Goal: Communication & Community: Answer question/provide support

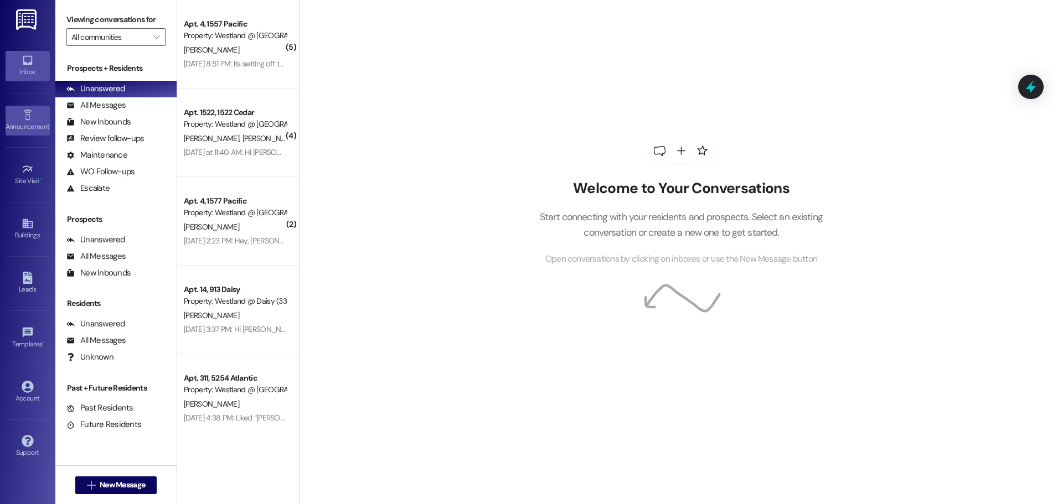
click at [19, 128] on div "Announcement •" at bounding box center [27, 126] width 55 height 11
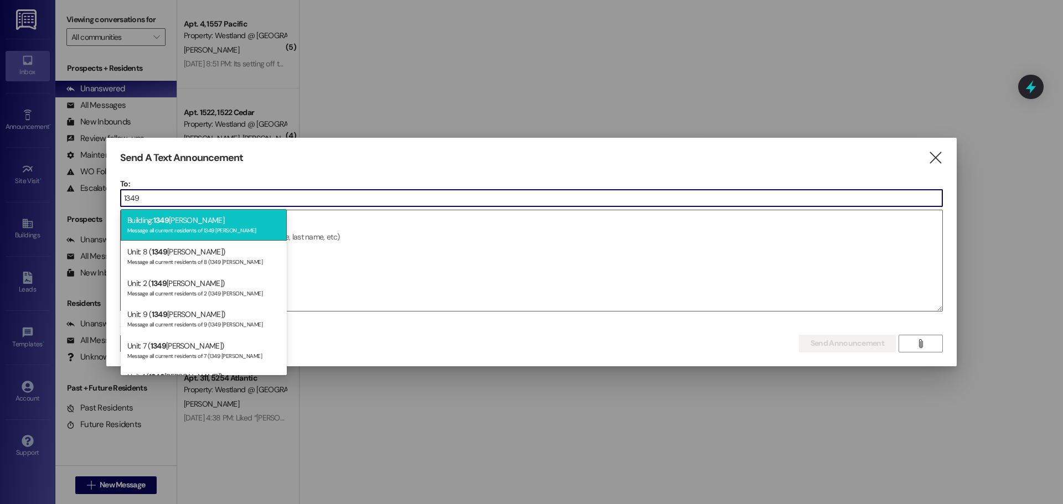
type input "1349"
click at [194, 224] on div "Building: 1349 Dawson Message all current residents of 1349 Dawson" at bounding box center [204, 225] width 166 height 32
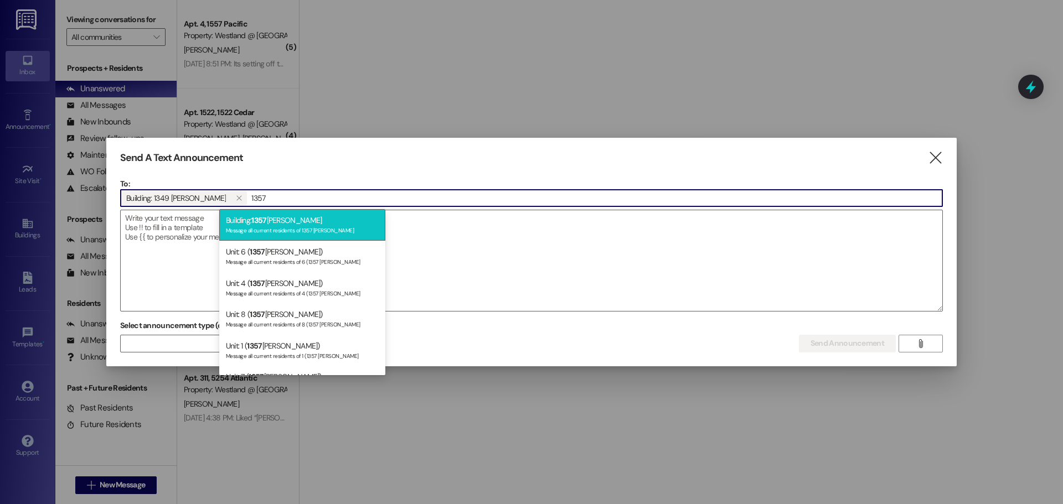
type input "1357"
click at [275, 224] on div "Building: 1357 Dawson Message all current residents of 1357 Dawson" at bounding box center [302, 225] width 166 height 32
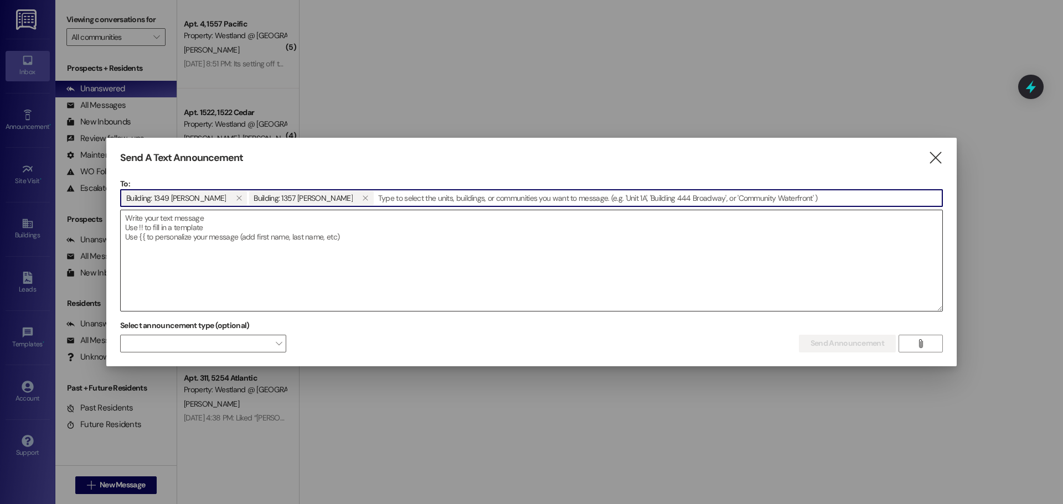
click at [361, 285] on textarea at bounding box center [531, 260] width 821 height 101
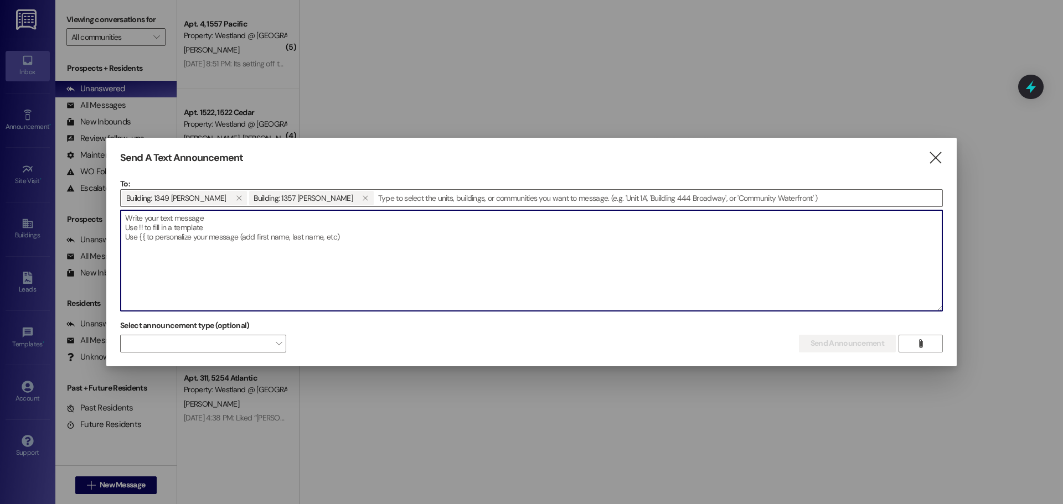
drag, startPoint x: 361, startPoint y: 285, endPoint x: 292, endPoint y: 265, distance: 72.0
click at [295, 261] on textarea at bounding box center [531, 260] width 821 height 101
click at [265, 266] on textarea at bounding box center [531, 260] width 821 height 101
paste textarea "🚗 PARKING NOTICE 🚗 Dear Residents, Please be advised that all parking spaces mu…"
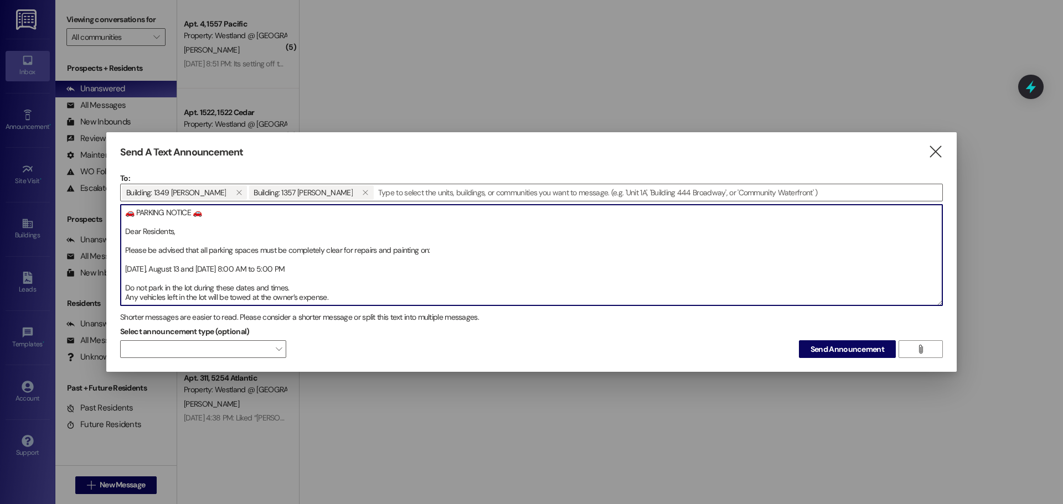
click at [173, 230] on textarea "🚗 PARKING NOTICE 🚗 Dear Residents, Please be advised that all parking spaces mu…" at bounding box center [531, 255] width 821 height 101
drag, startPoint x: 154, startPoint y: 288, endPoint x: 185, endPoint y: 230, distance: 65.9
click at [17, 110] on div "Send A Text Announcement  To: Building: 1349 Dawson  Building: 1357 Dawson  …" at bounding box center [531, 252] width 1063 height 504
type textarea "🚗 PARKING NOTICE 🚗 Dear Residents 1349-1357 Dawson Apartments, Please be advise…"
drag, startPoint x: 817, startPoint y: 348, endPoint x: 305, endPoint y: 359, distance: 512.1
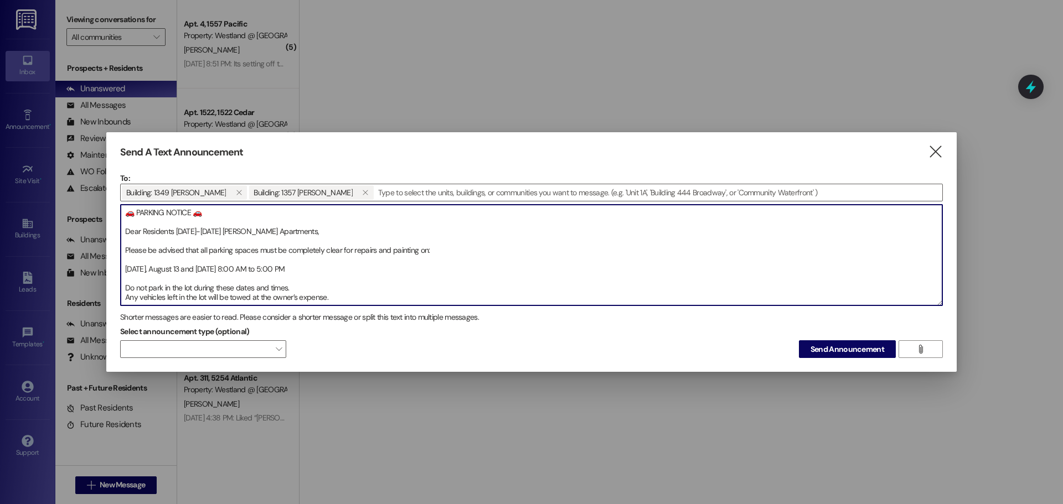
click at [816, 348] on span "Send Announcement" at bounding box center [847, 350] width 74 height 12
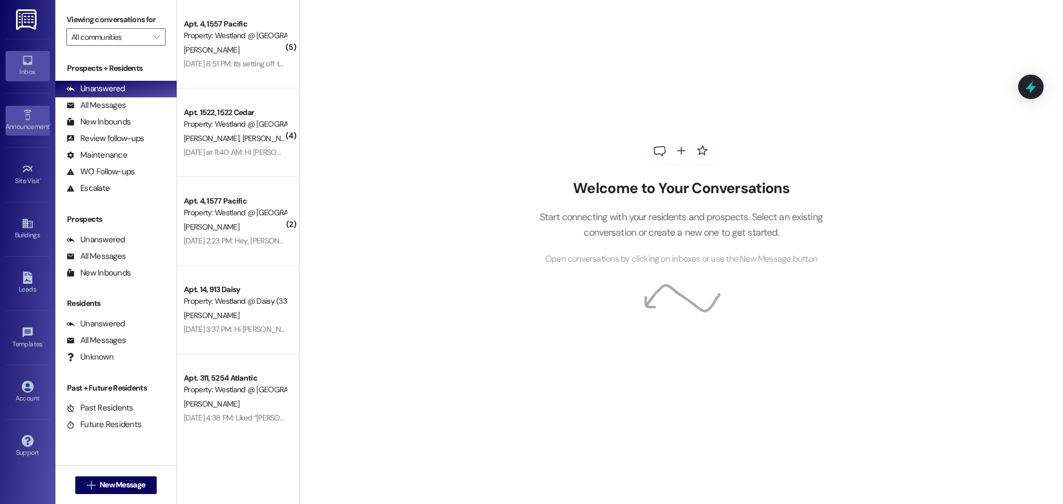
click at [33, 132] on div "Announcement •" at bounding box center [27, 126] width 55 height 11
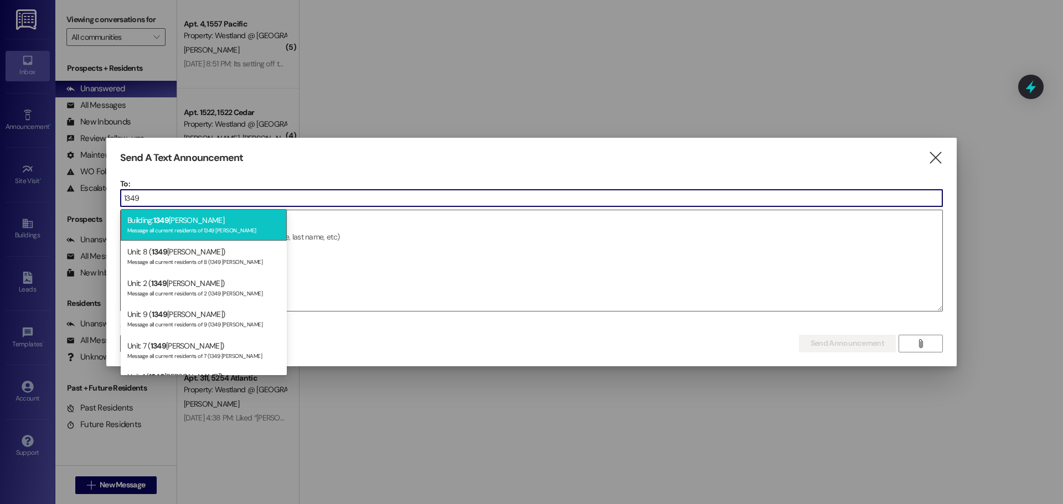
type input "1349"
click at [205, 213] on div "Building: 1349 Dawson Message all current residents of 1349 Dawson" at bounding box center [204, 225] width 166 height 32
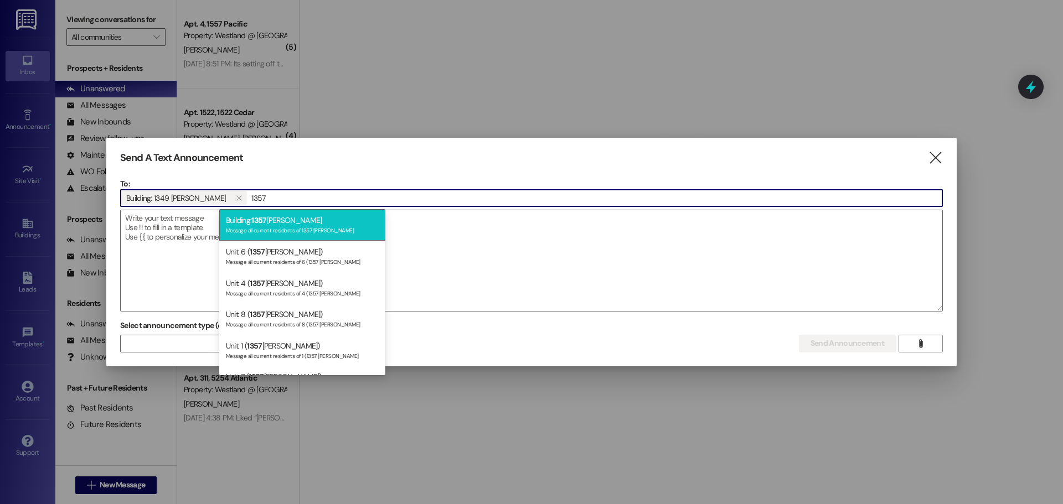
type input "1357"
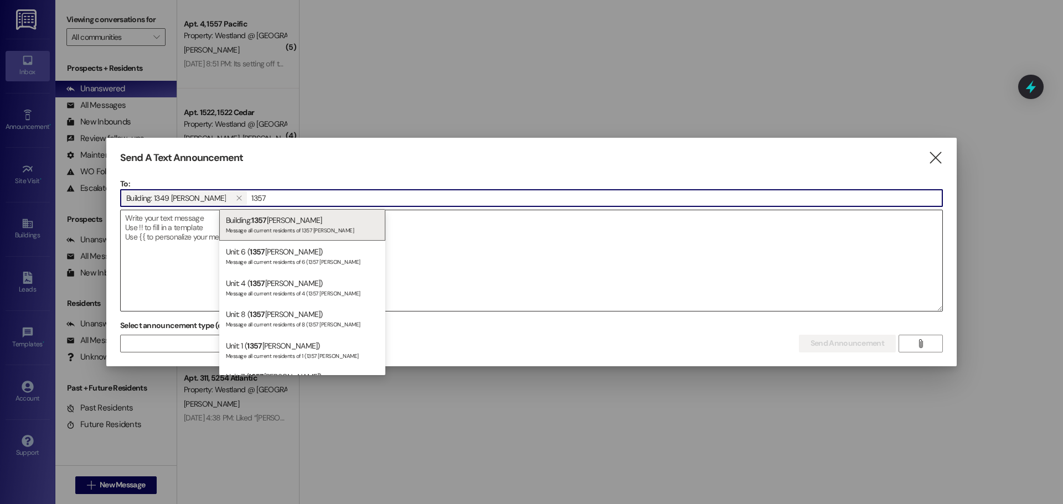
click at [258, 217] on span "1357" at bounding box center [258, 220] width 15 height 10
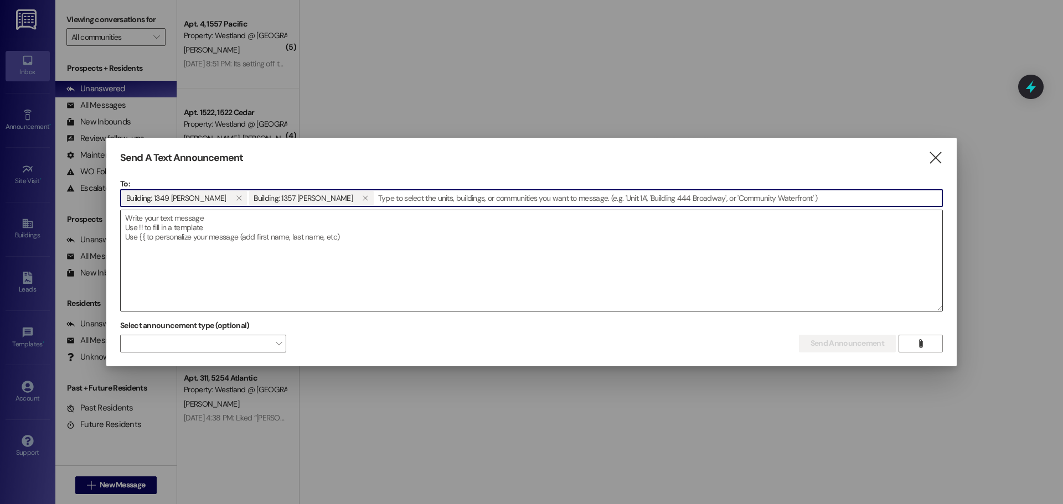
click at [235, 250] on textarea at bounding box center [531, 260] width 821 height 101
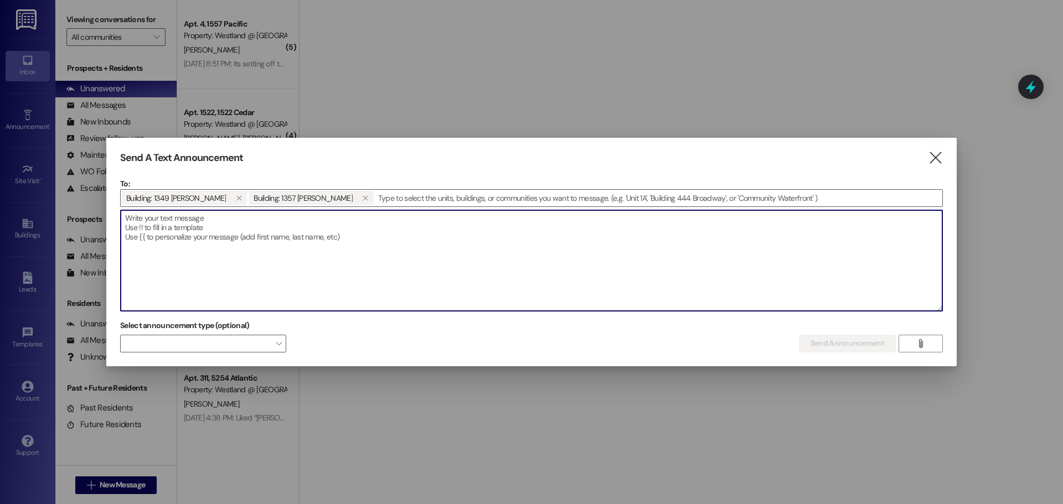
click at [235, 249] on textarea at bounding box center [531, 260] width 821 height 101
paste textarea "🚗 AVISO DE ESTACIONAMIENTO 🚗 Estimados Residentes – Apartamentos 1349-1357 Daws…"
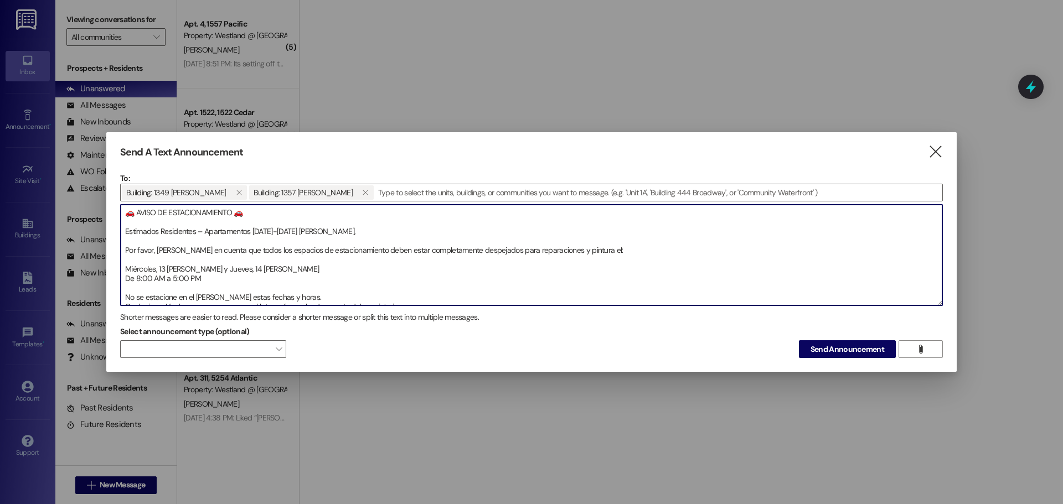
scroll to position [72, 0]
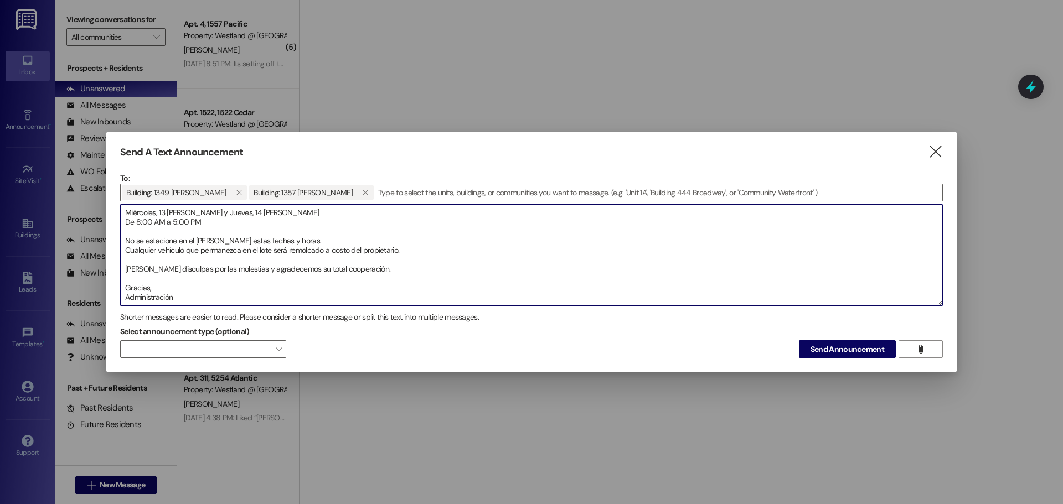
type textarea "🚗 AVISO DE ESTACIONAMIENTO 🚗 Estimados Residentes – Apartamentos 1349-1357 Daws…"
click at [815, 351] on span "Send Announcement" at bounding box center [847, 350] width 74 height 12
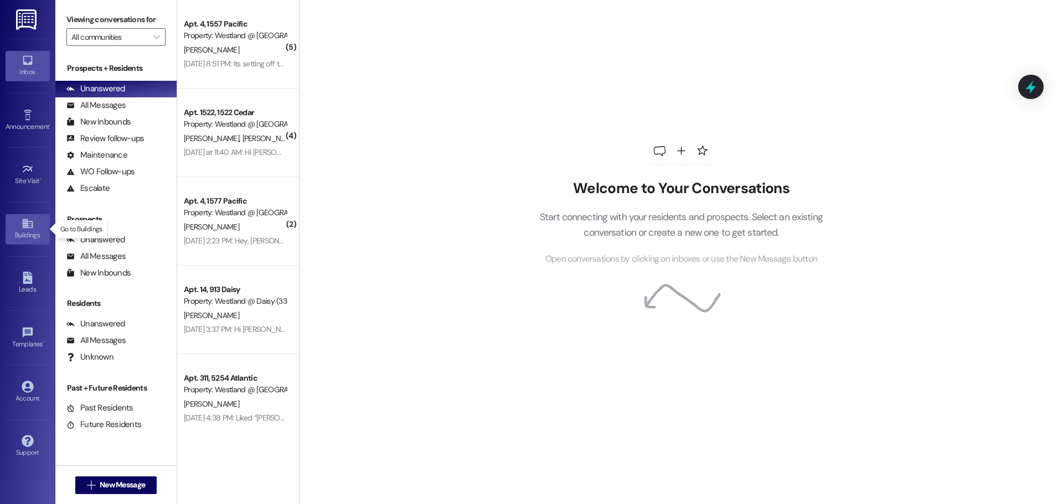
click at [27, 236] on div "Buildings" at bounding box center [27, 235] width 55 height 11
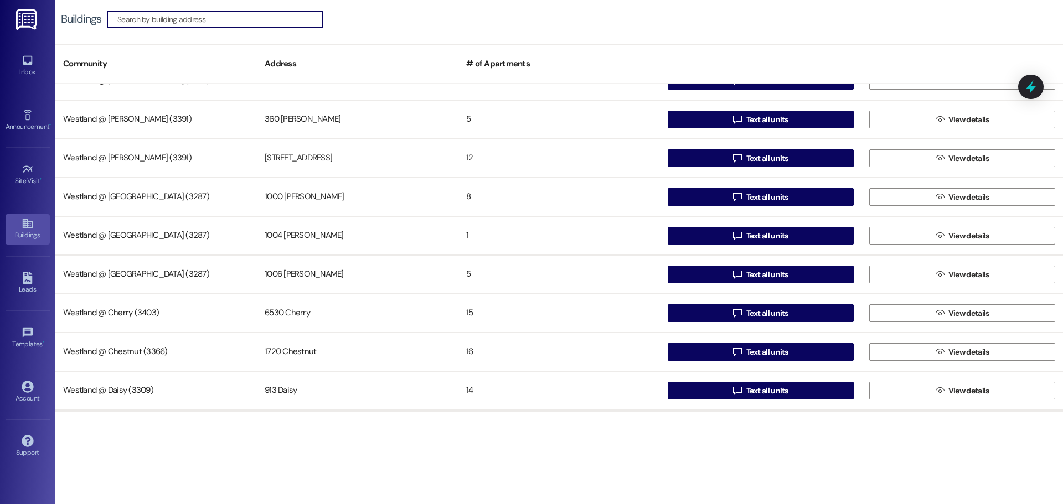
scroll to position [259, 0]
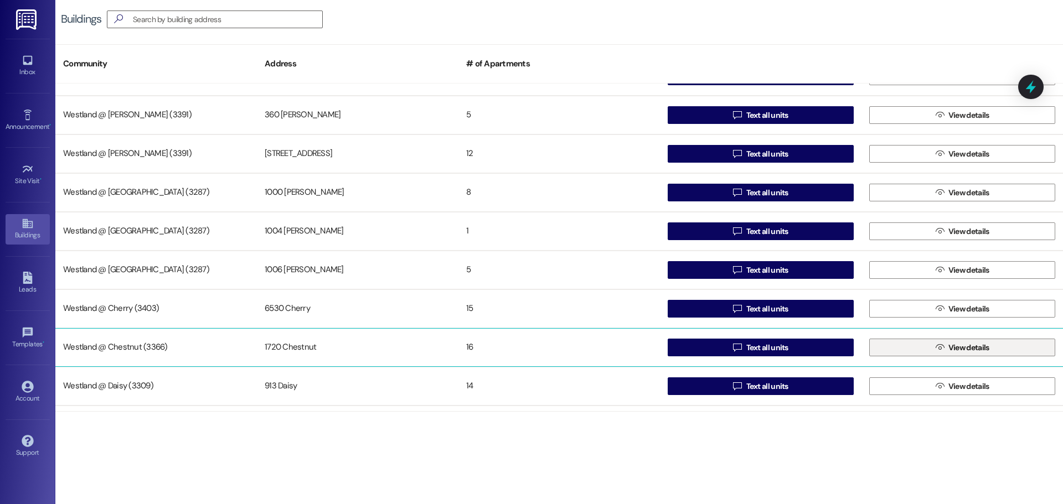
click at [913, 348] on button " View details" at bounding box center [962, 348] width 186 height 18
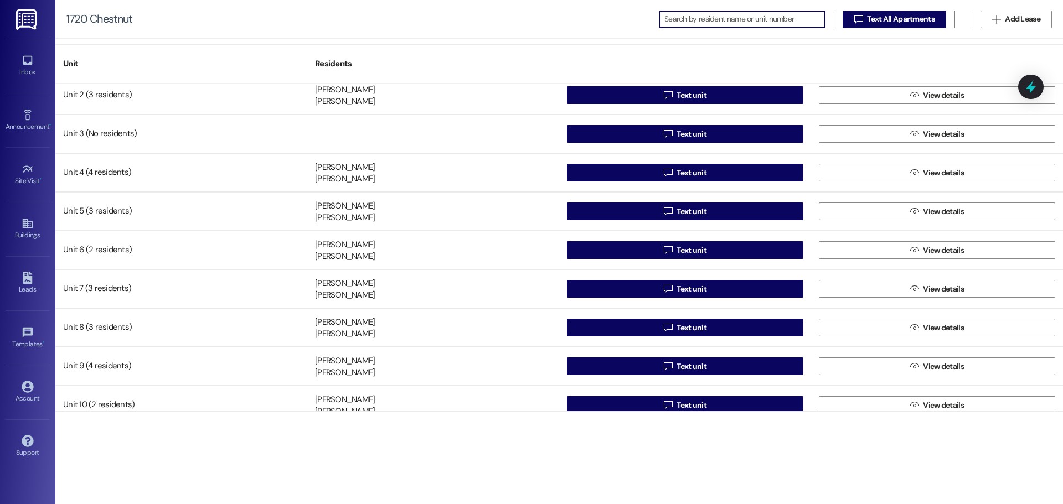
scroll to position [40, 0]
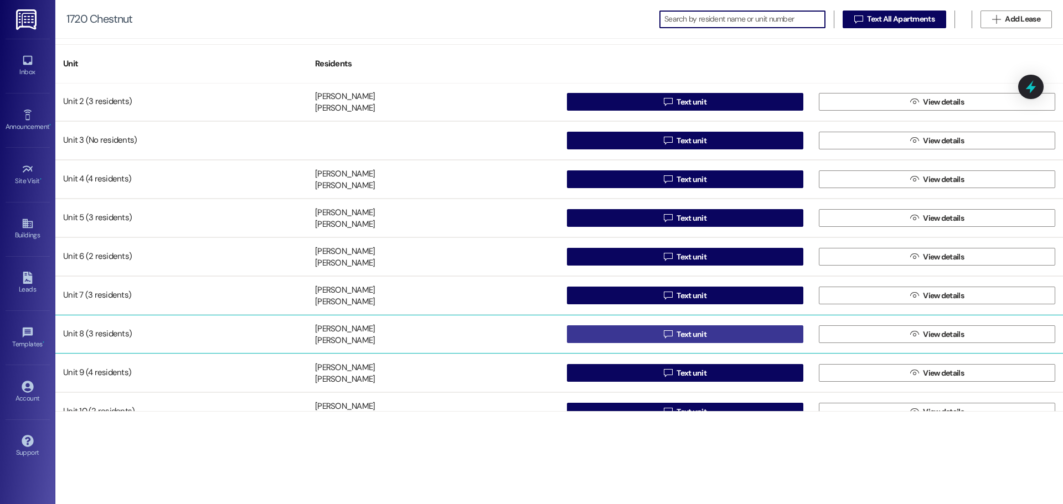
click at [618, 337] on button " Text unit" at bounding box center [685, 334] width 236 height 18
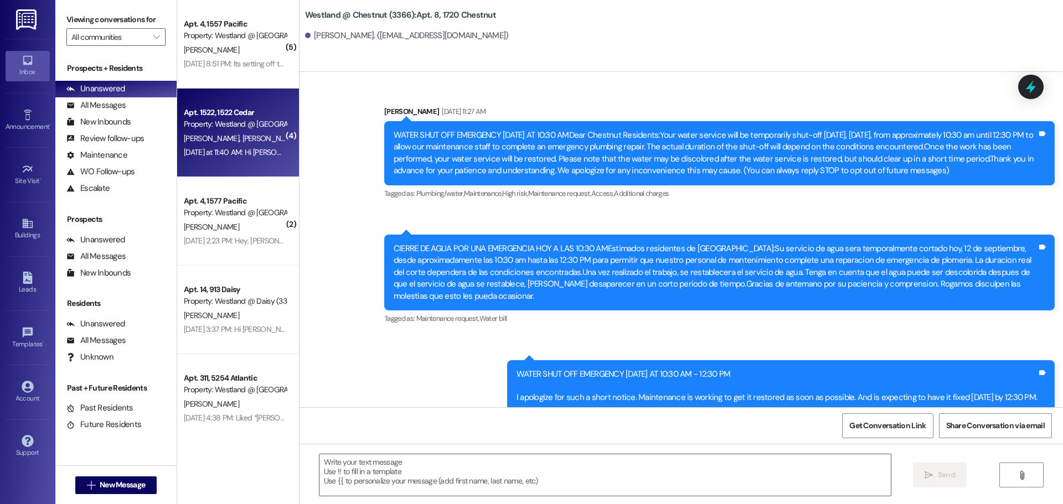
scroll to position [20564, 0]
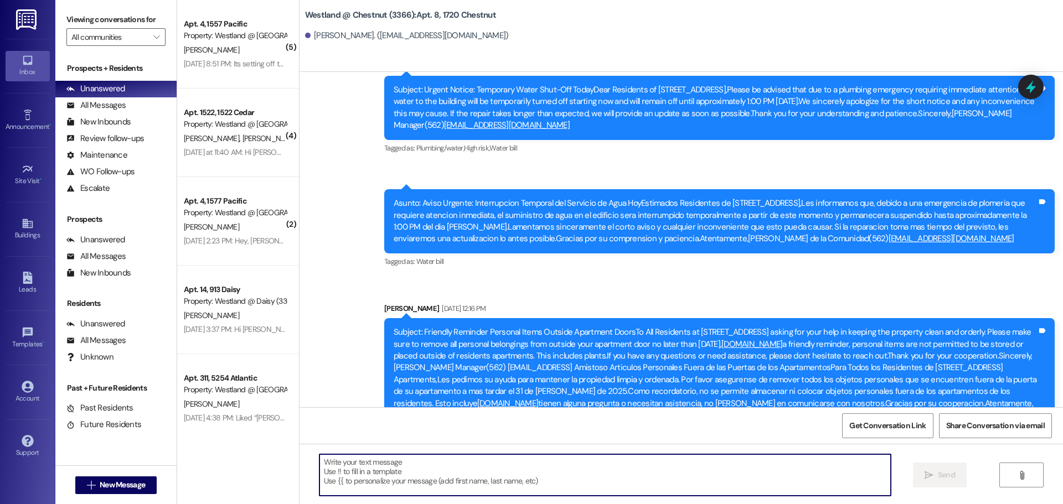
paste textarea "Hello [Resident Name], this is Wendy. A garage in the back of the property will…"
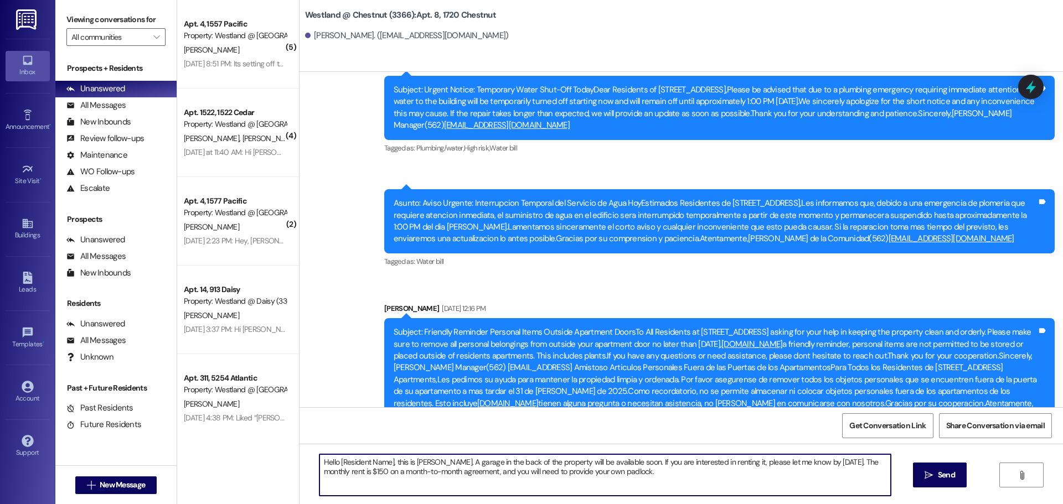
drag, startPoint x: 393, startPoint y: 463, endPoint x: 395, endPoint y: 470, distance: 7.5
click at [393, 463] on textarea "Hello [Resident Name], this is Wendy. A garage in the back of the property will…" at bounding box center [604, 475] width 571 height 42
type textarea "Hello Fabiola, this is Wendy. A garage in the back of the property will be avai…"
drag, startPoint x: 661, startPoint y: 478, endPoint x: 216, endPoint y: 435, distance: 446.5
click at [177, 423] on div "( 5 ) Apt. 4, 1557 Pacific Property: Westland @ Pacific (3297) V. Yu Aug 10, 20…" at bounding box center [620, 252] width 886 height 504
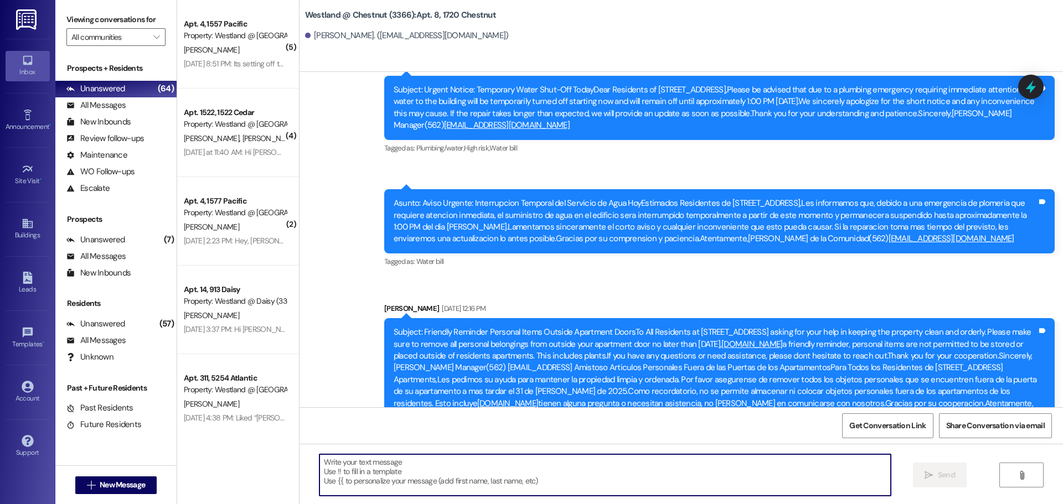
click at [412, 475] on textarea at bounding box center [604, 475] width 571 height 42
paste textarea "Hello Fabiola, this is Wendy. A garage in the back of the property will be avai…"
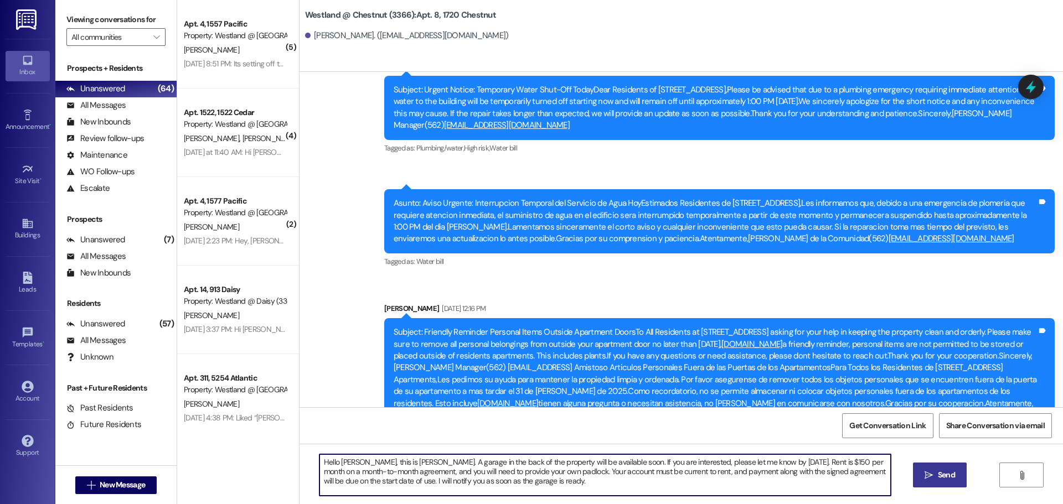
type textarea "Hello Fabiola, this is Wendy. A garage in the back of the property will be avai…"
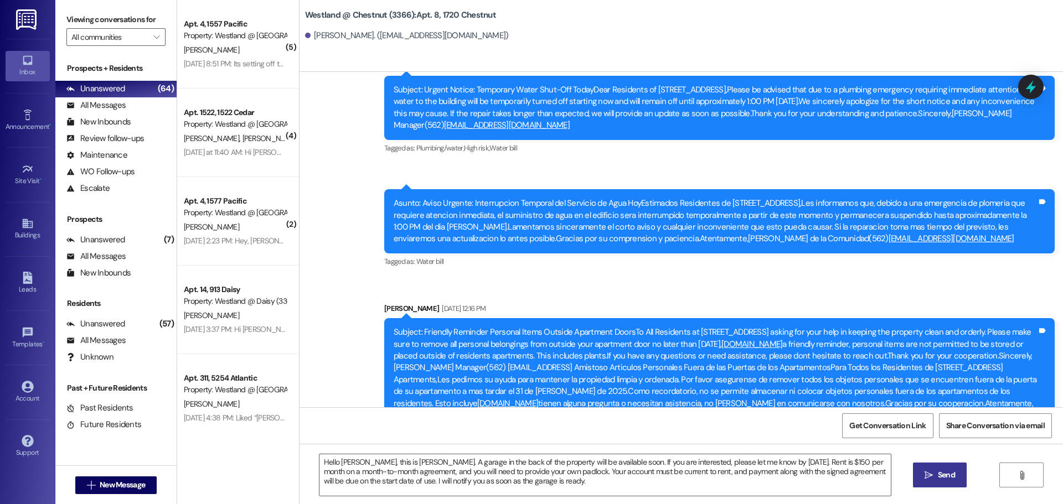
click at [924, 485] on button " Send" at bounding box center [940, 475] width 54 height 25
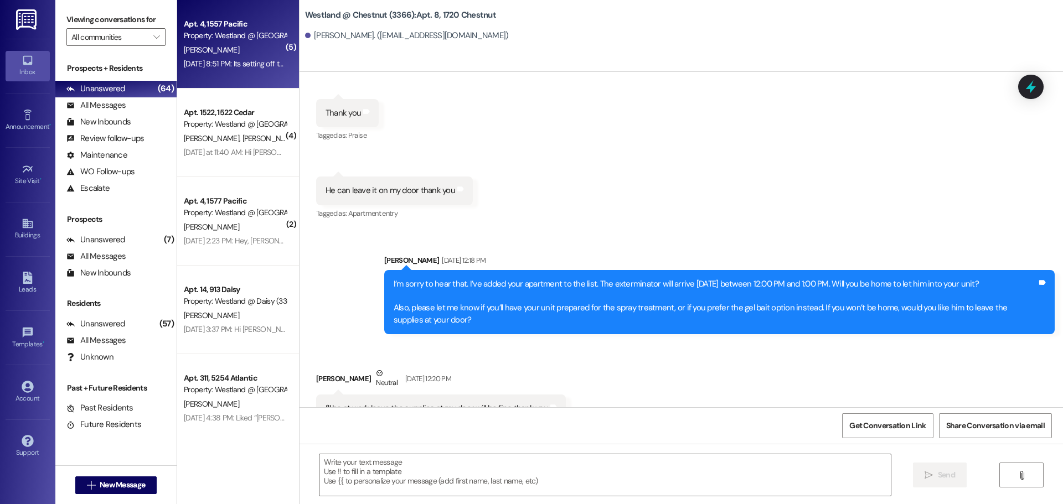
scroll to position [19809, 0]
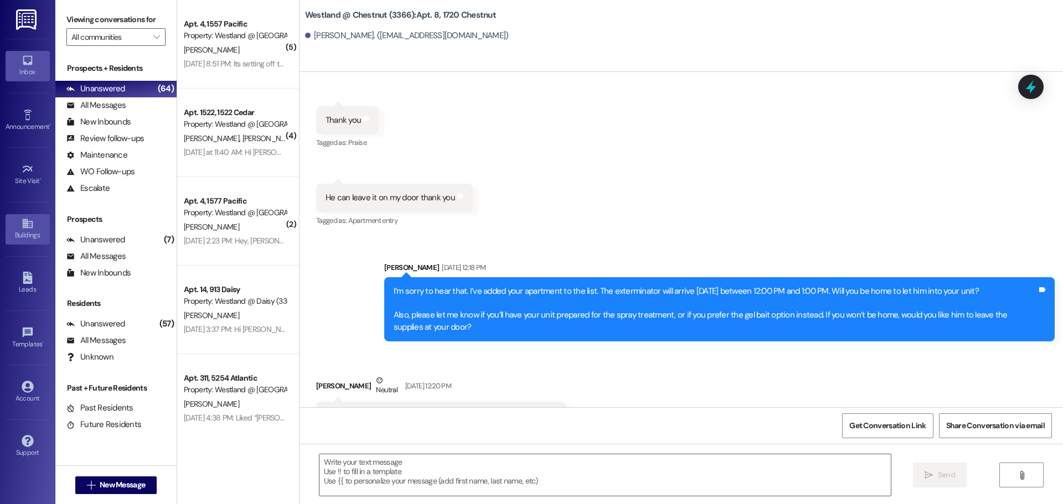
click at [18, 236] on div "Buildings" at bounding box center [27, 235] width 55 height 11
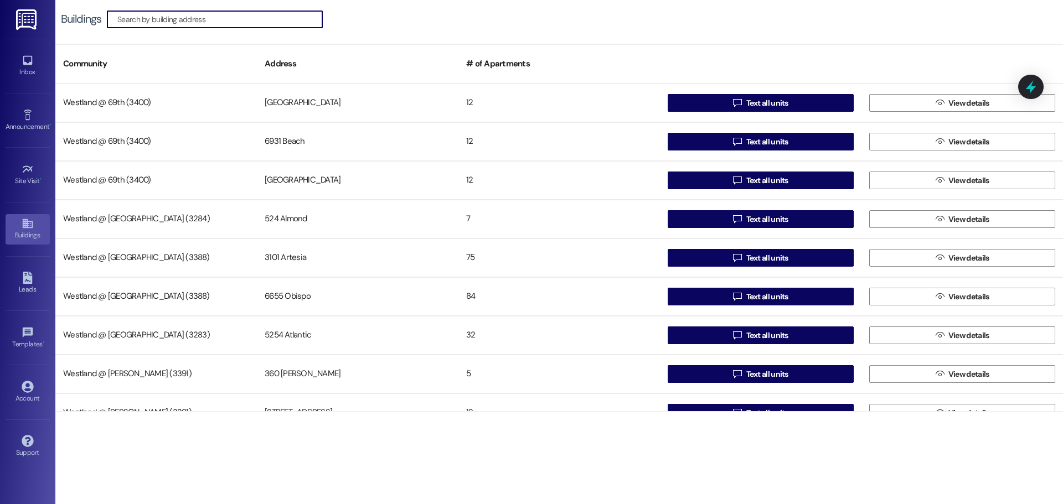
click at [226, 22] on input at bounding box center [219, 19] width 205 height 15
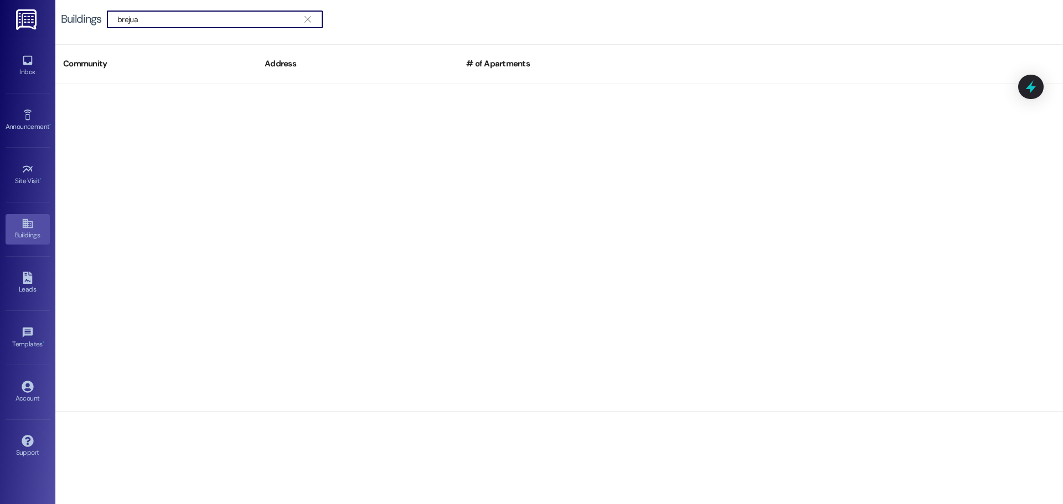
click at [152, 20] on input "brejua" at bounding box center [208, 19] width 182 height 15
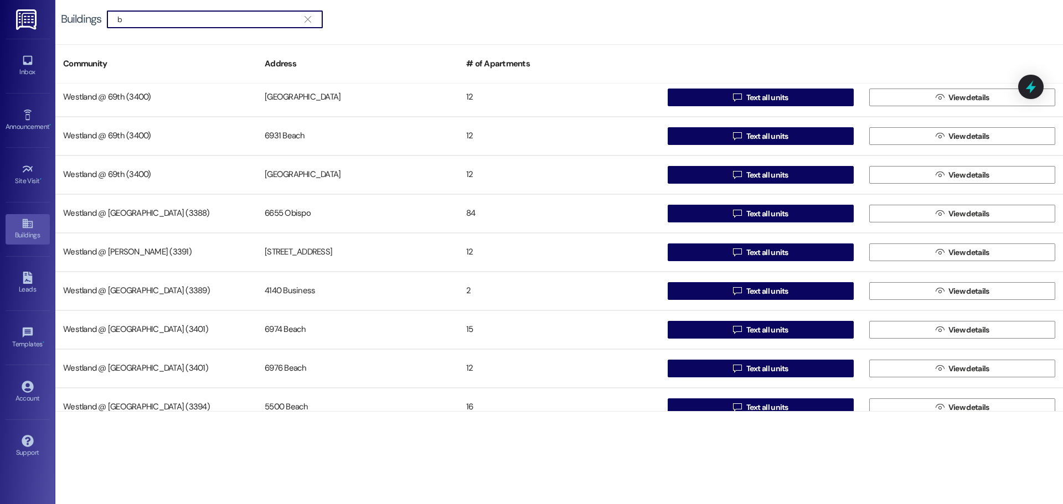
scroll to position [1, 0]
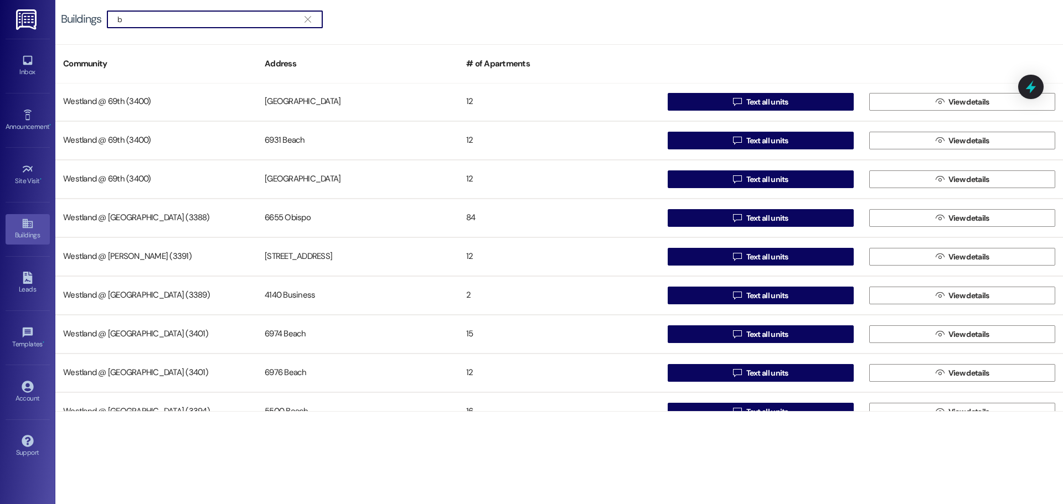
type input "b"
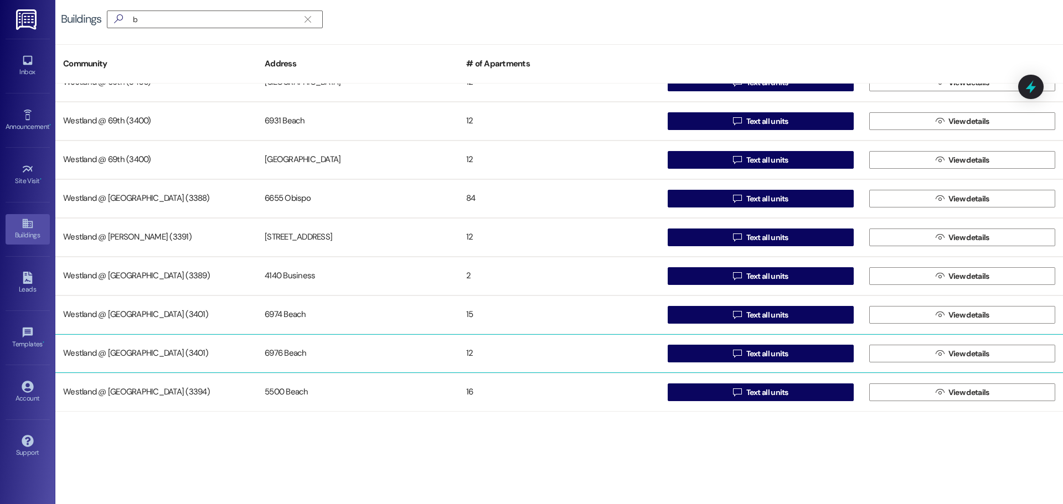
scroll to position [21, 0]
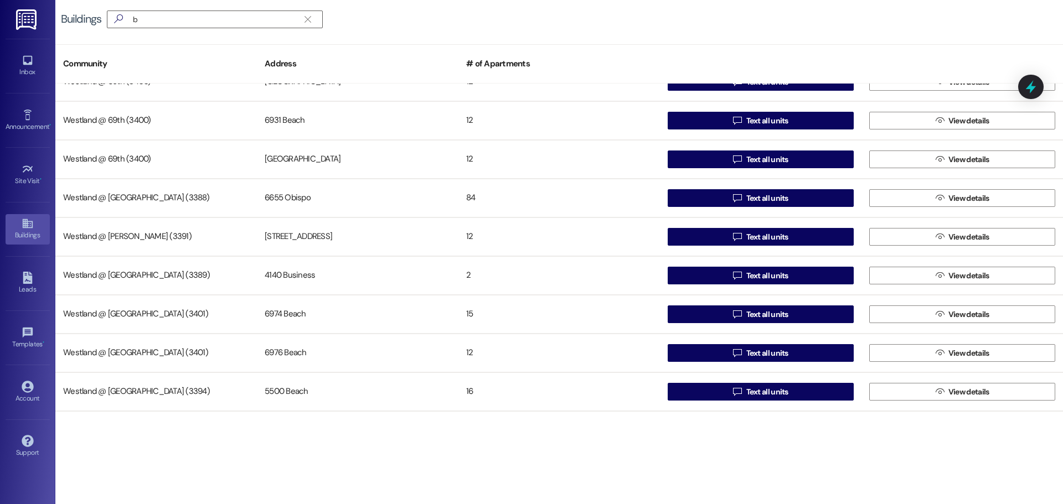
click at [21, 238] on div "Buildings" at bounding box center [27, 235] width 55 height 11
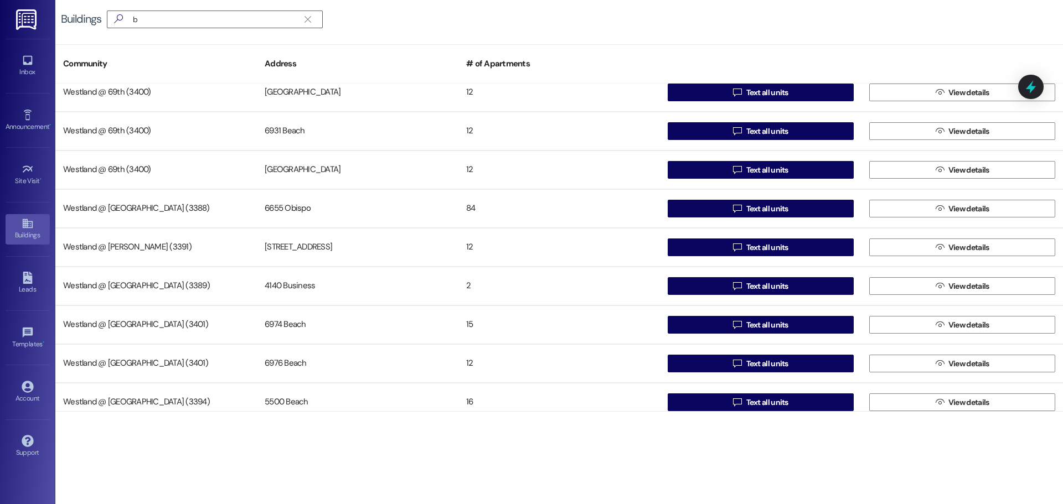
scroll to position [20, 0]
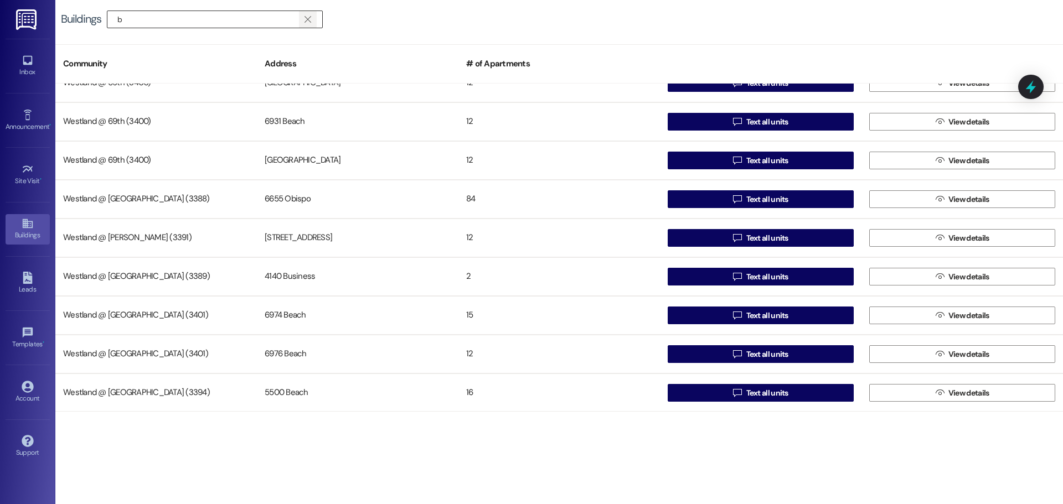
click at [306, 20] on icon "" at bounding box center [307, 19] width 6 height 9
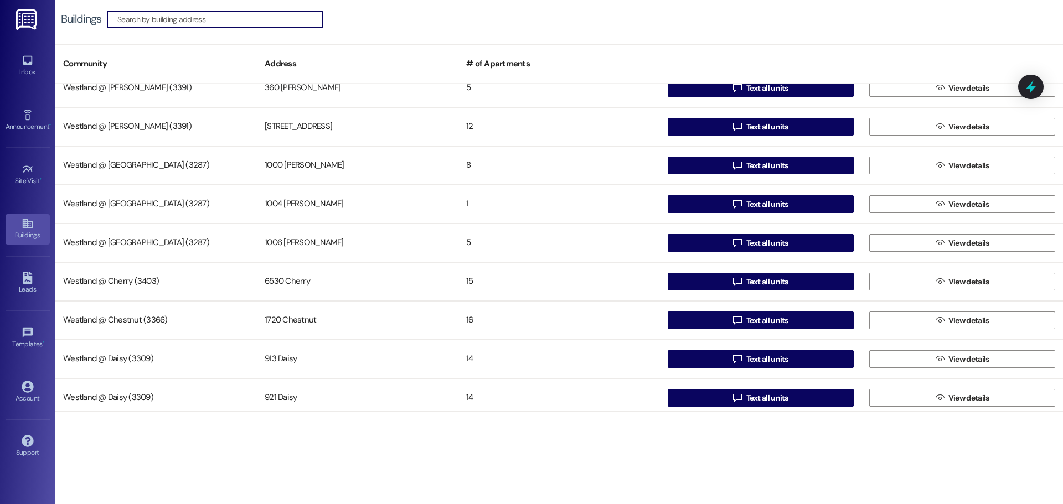
scroll to position [299, 0]
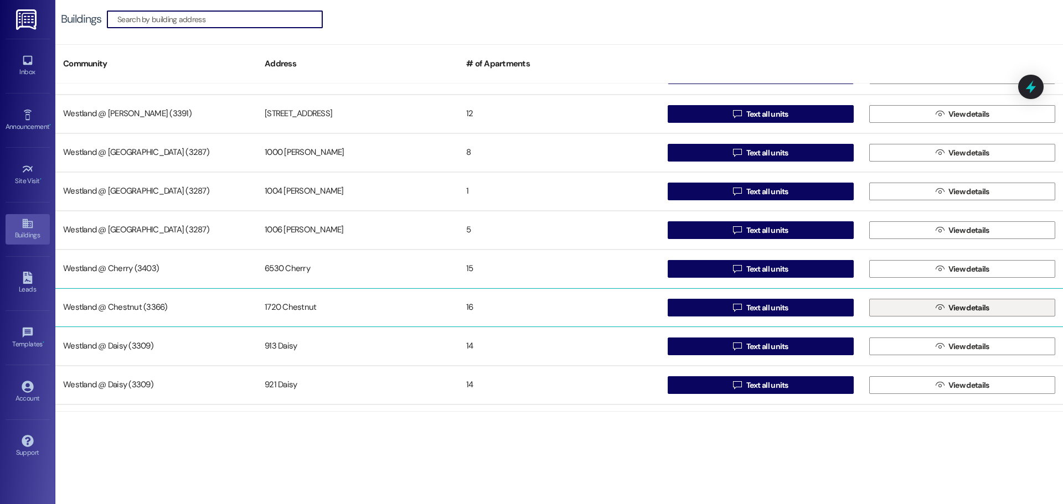
click at [913, 303] on button " View details" at bounding box center [962, 308] width 186 height 18
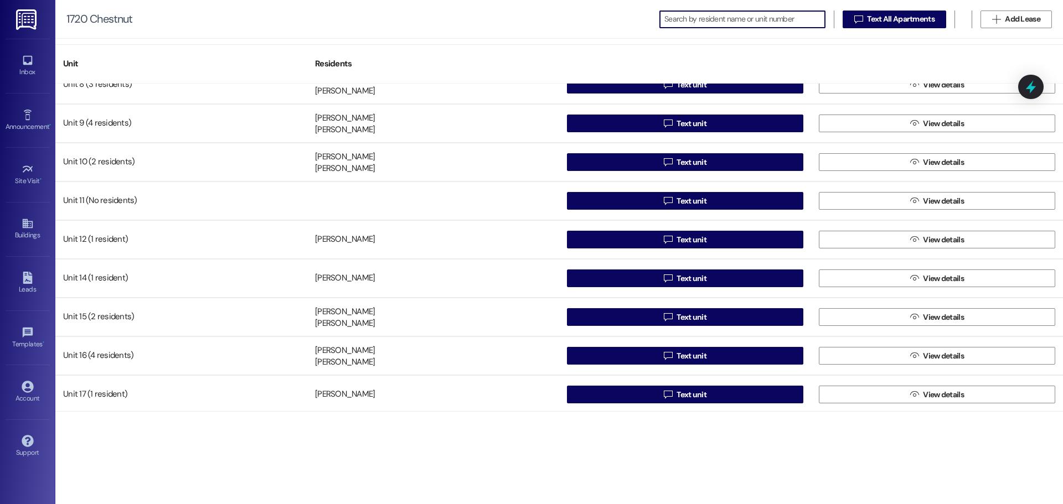
scroll to position [292, 0]
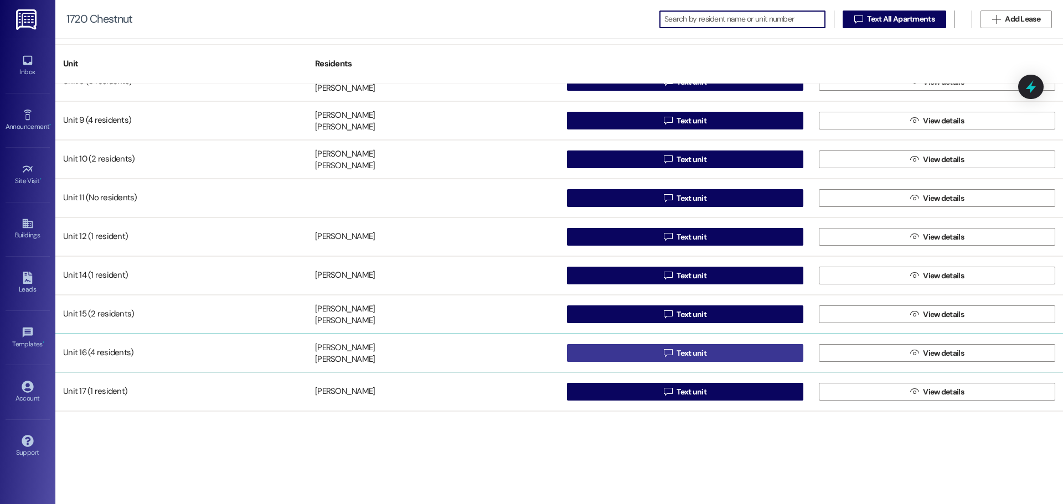
click at [622, 356] on button " Text unit" at bounding box center [685, 353] width 236 height 18
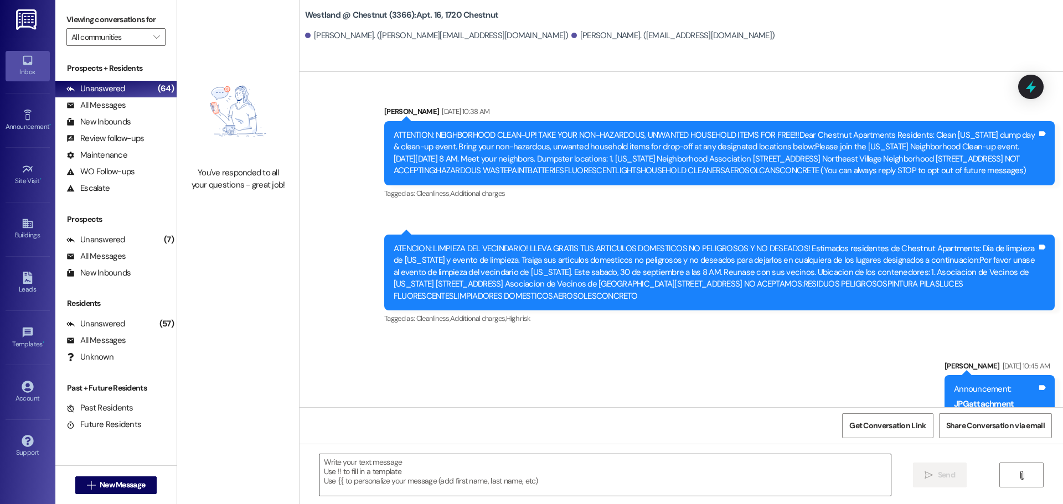
scroll to position [11733, 0]
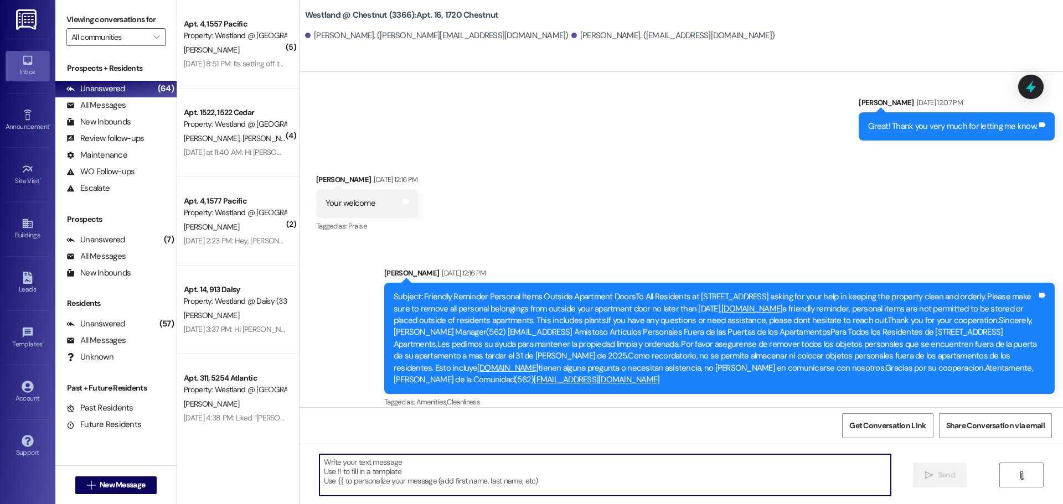
click at [426, 480] on textarea at bounding box center [604, 475] width 571 height 42
paste textarea "Hello Fabiola, this is Wendy. A garage in the back of the property will be avai…"
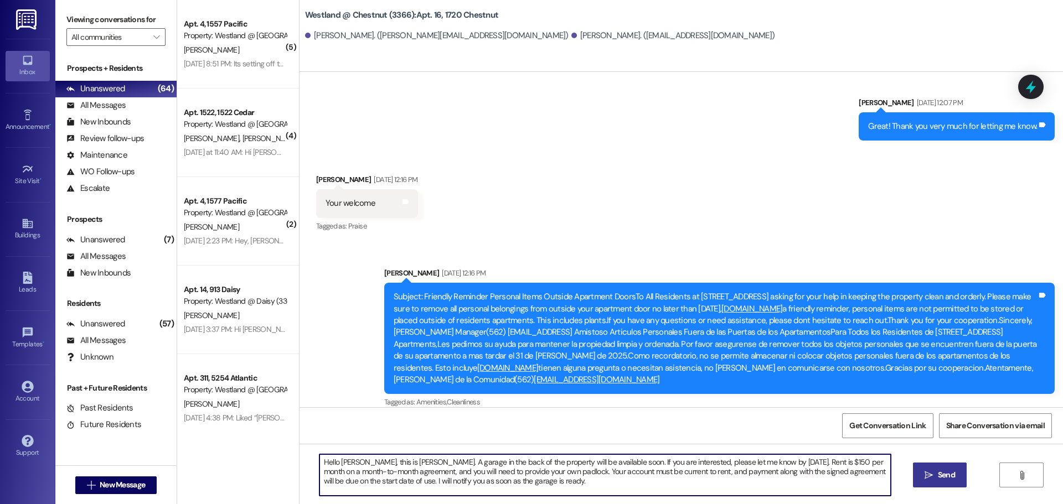
type textarea "Hello Fabiola, this is Wendy. A garage in the back of the property will be avai…"
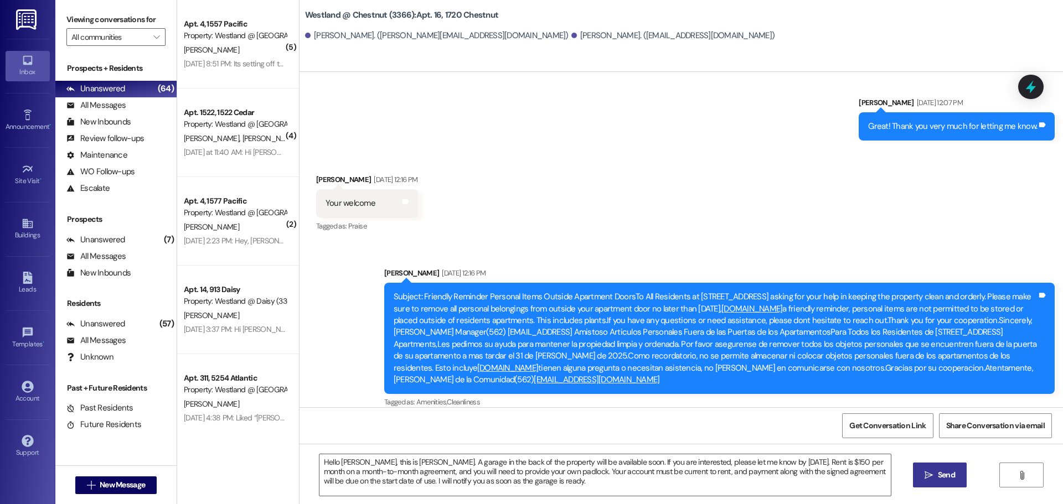
click at [925, 477] on icon "" at bounding box center [928, 475] width 8 height 9
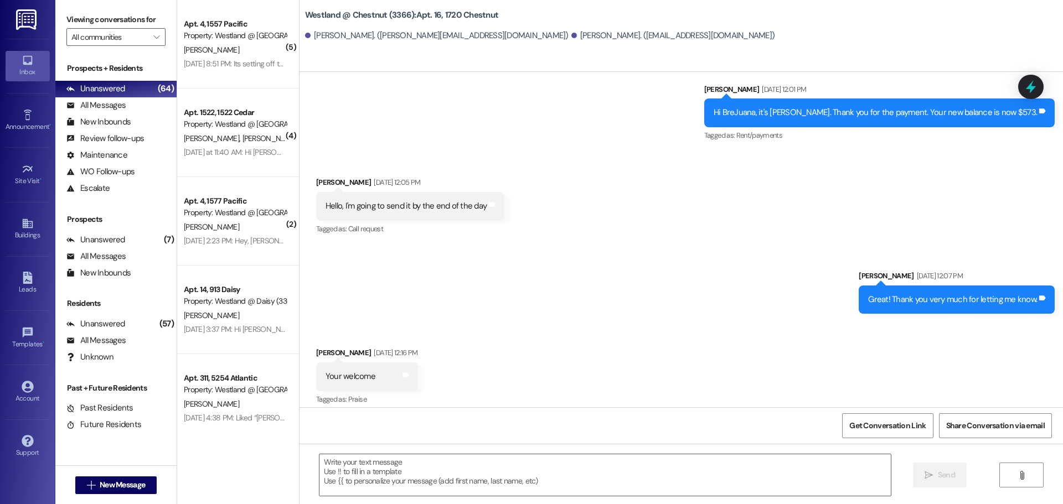
scroll to position [11556, 0]
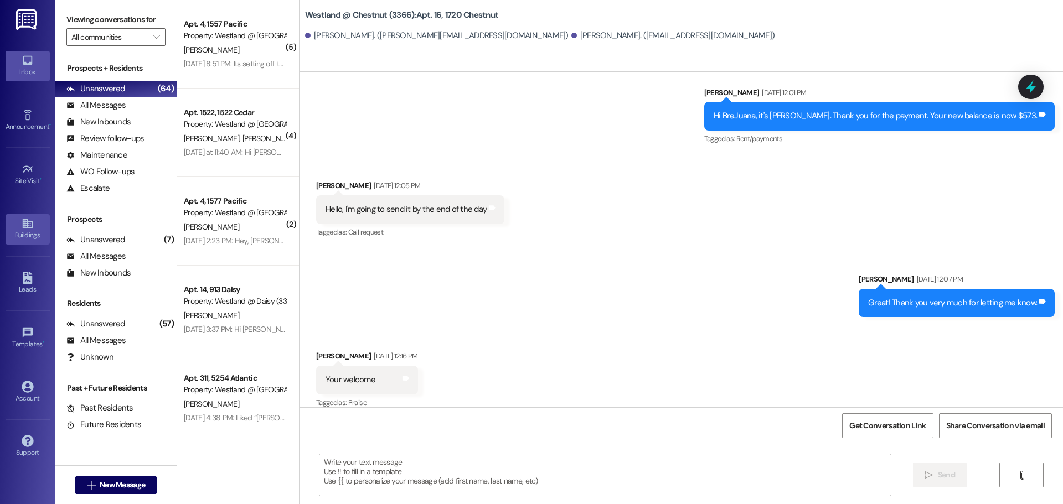
click at [9, 240] on div "Buildings" at bounding box center [27, 235] width 55 height 11
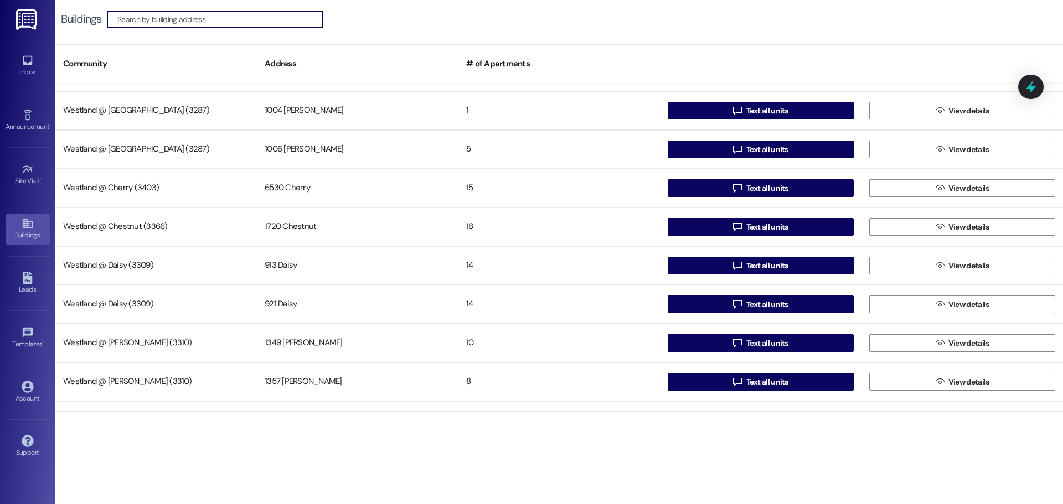
scroll to position [382, 0]
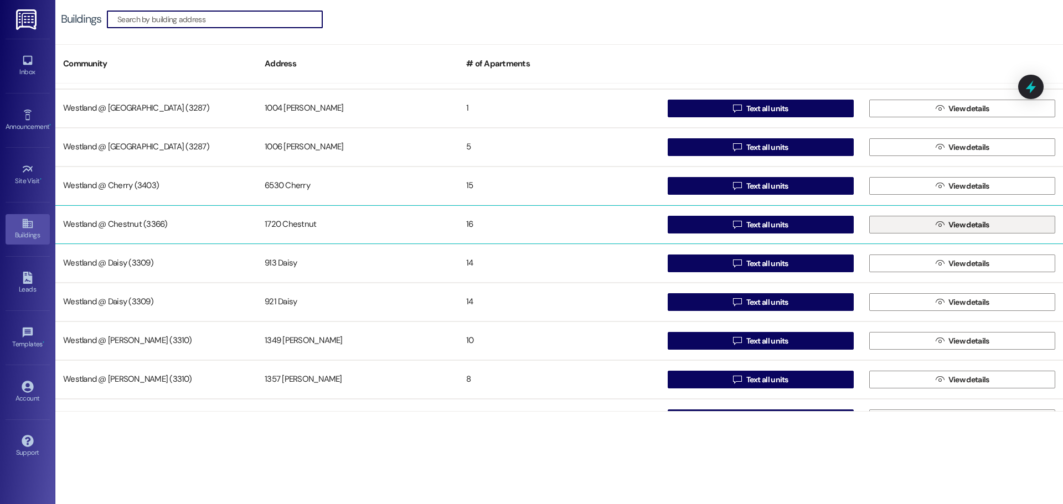
click at [948, 225] on span "View details" at bounding box center [968, 225] width 41 height 12
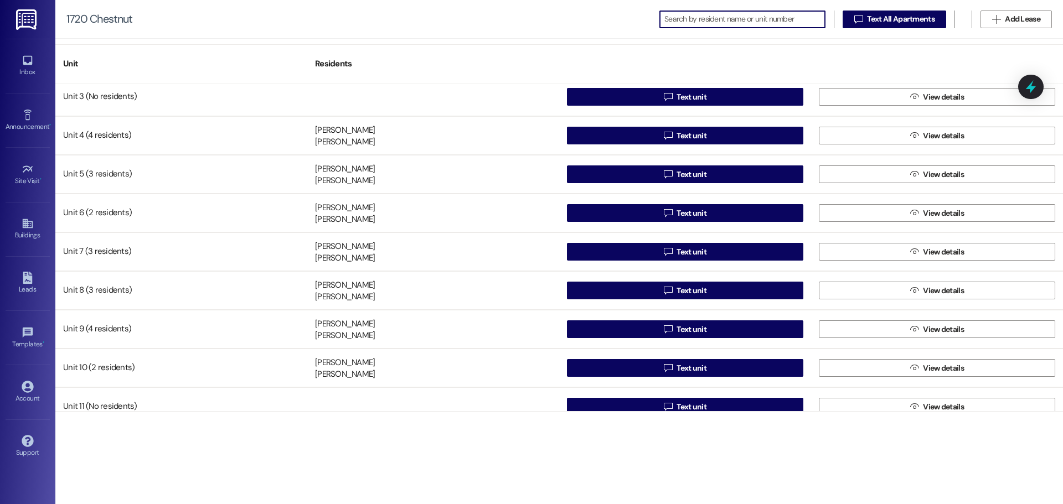
scroll to position [100, 0]
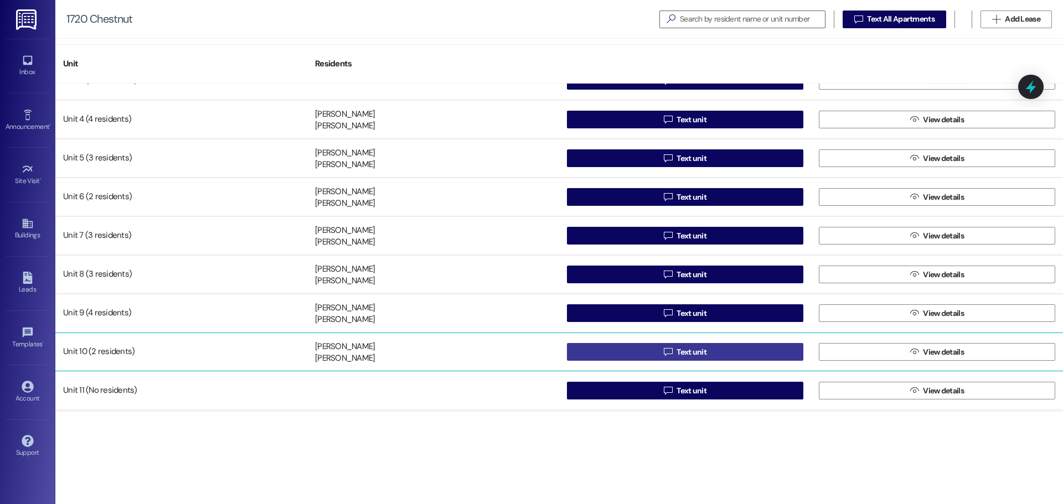
click at [598, 349] on button " Text unit" at bounding box center [685, 352] width 236 height 18
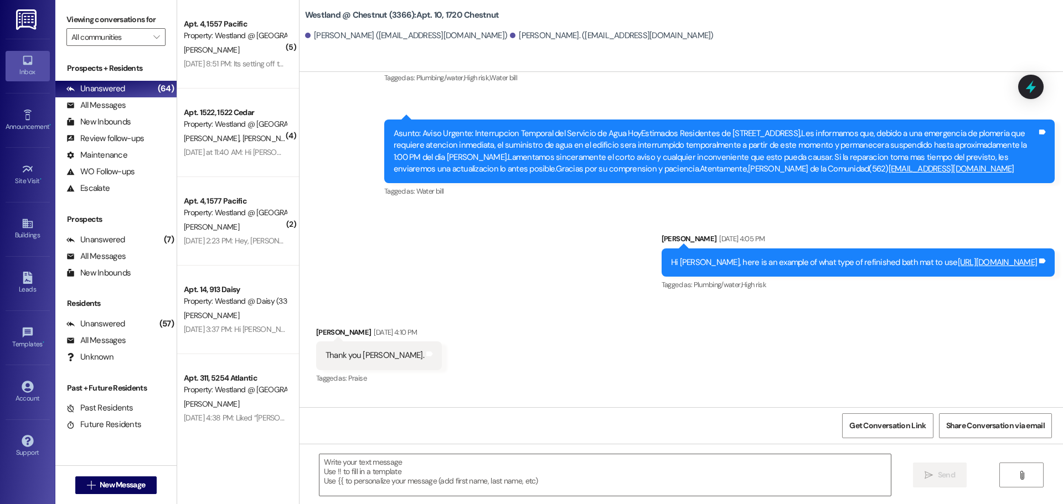
scroll to position [3493, 0]
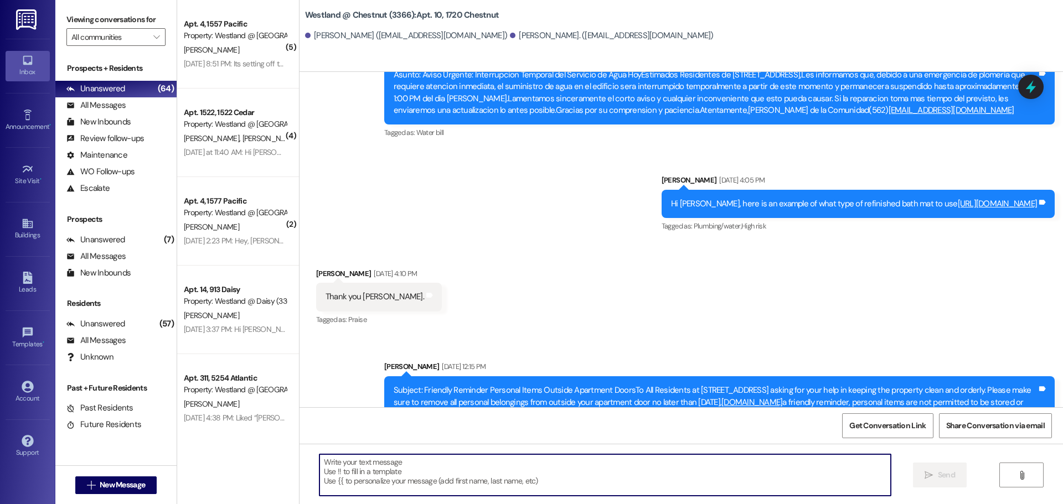
paste textarea "Hello Fabiola, this is Wendy. A garage in the back of the property will be avai…"
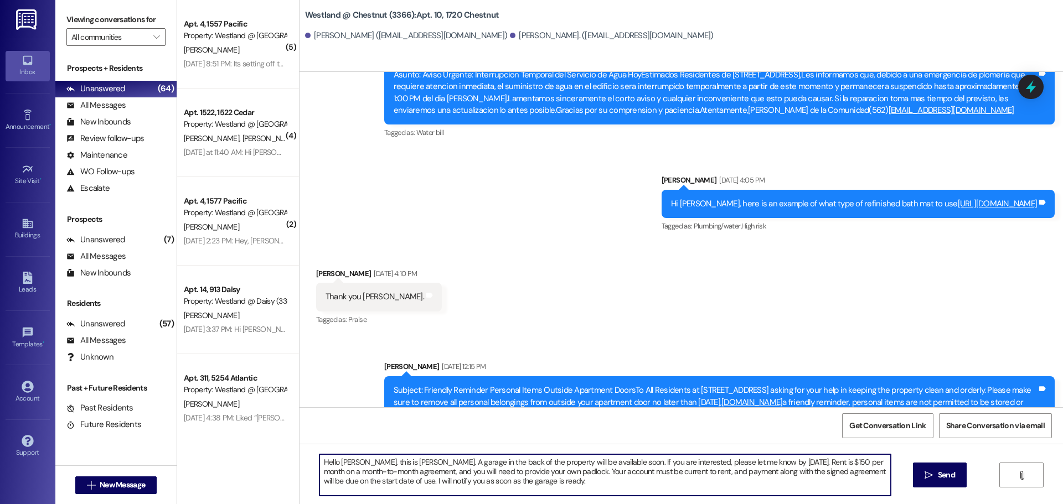
click at [360, 463] on textarea "Hello Fabiola, this is Wendy. A garage in the back of the property will be avai…" at bounding box center [604, 475] width 571 height 42
click at [361, 462] on textarea "Hello Brandy, this is Wendy. A garage in the back of the property will be avail…" at bounding box center [604, 475] width 571 height 42
type textarea "Hello [PERSON_NAME] and [PERSON_NAME], this is [PERSON_NAME]. A garage in the b…"
drag, startPoint x: 938, startPoint y: 471, endPoint x: 929, endPoint y: 466, distance: 10.4
click at [933, 466] on button " Send" at bounding box center [940, 475] width 54 height 25
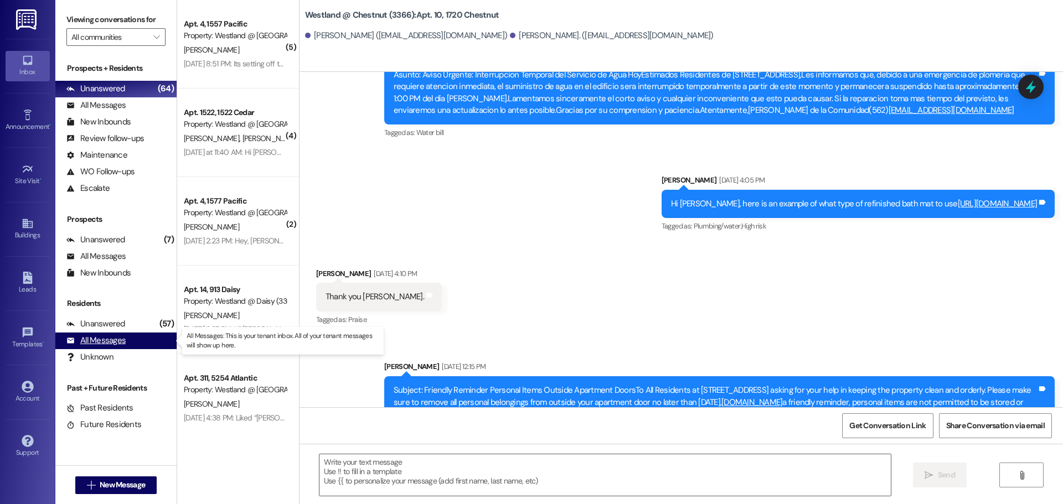
click at [106, 340] on div "All Messages" at bounding box center [95, 341] width 59 height 12
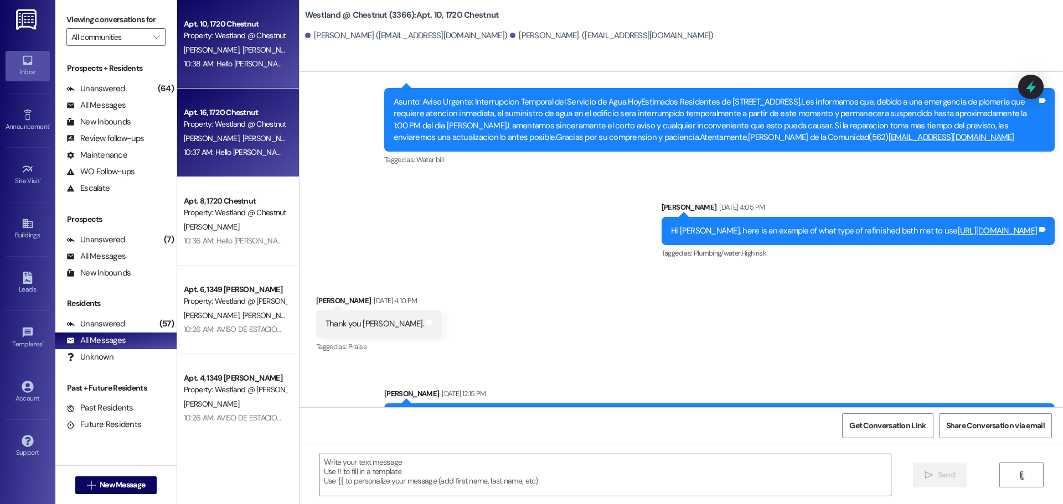
click at [215, 148] on div "10:37 AM: Hello Fabiola, this is Wendy. A garage in the back of the property wi…" at bounding box center [893, 152] width 1418 height 10
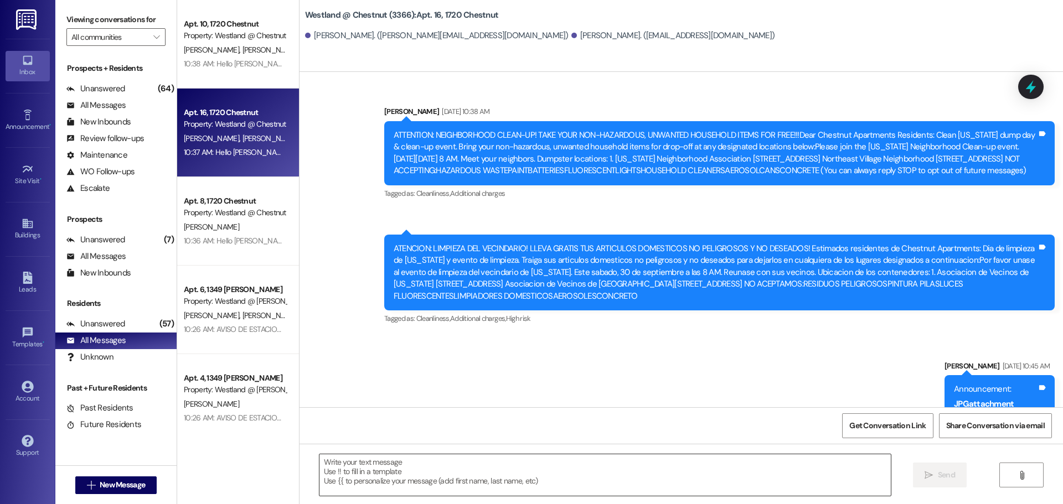
scroll to position [11850, 0]
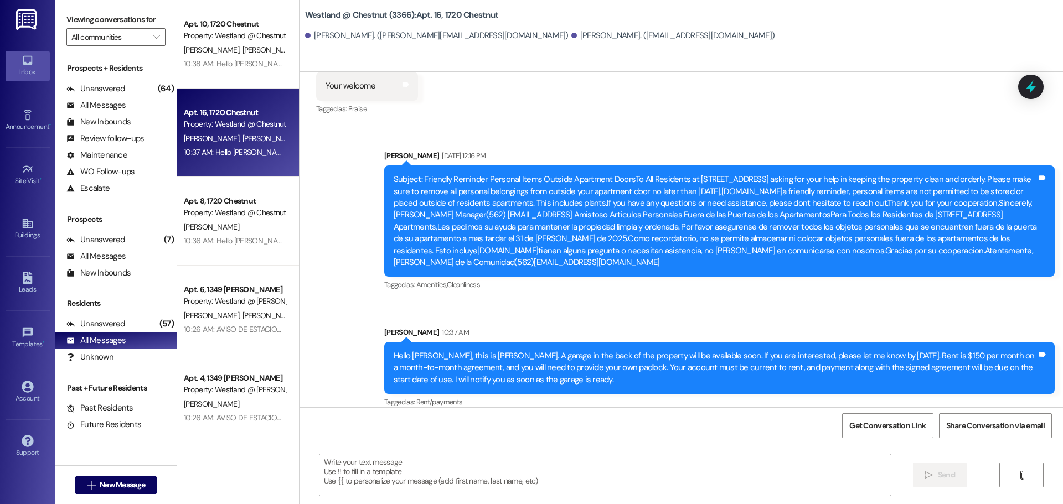
click at [404, 479] on textarea at bounding box center [604, 475] width 571 height 42
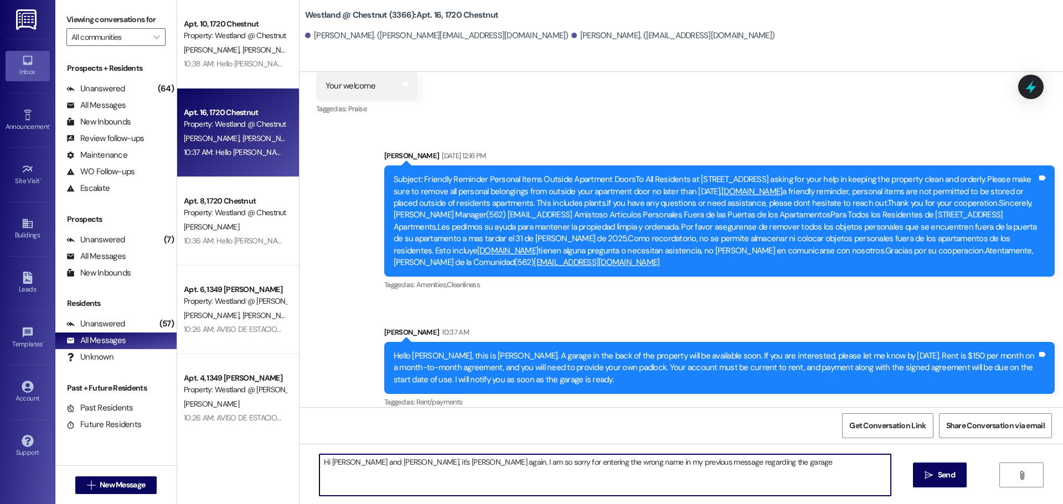
type textarea "Hi BreJuana and Karen, it's Wendy again. I am so sorry for entering the wrong n…"
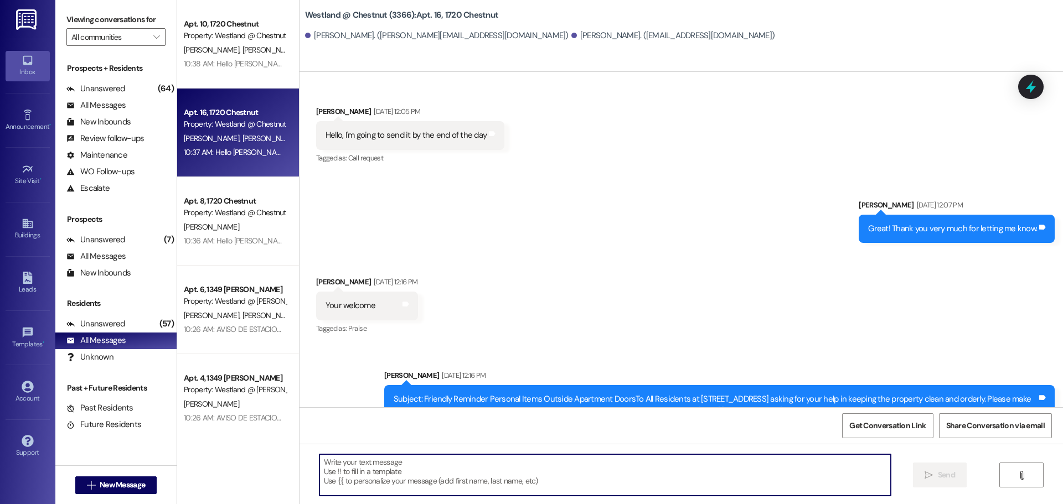
scroll to position [11556, 0]
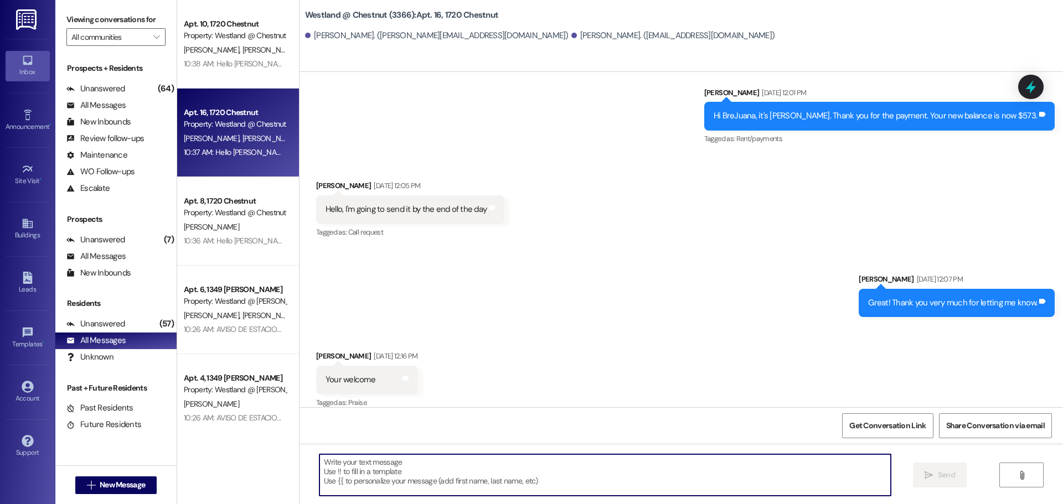
click at [378, 475] on textarea at bounding box center [604, 475] width 571 height 42
type textarea "The message for a garage is meant for you."
click at [234, 150] on div "10:37 AM: Hello Fabiola, this is Wendy. A garage in the back of the property wi…" at bounding box center [893, 152] width 1418 height 10
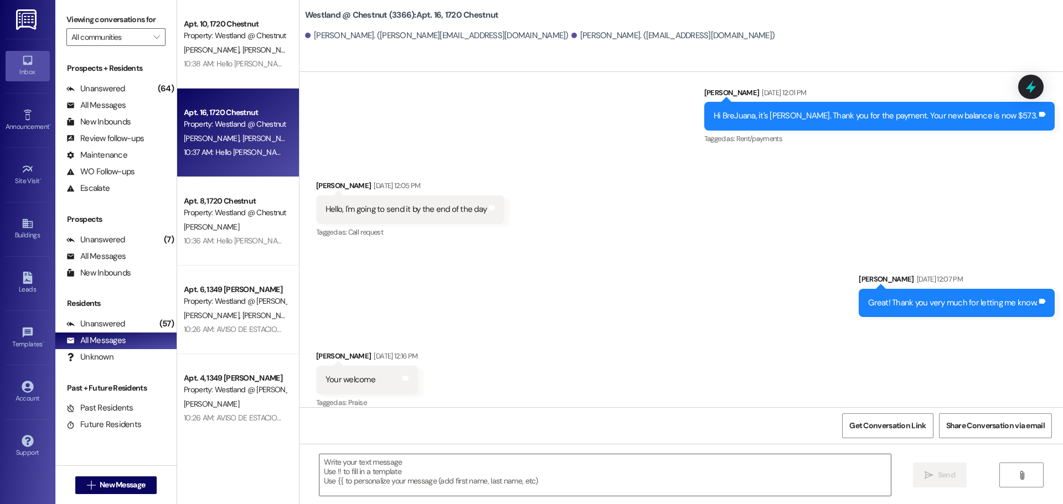
click at [32, 71] on div "Inbox" at bounding box center [27, 71] width 55 height 11
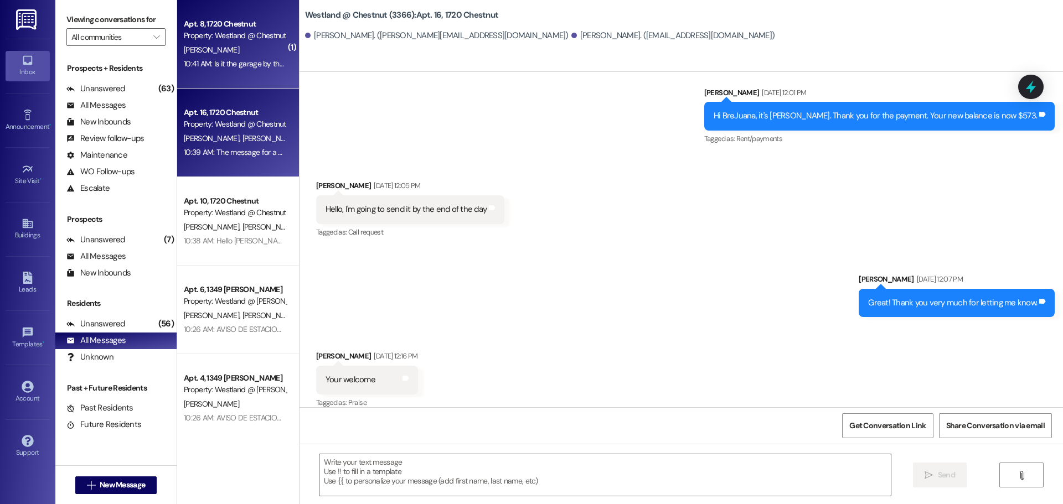
click at [222, 58] on div "10:41 AM: Is it the garage by the trash can? 10:41 AM: Is it the garage by the …" at bounding box center [235, 64] width 105 height 14
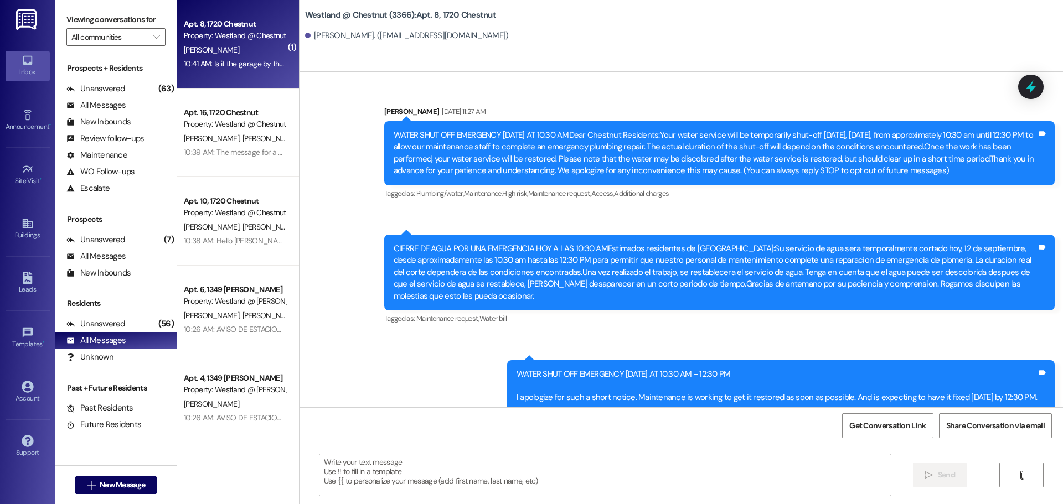
scroll to position [20776, 0]
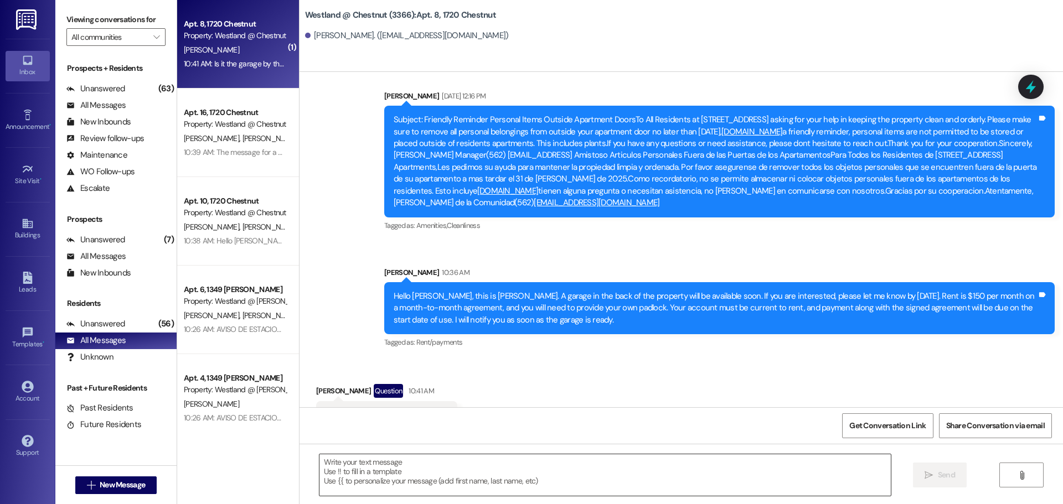
click at [394, 470] on textarea at bounding box center [604, 475] width 571 height 42
click at [366, 494] on textarea at bounding box center [604, 475] width 571 height 42
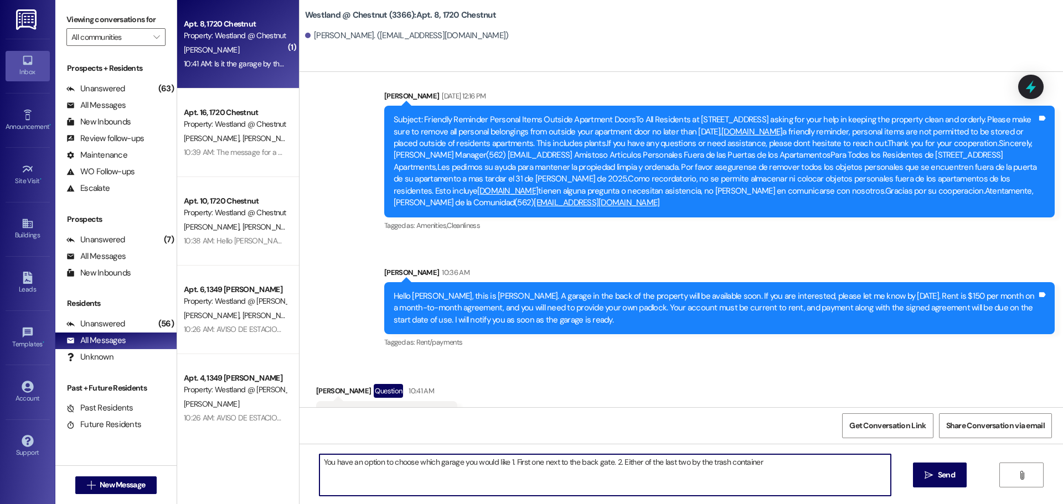
type textarea "You have an option to choose which garage you would like 1. First one next to t…"
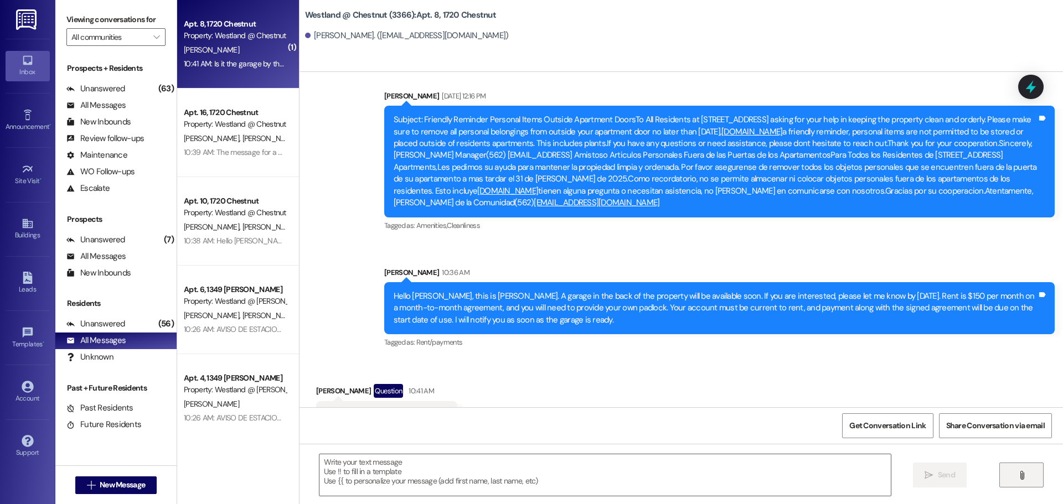
click at [1014, 470] on button "" at bounding box center [1021, 475] width 44 height 25
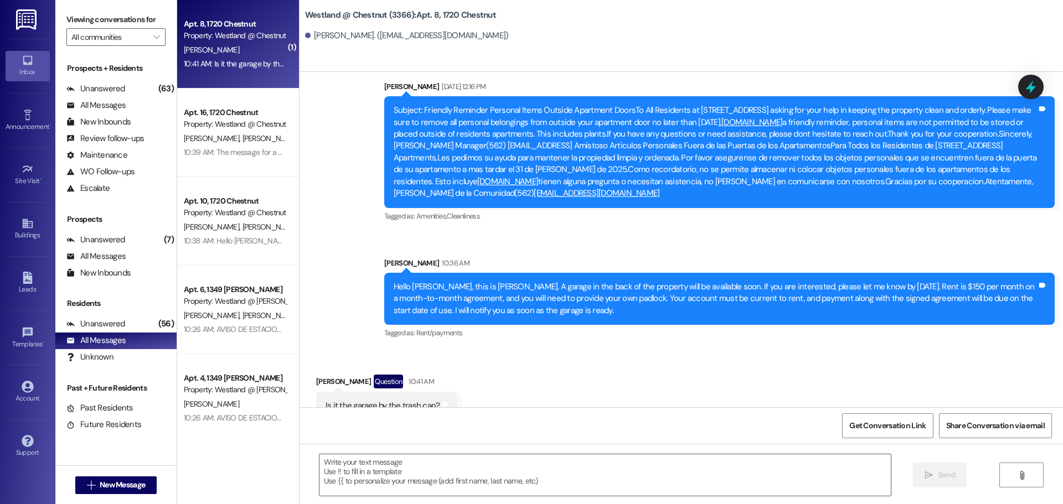
scroll to position [21006, 0]
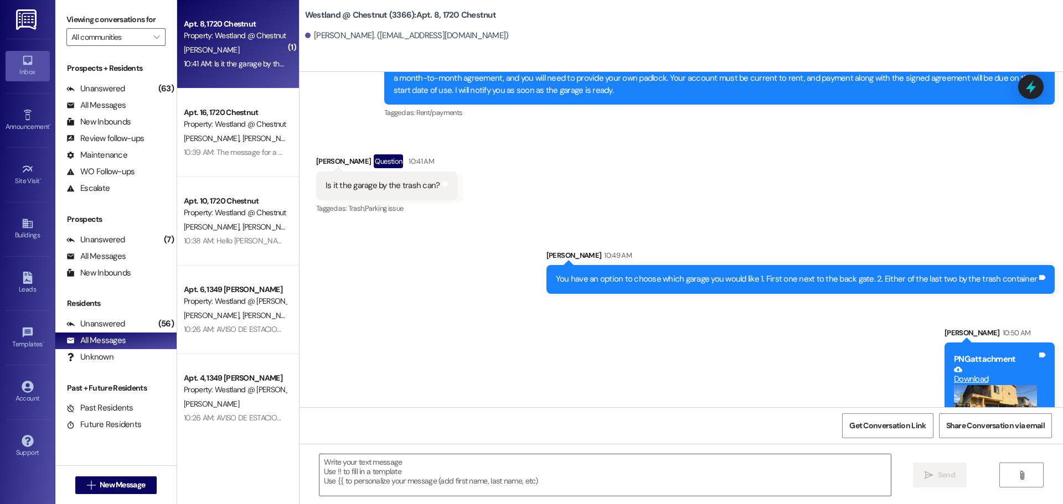
click at [995, 385] on button "Zoom image" at bounding box center [995, 407] width 83 height 44
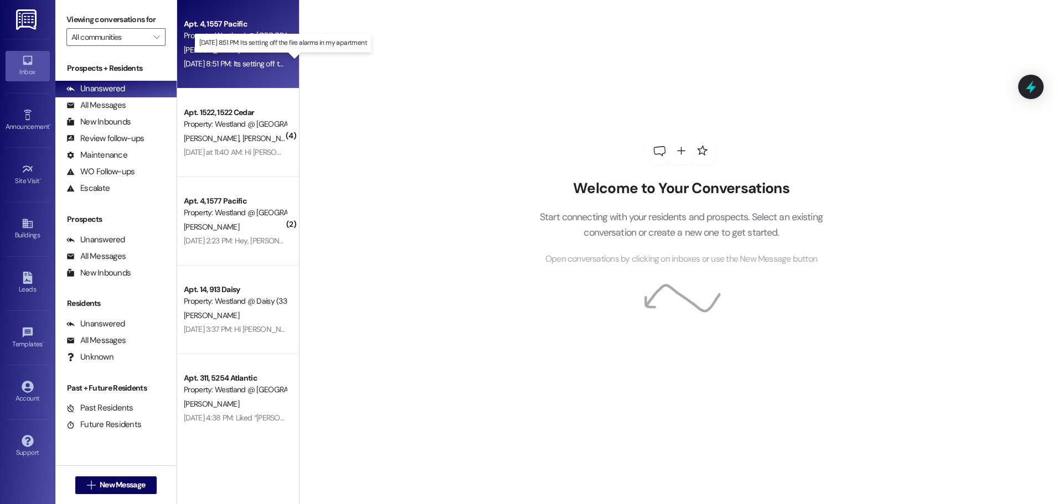
click at [208, 59] on div "Aug 10, 2025 at 8:51 PM: Its setting off the fire alarms in my apartment Aug 10…" at bounding box center [281, 64] width 194 height 10
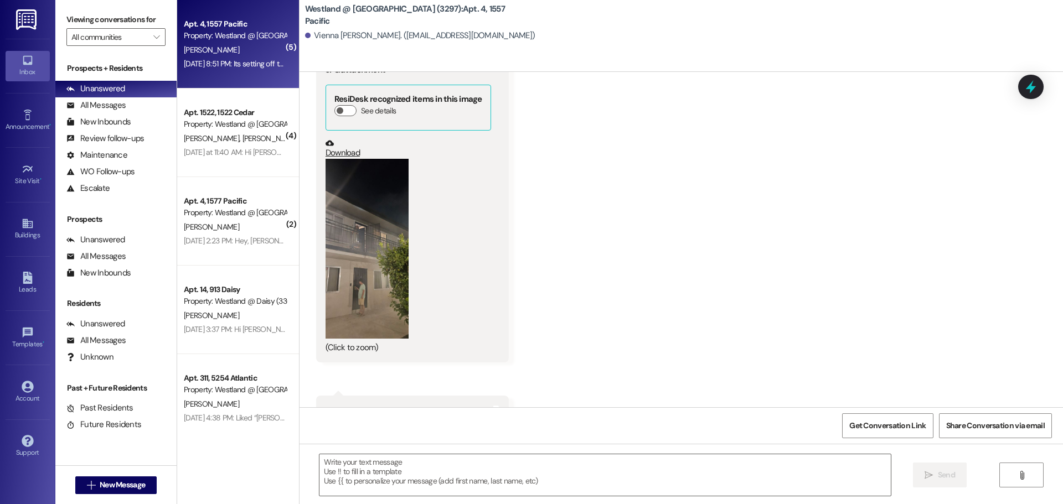
scroll to position [6919, 0]
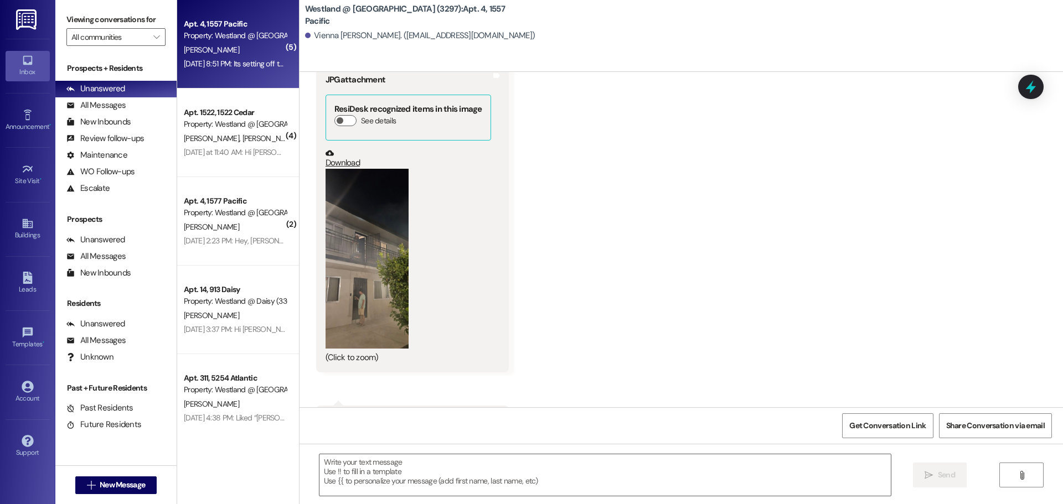
click at [376, 258] on button "Zoom image" at bounding box center [366, 259] width 83 height 180
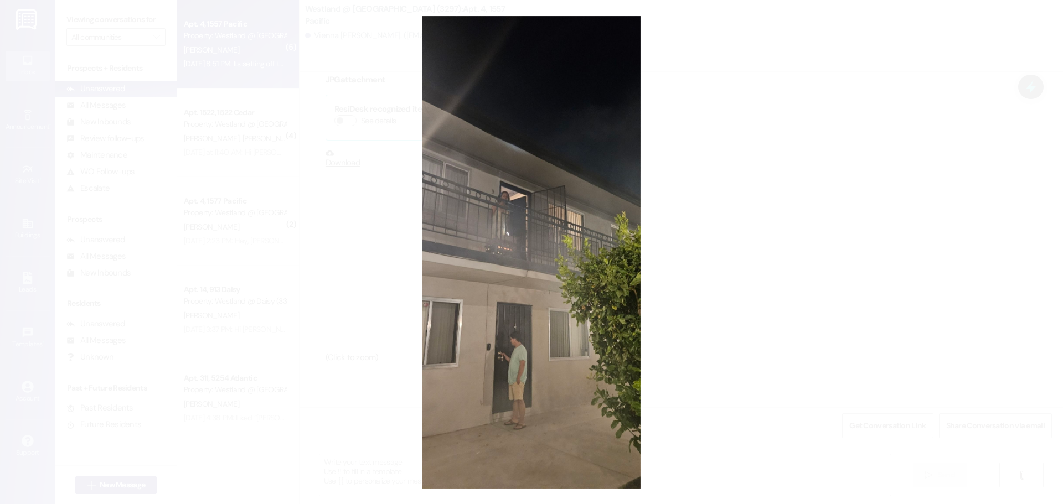
click at [528, 291] on button "Unzoom image" at bounding box center [531, 252] width 1063 height 504
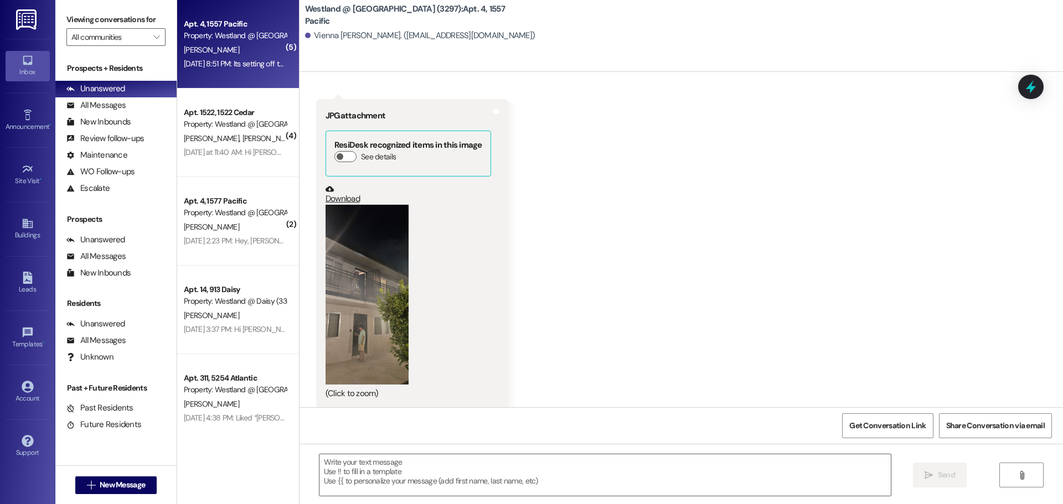
scroll to position [6880, 0]
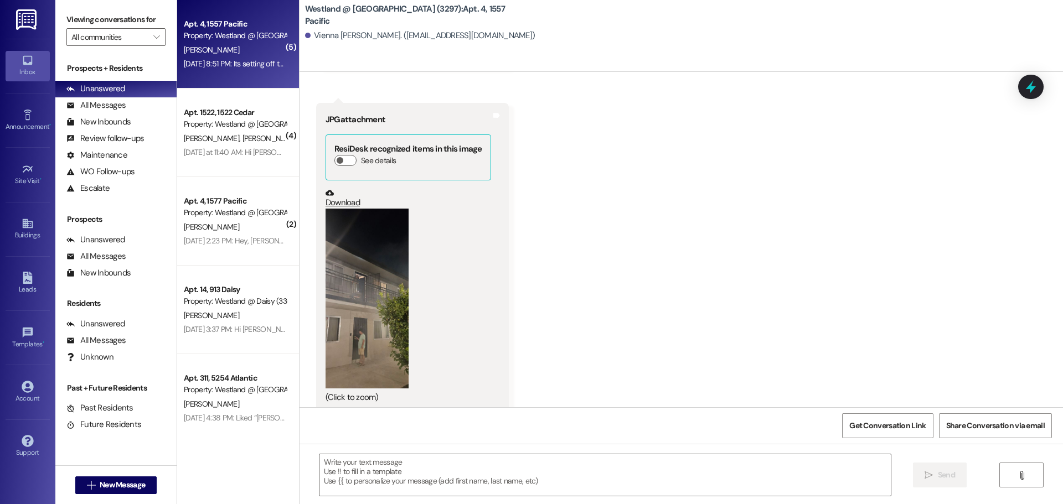
click at [421, 263] on div "(Click to zoom)" at bounding box center [408, 306] width 166 height 195
click at [372, 265] on button "Zoom image" at bounding box center [366, 299] width 83 height 180
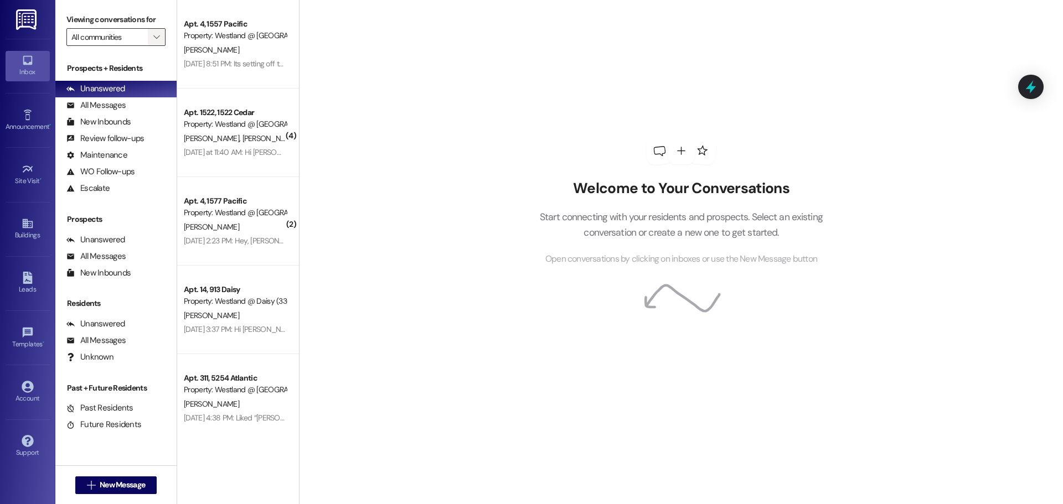
click at [156, 43] on span "" at bounding box center [156, 37] width 11 height 18
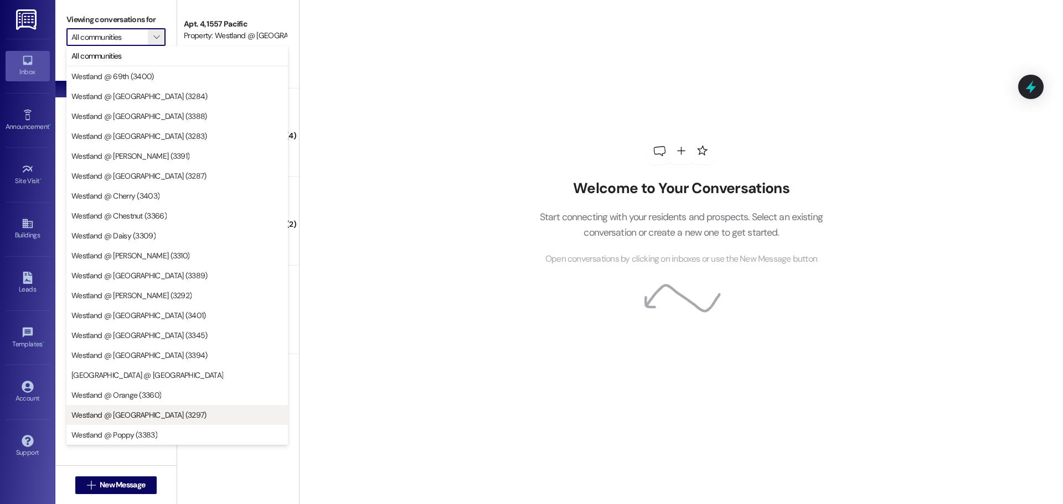
click at [147, 413] on span "Westland @ [GEOGRAPHIC_DATA] (3297)" at bounding box center [138, 415] width 135 height 11
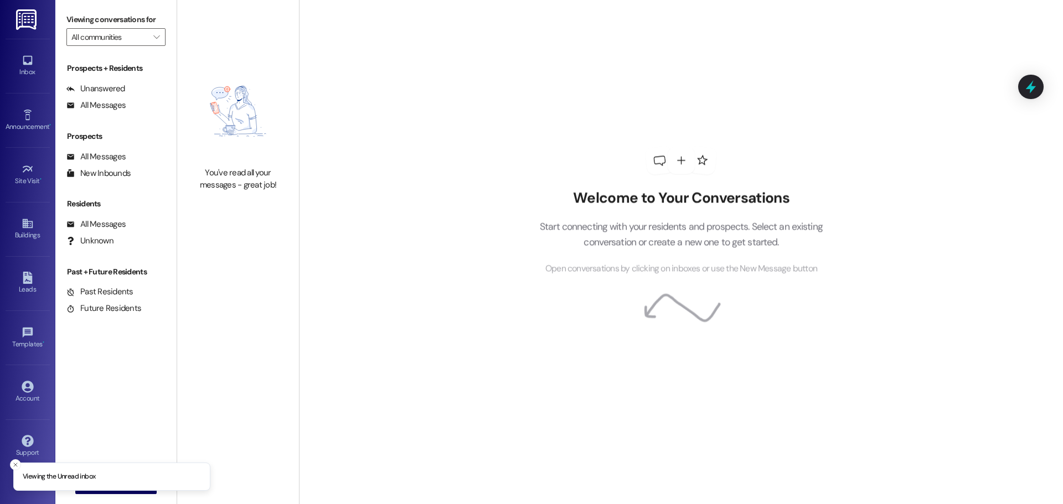
type input "Westland @ [GEOGRAPHIC_DATA] (3297)"
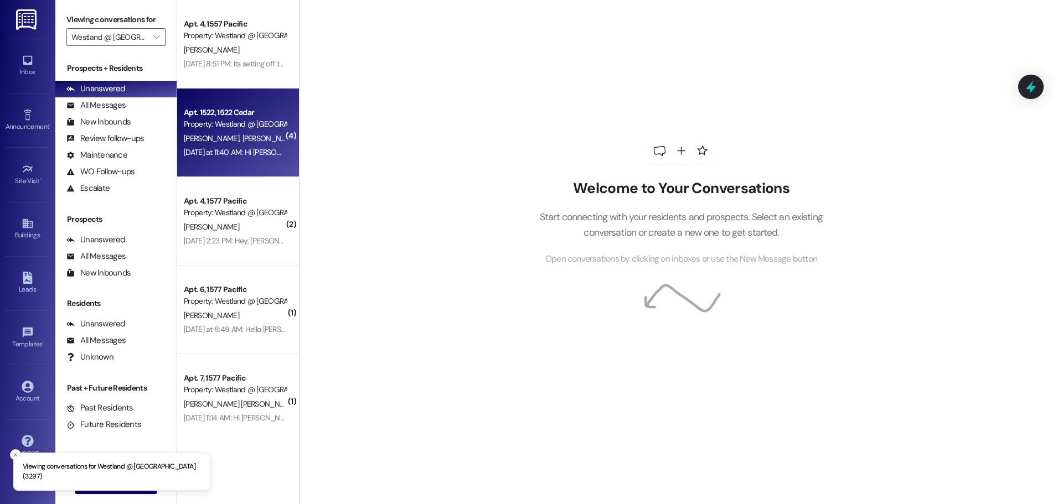
click at [226, 154] on div "[DATE] at 11:40 AM: Hi [PERSON_NAME] , still haven't been able to pay remaining…" at bounding box center [365, 152] width 363 height 10
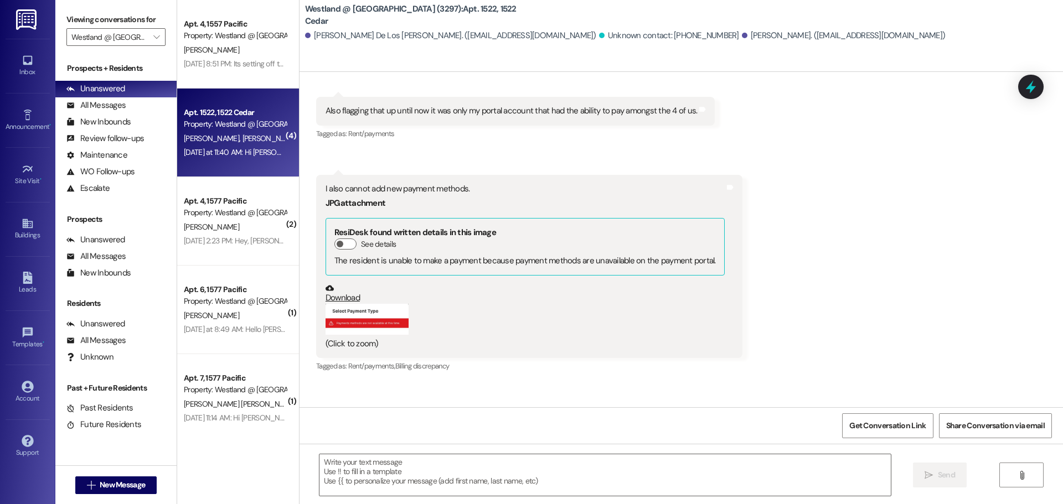
scroll to position [504, 0]
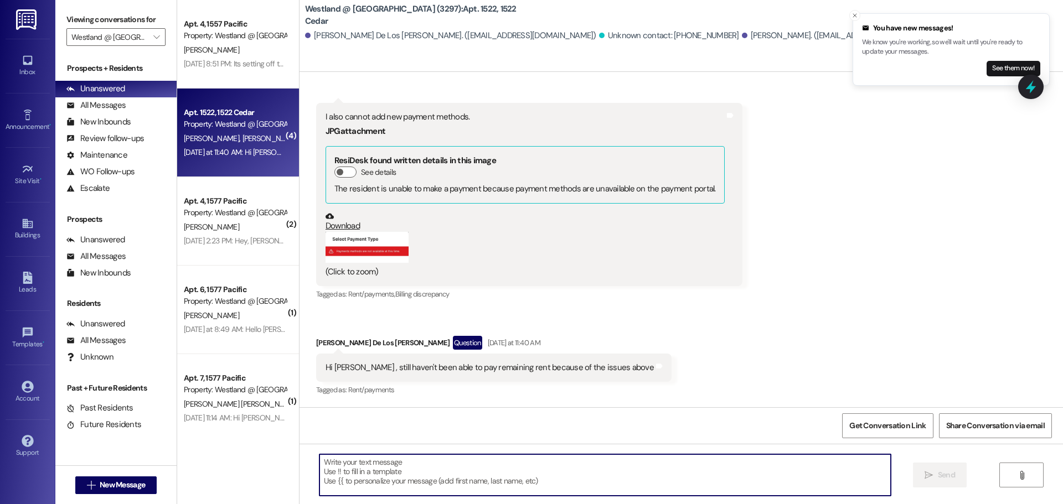
click at [763, 475] on textarea at bounding box center [604, 475] width 571 height 42
drag, startPoint x: 981, startPoint y: 358, endPoint x: 873, endPoint y: 333, distance: 110.2
click at [981, 358] on div "Received via SMS [PERSON_NAME] De Los [PERSON_NAME] Question [DATE] 11:53 AM Hi…" at bounding box center [680, 35] width 763 height 742
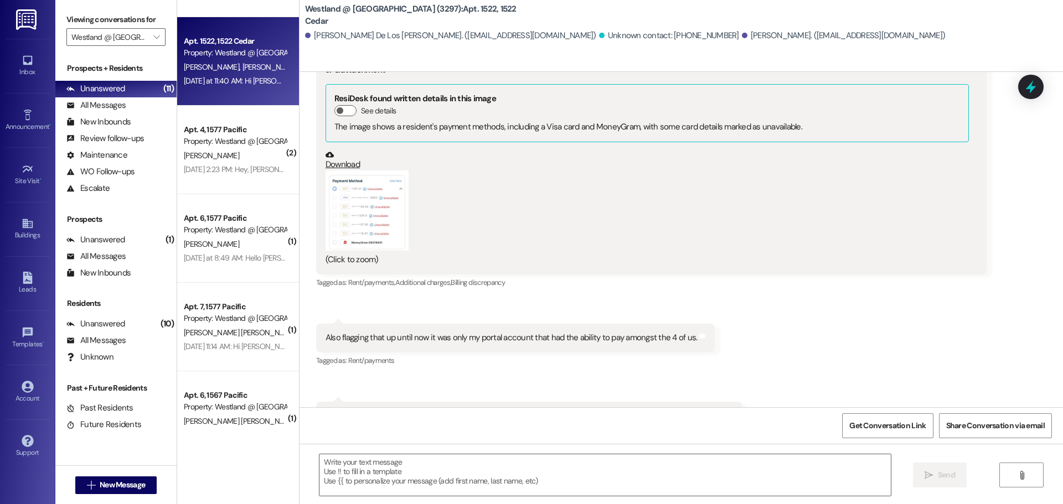
scroll to position [80, 0]
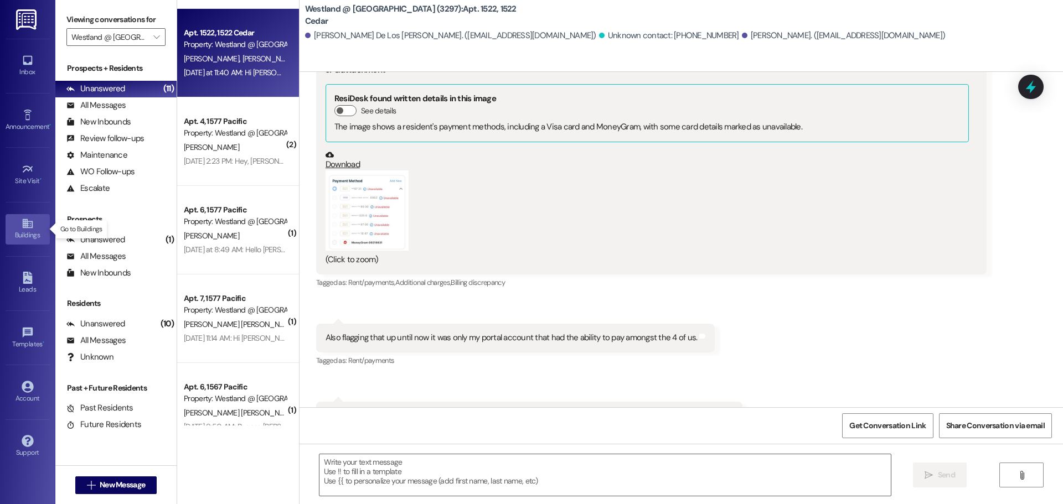
click at [29, 232] on div "Buildings" at bounding box center [27, 235] width 55 height 11
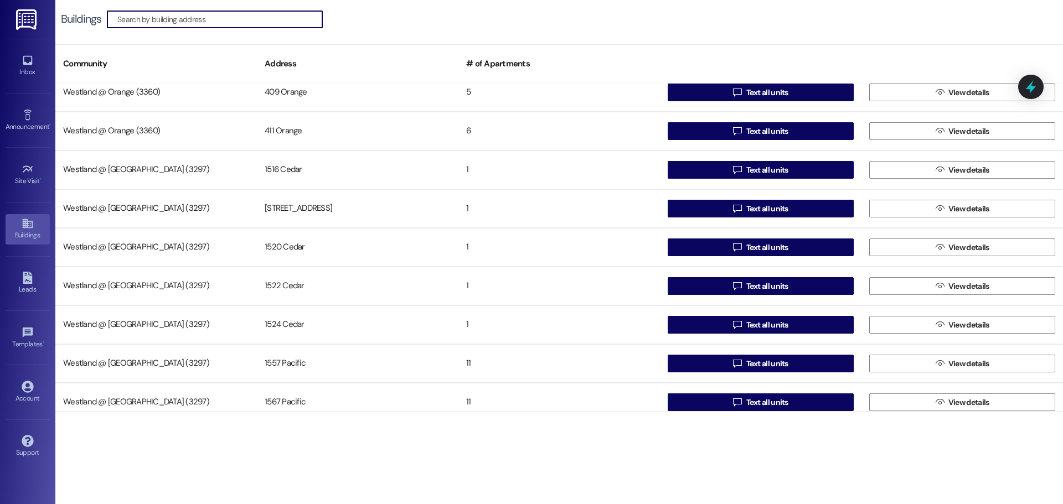
scroll to position [1223, 0]
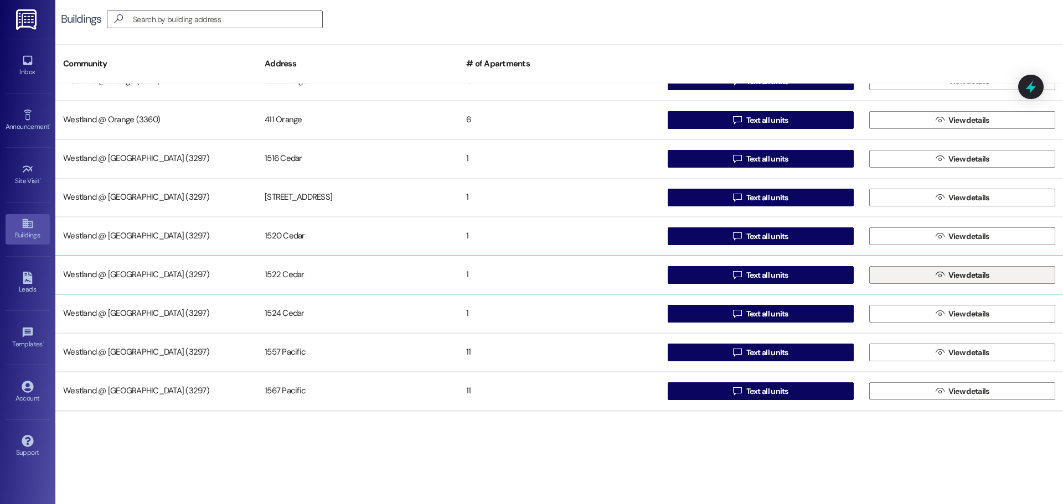
click at [921, 277] on button " View details" at bounding box center [962, 275] width 186 height 18
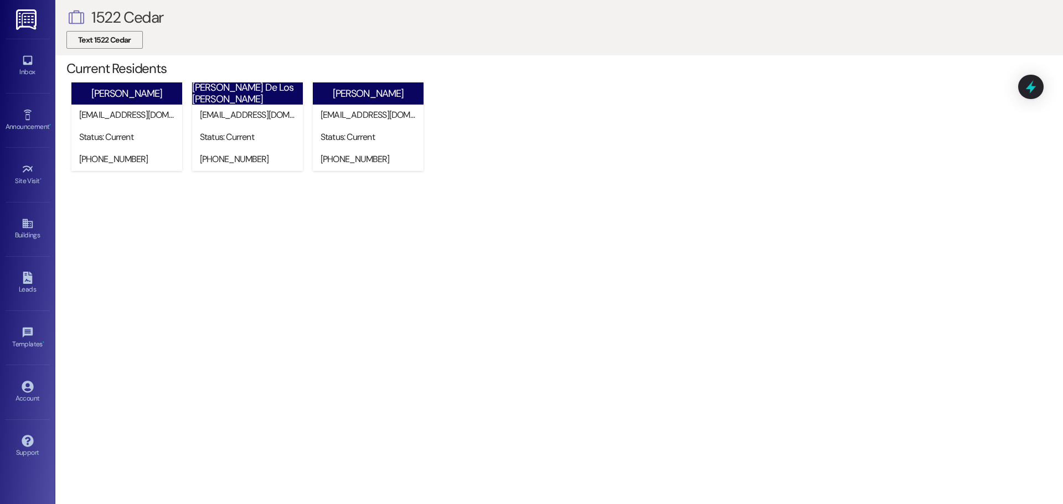
click at [91, 43] on span "Text 1522 Cedar" at bounding box center [104, 40] width 53 height 12
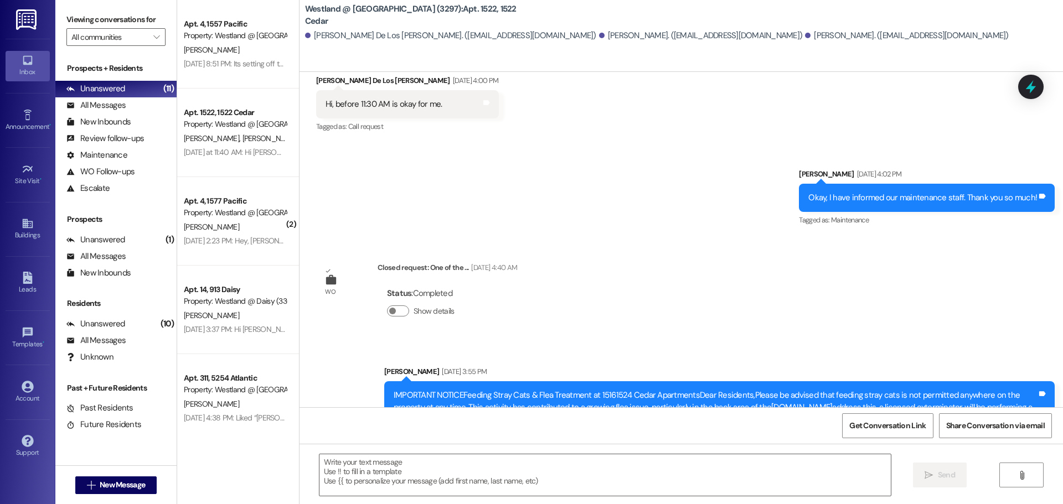
scroll to position [3783, 0]
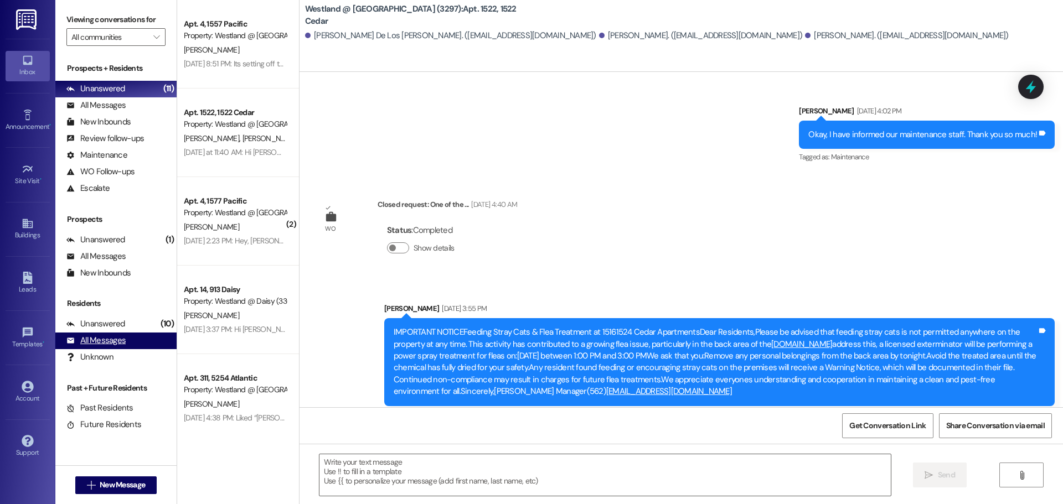
click at [108, 343] on div "All Messages" at bounding box center [95, 341] width 59 height 12
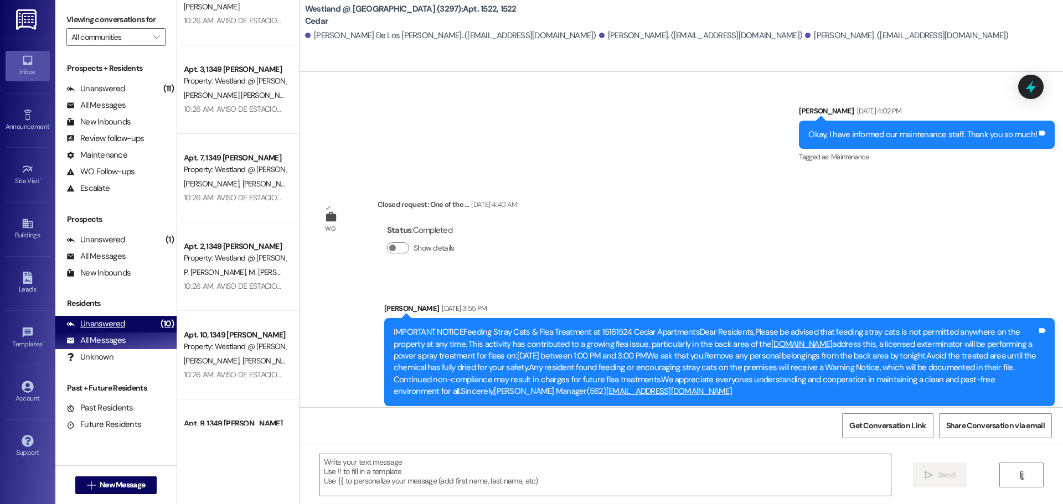
click at [107, 325] on div "Unanswered" at bounding box center [95, 324] width 59 height 12
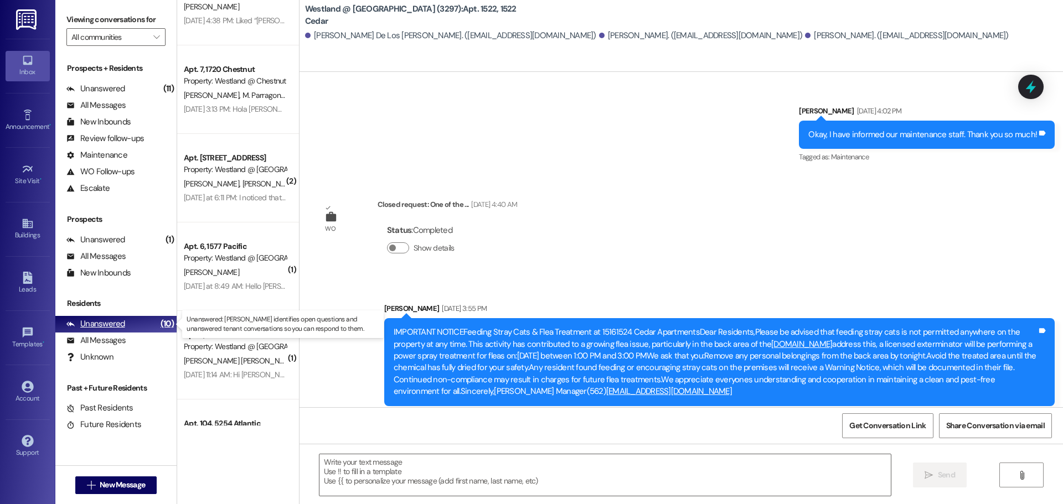
click at [107, 325] on div "Unanswered" at bounding box center [95, 324] width 59 height 12
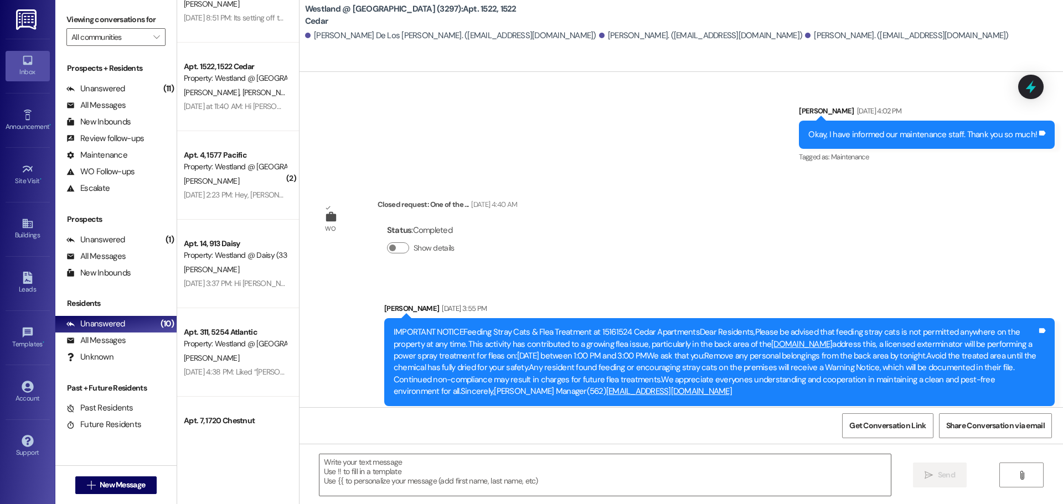
scroll to position [0, 0]
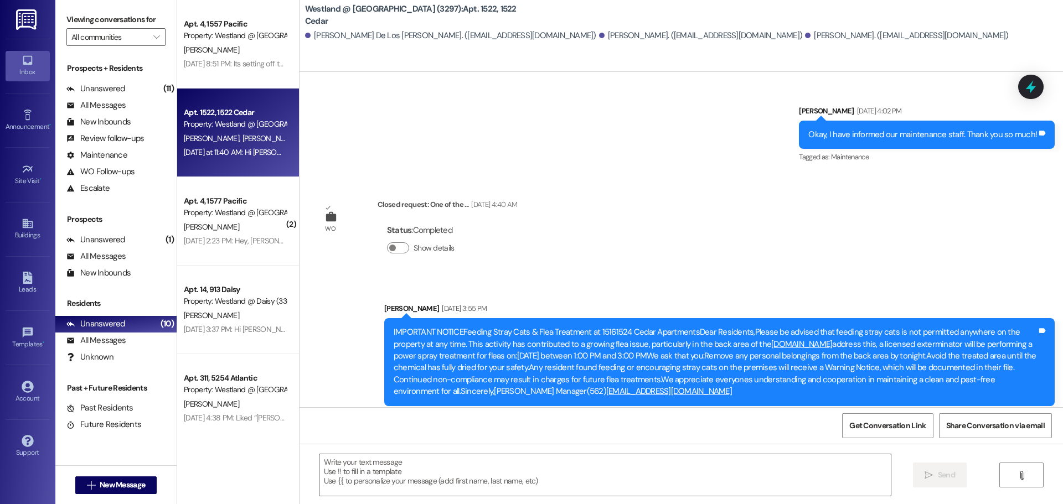
click at [242, 136] on span "[PERSON_NAME] De Los [PERSON_NAME]" at bounding box center [310, 138] width 136 height 10
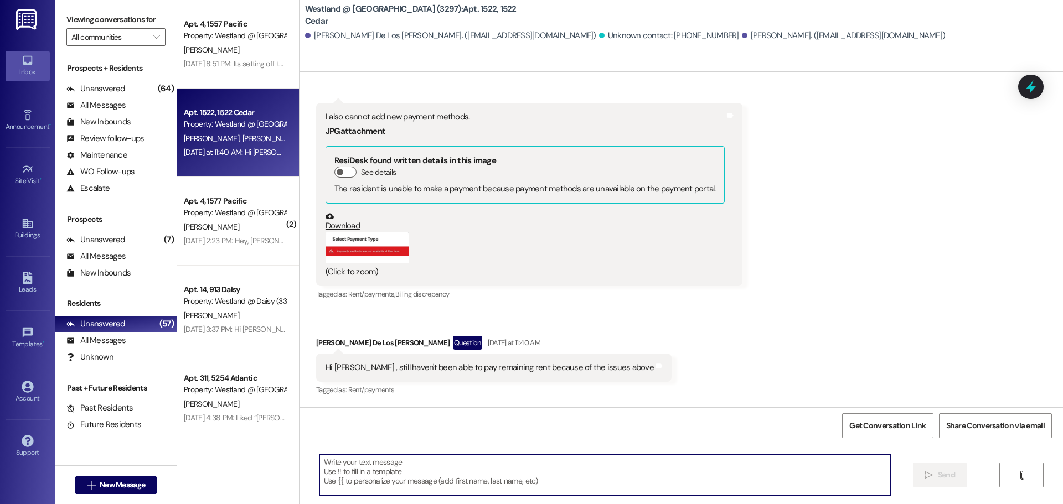
click at [449, 487] on textarea at bounding box center [604, 475] width 571 height 42
paste textarea "Hi Joselle, apologies for the late response. I work Monday and Saturday from 9 …"
type textarea "Hi Joselle, apologies for the late response. I work Monday and Saturday from 9 …"
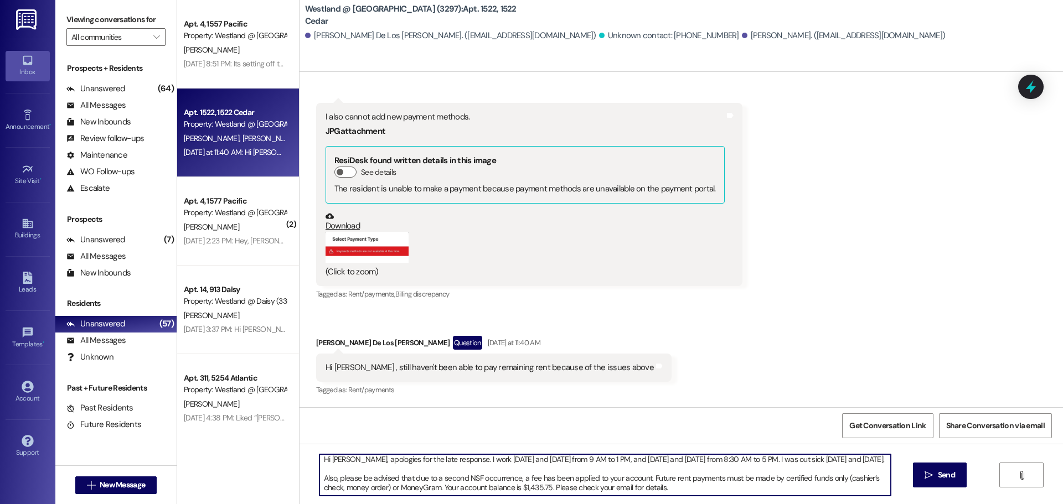
scroll to position [0, 0]
drag, startPoint x: 668, startPoint y: 471, endPoint x: 377, endPoint y: 491, distance: 290.7
click at [250, 472] on div "Apt. 4, 1557 Pacific Property: Westland @ Pacific (3297) V. Yu Aug 10, 2025 at …" at bounding box center [620, 252] width 886 height 504
click at [320, 461] on textarea "Hi Joselle, apologies for the late response. I work Monday and Saturday from 9 …" at bounding box center [604, 475] width 571 height 42
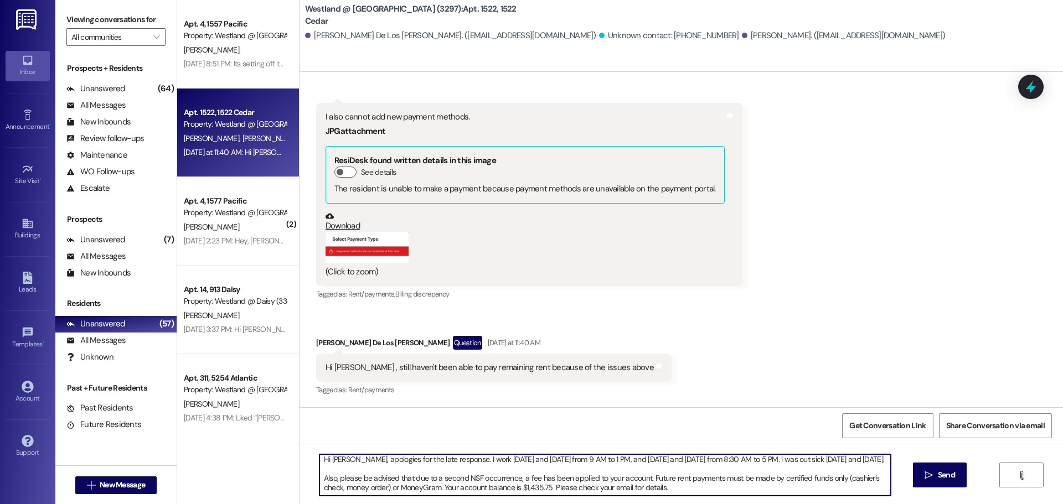
drag, startPoint x: 322, startPoint y: 461, endPoint x: 668, endPoint y: 496, distance: 347.8
click at [703, 504] on html "Inbox Go to Inbox Announcement • Send A Text Announcement Site Visit • Go to Si…" at bounding box center [531, 252] width 1063 height 504
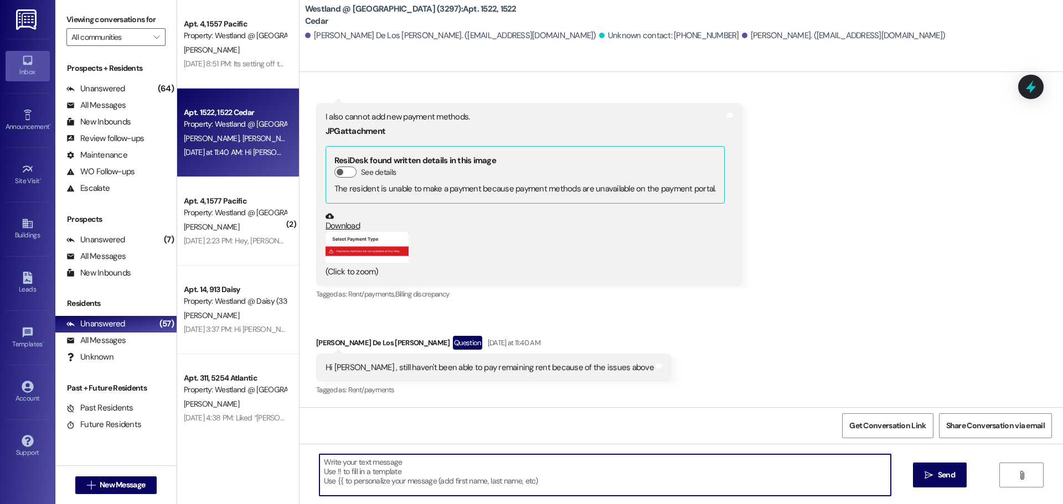
scroll to position [0, 0]
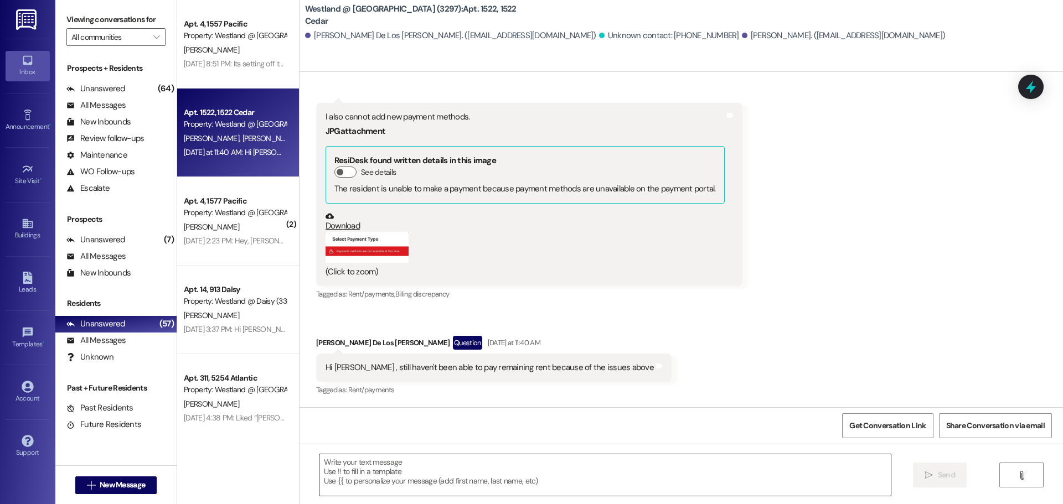
click at [497, 467] on textarea at bounding box center [604, 475] width 571 height 42
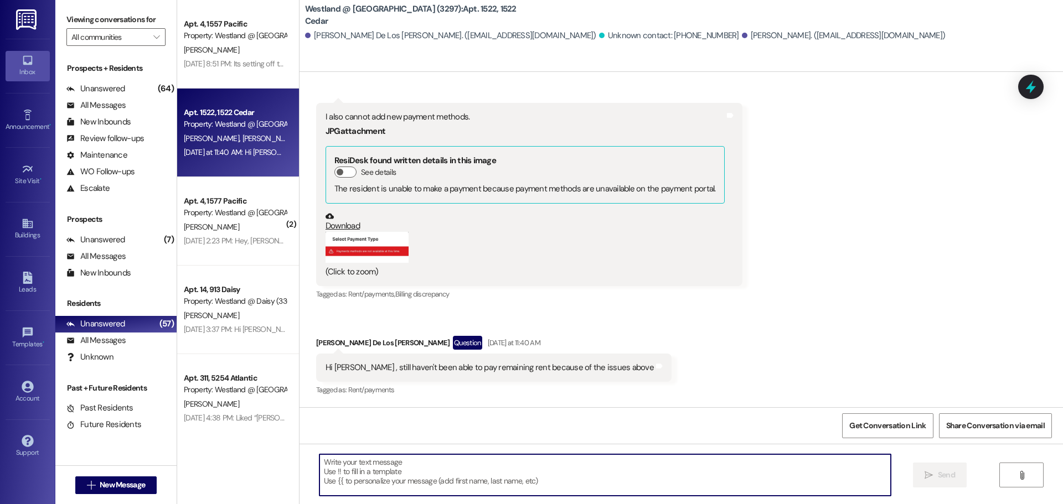
paste textarea "Hi Joselle, apologies for the late response. I work Monday and Saturday from 9 …"
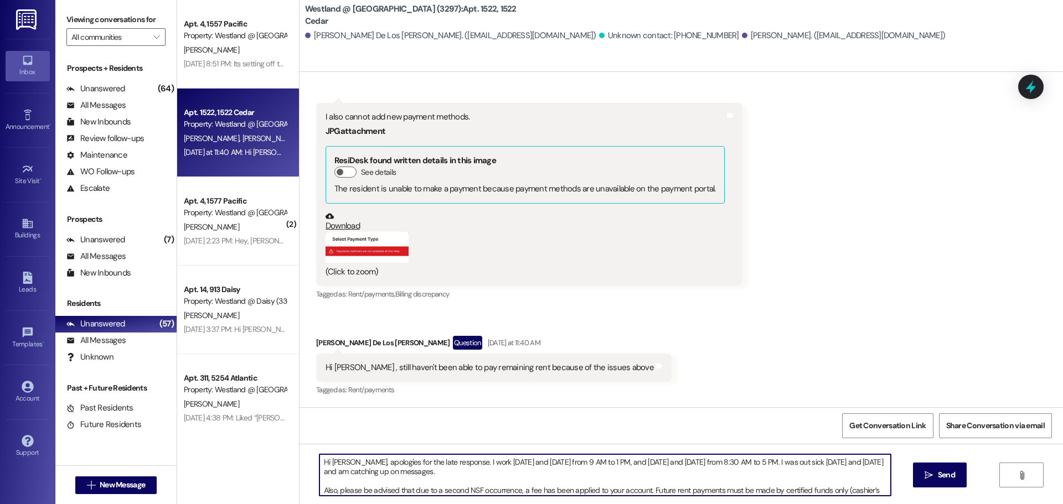
scroll to position [9, 0]
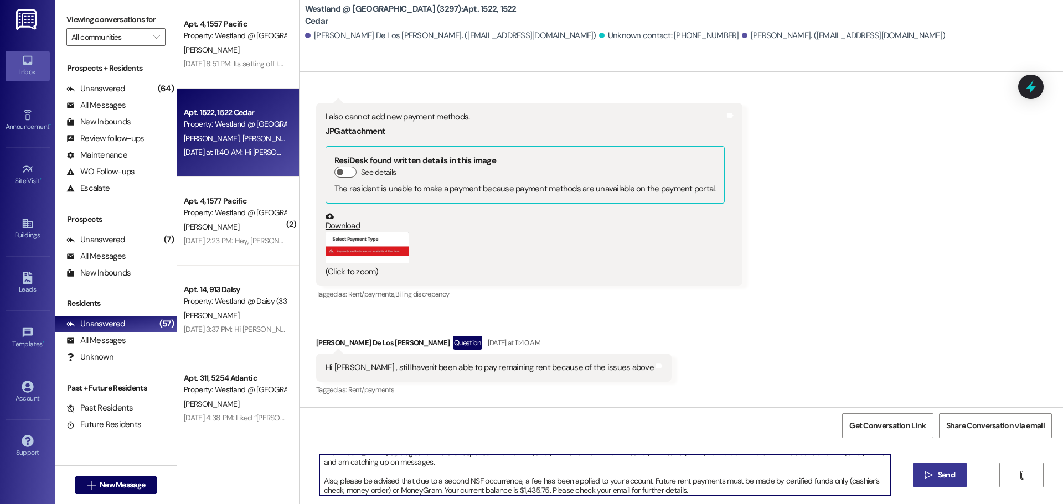
type textarea "Hi Joselle, apologies for the late response. I work Monday and Saturday from 9 …"
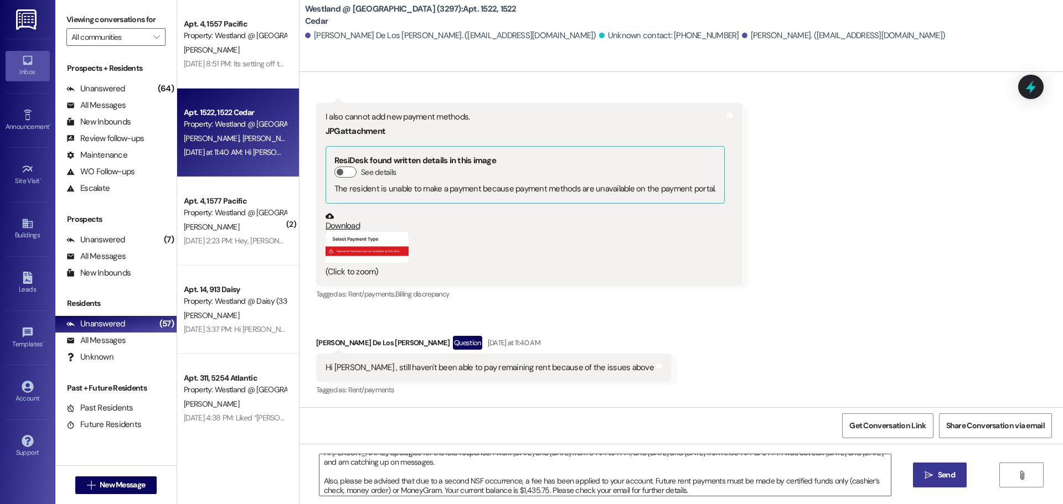
click at [930, 471] on icon "" at bounding box center [928, 475] width 8 height 9
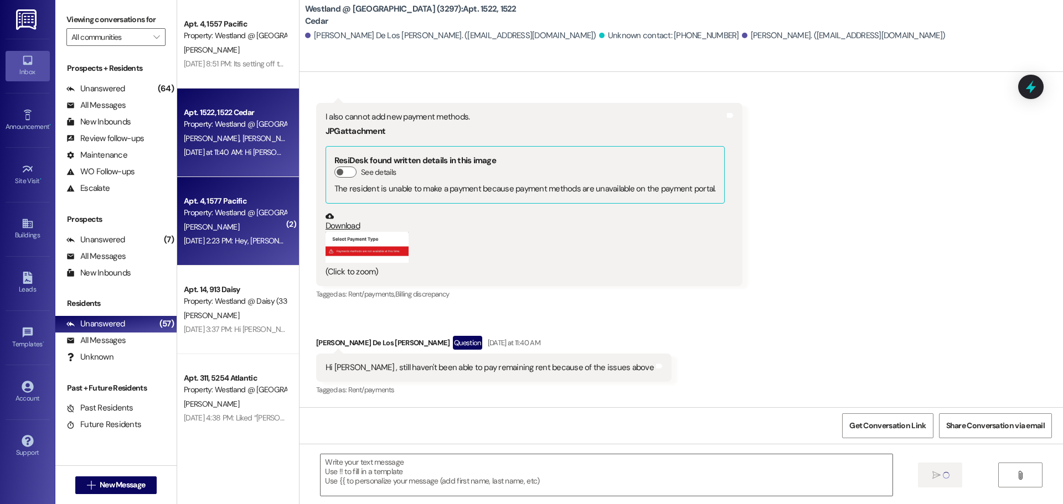
scroll to position [0, 0]
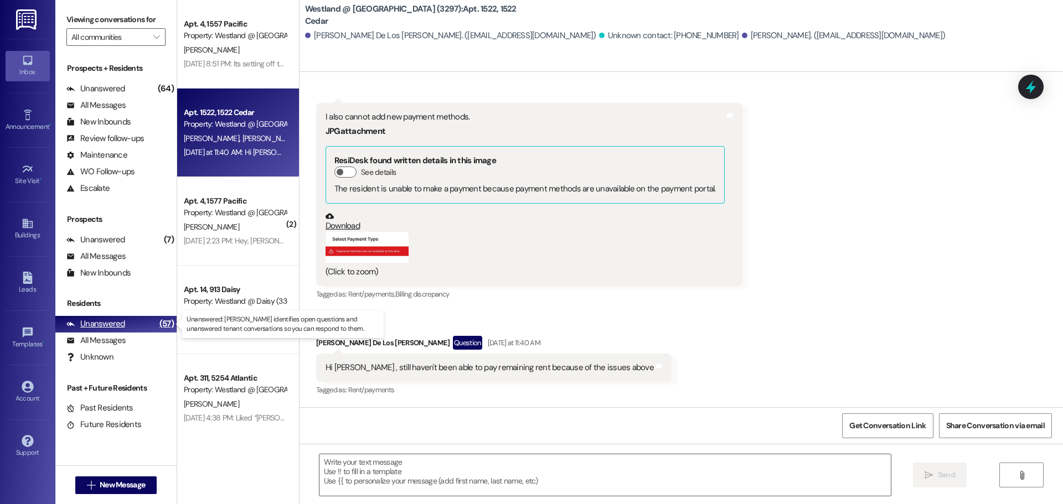
click at [111, 324] on div "Unanswered" at bounding box center [95, 324] width 59 height 12
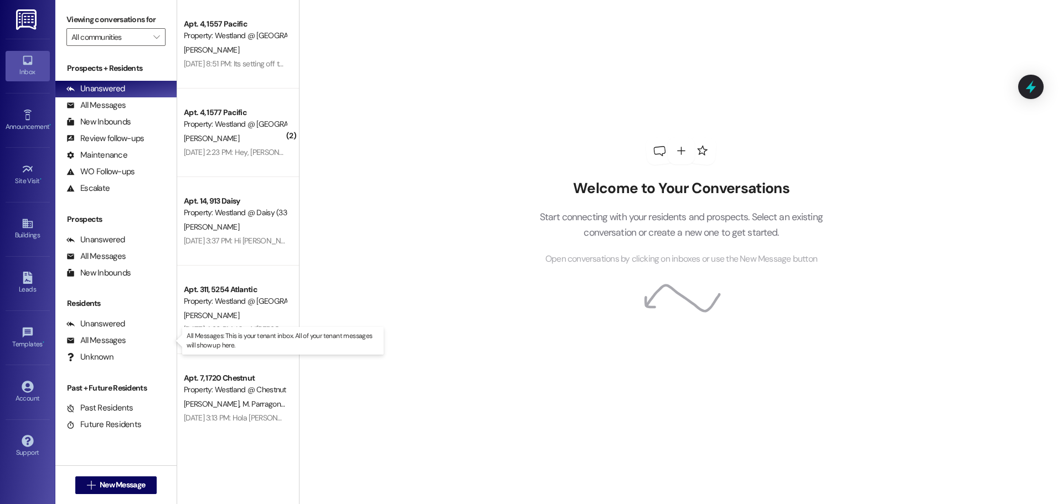
drag, startPoint x: 111, startPoint y: 339, endPoint x: 128, endPoint y: 309, distance: 34.5
click at [111, 339] on div "All Messages" at bounding box center [95, 341] width 59 height 12
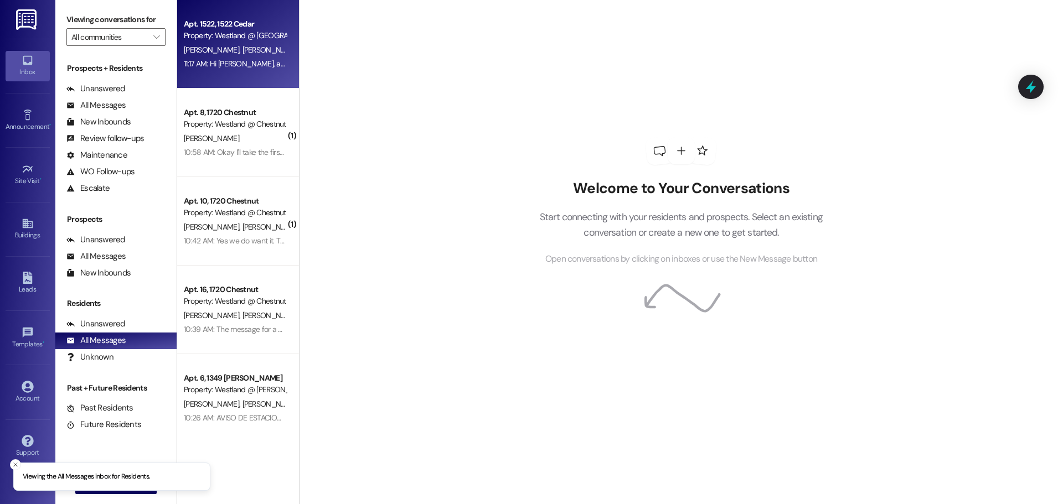
click at [220, 58] on div "11:17 AM: Hi [PERSON_NAME], apologies for the late response. I work [DATE] and …" at bounding box center [235, 64] width 105 height 14
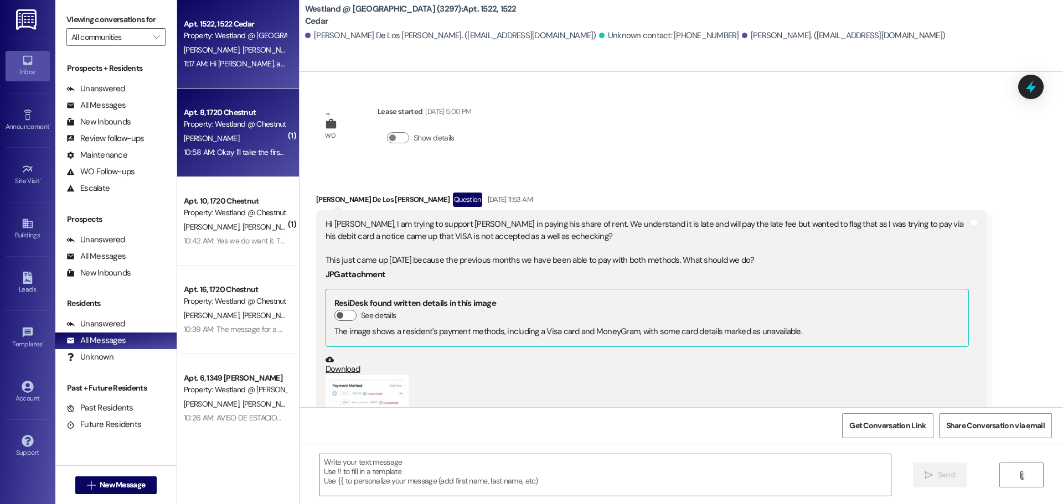
scroll to position [644, 0]
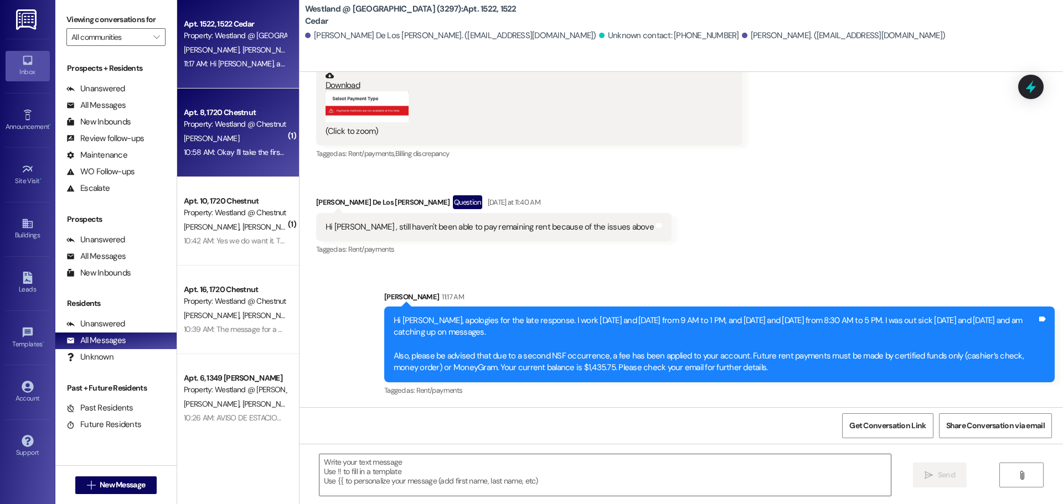
click at [226, 163] on div "Apt. 8, 1720 Chestnut Property: Westland @ Chestnut (3366) [PERSON_NAME] 10:58 …" at bounding box center [238, 133] width 122 height 89
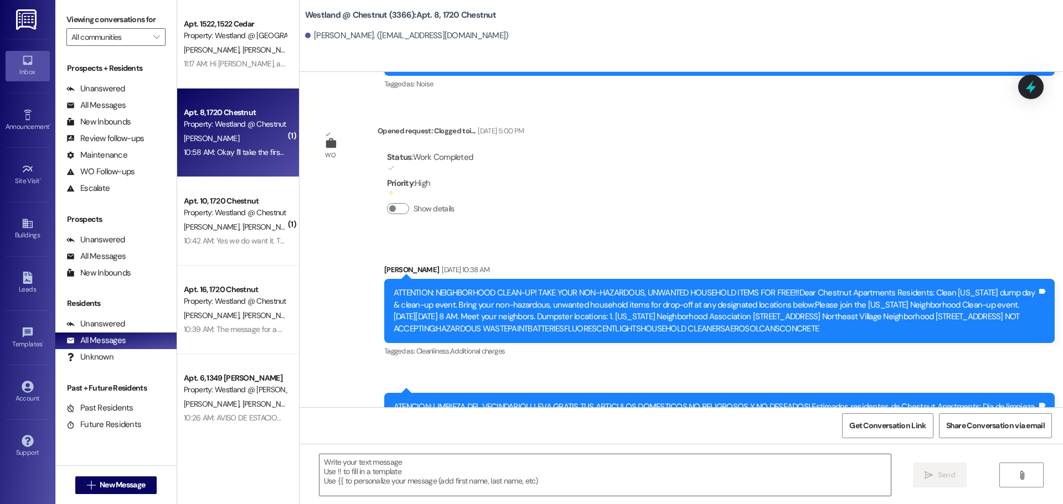
scroll to position [21107, 0]
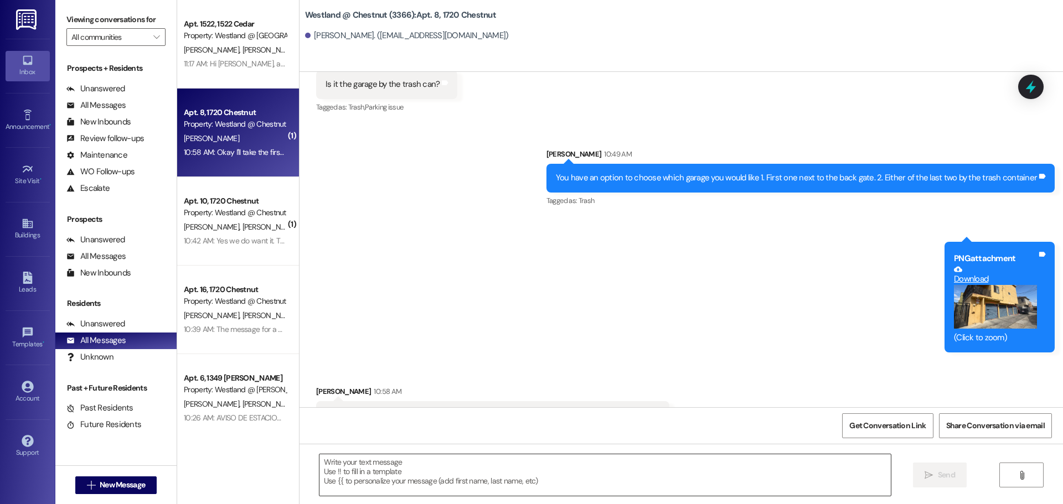
drag, startPoint x: 387, startPoint y: 483, endPoint x: 379, endPoint y: 475, distance: 11.4
click at [380, 477] on textarea at bounding box center [604, 475] width 571 height 42
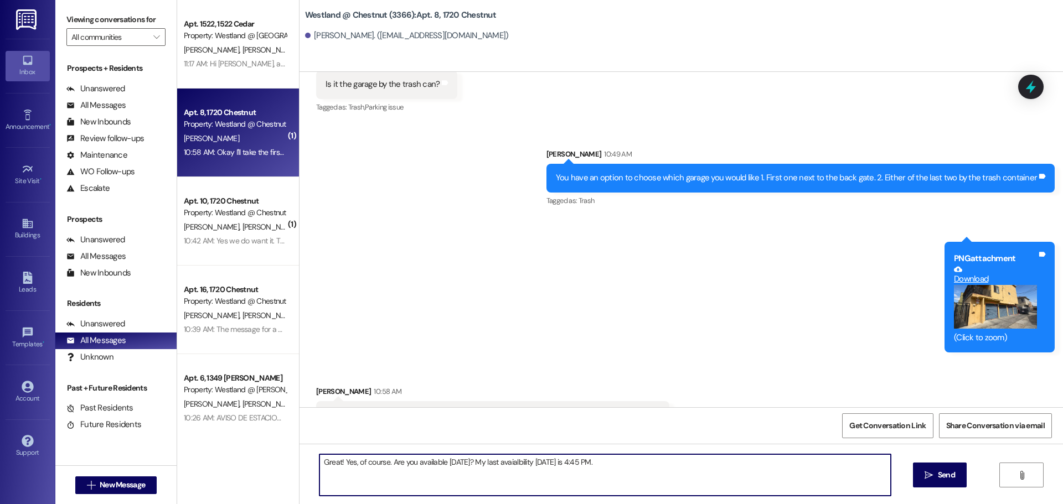
click at [515, 459] on textarea "Great! Yes, of course. Are you available today? My last avaialbility today is 4…" at bounding box center [604, 475] width 571 height 42
click at [644, 471] on textarea "Great! Yes, of course. Are you available today? My last availability today is 4…" at bounding box center [604, 475] width 571 height 42
click at [512, 459] on textarea "Great! Yes, of course. Are you available today? My last availability today is 4…" at bounding box center [604, 475] width 571 height 42
drag, startPoint x: 674, startPoint y: 473, endPoint x: 763, endPoint y: 468, distance: 89.8
click at [674, 473] on textarea "Great! Yes, of course. Are you available today? My last appointment today is 4:…" at bounding box center [604, 475] width 571 height 42
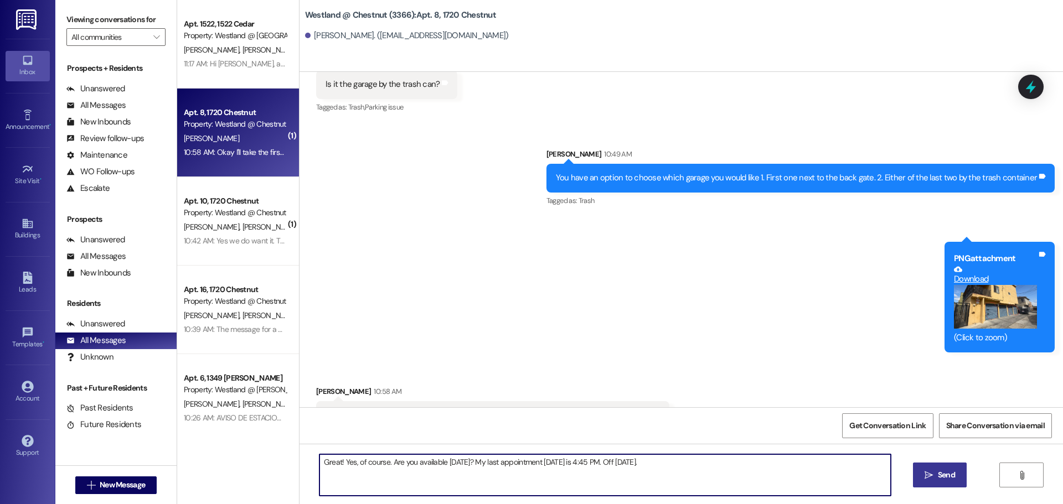
type textarea "Great! Yes, of course. Are you available today? My last appointment today is 4:…"
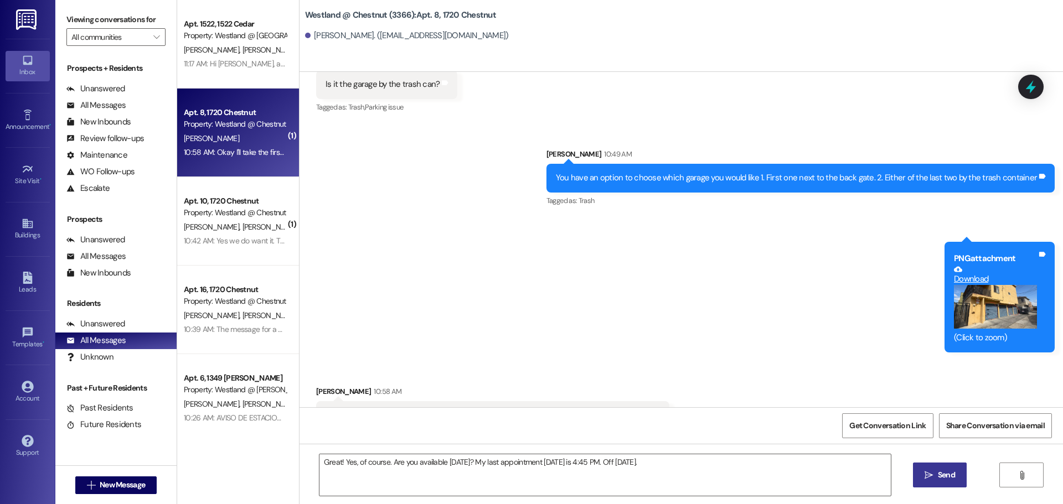
drag, startPoint x: 945, startPoint y: 480, endPoint x: 728, endPoint y: 436, distance: 221.9
click at [944, 479] on span "Send" at bounding box center [946, 475] width 17 height 12
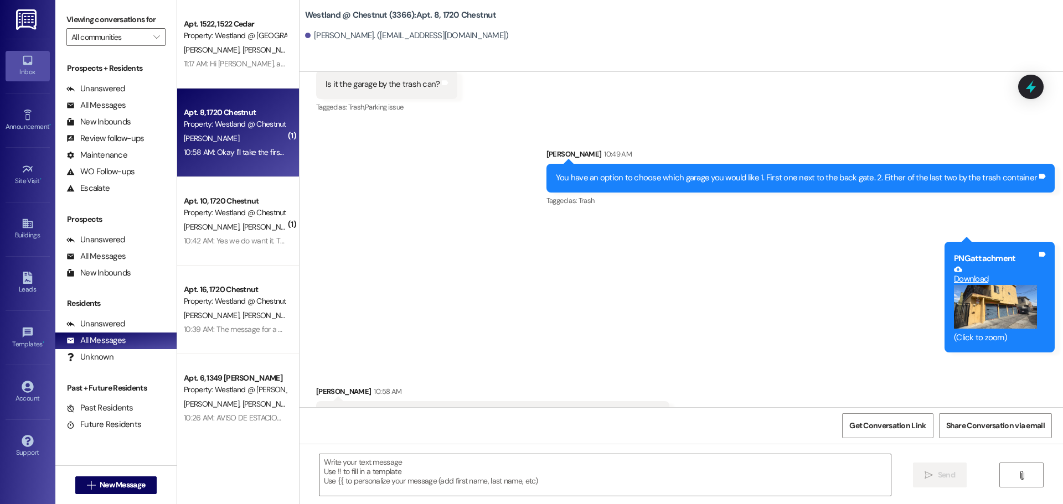
scroll to position [21107, 0]
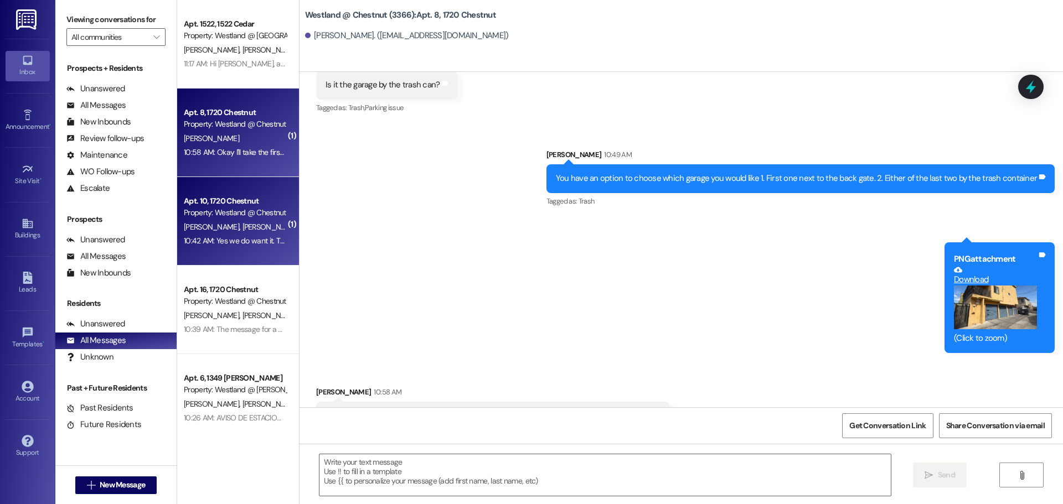
click at [236, 232] on div "B. Catchings L. Horton Jr" at bounding box center [235, 227] width 105 height 14
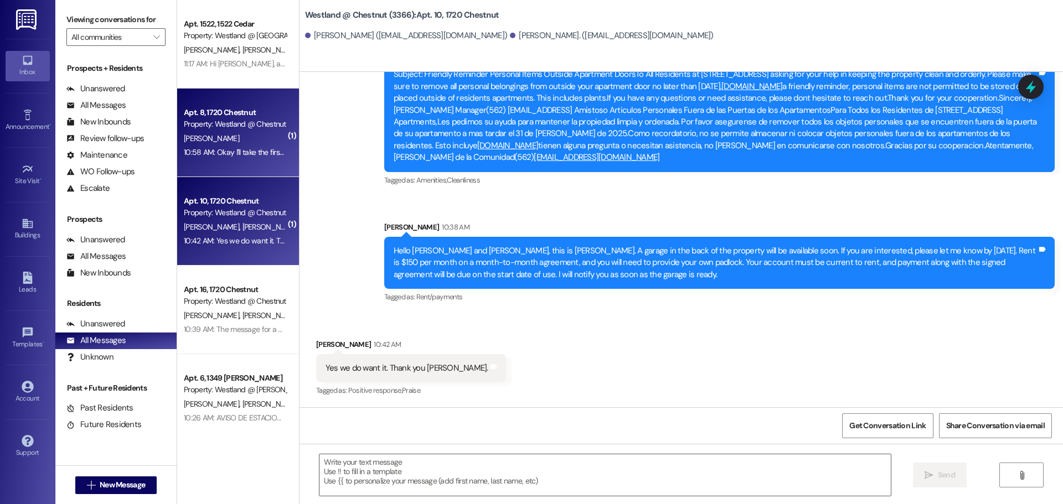
scroll to position [3878, 0]
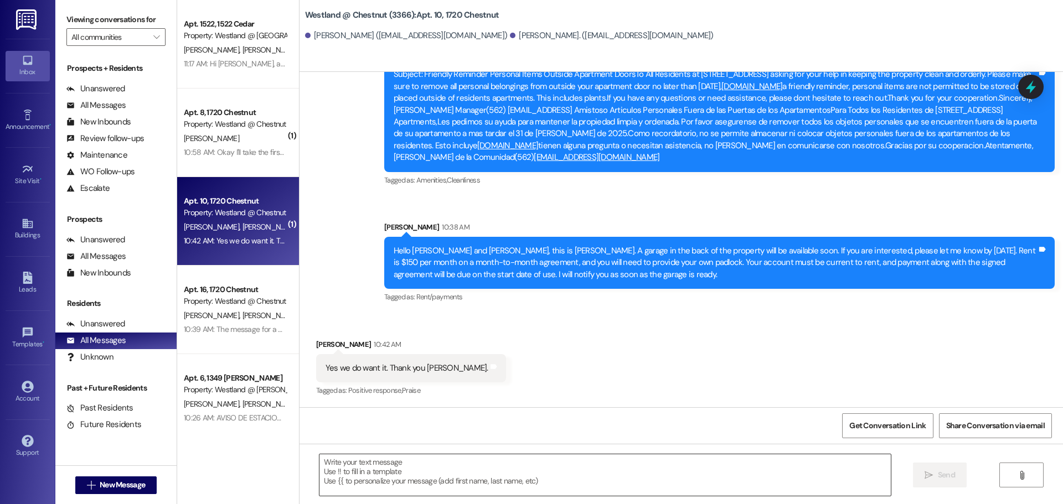
click at [450, 464] on textarea at bounding box center [604, 475] width 571 height 42
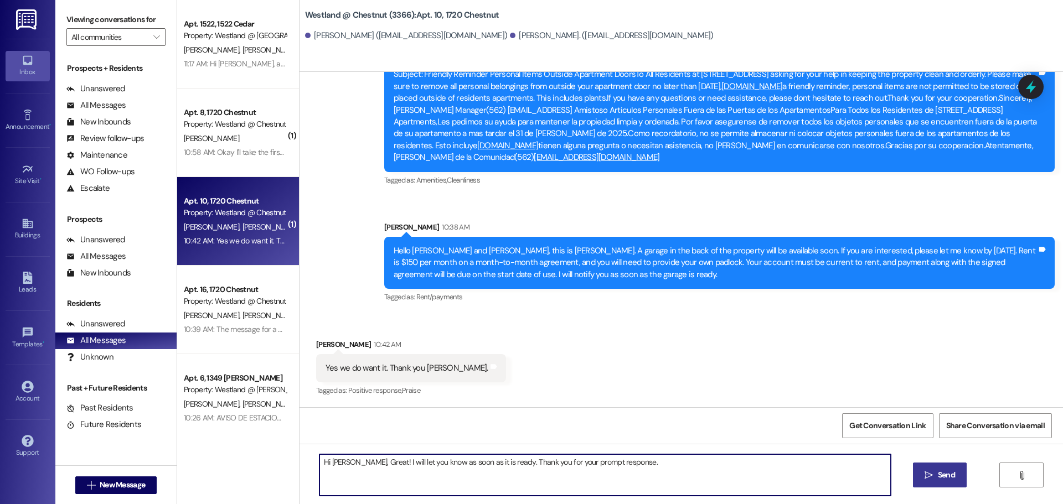
type textarea "Hi [PERSON_NAME], Great! I will let you know as soon as it is ready. Thank you …"
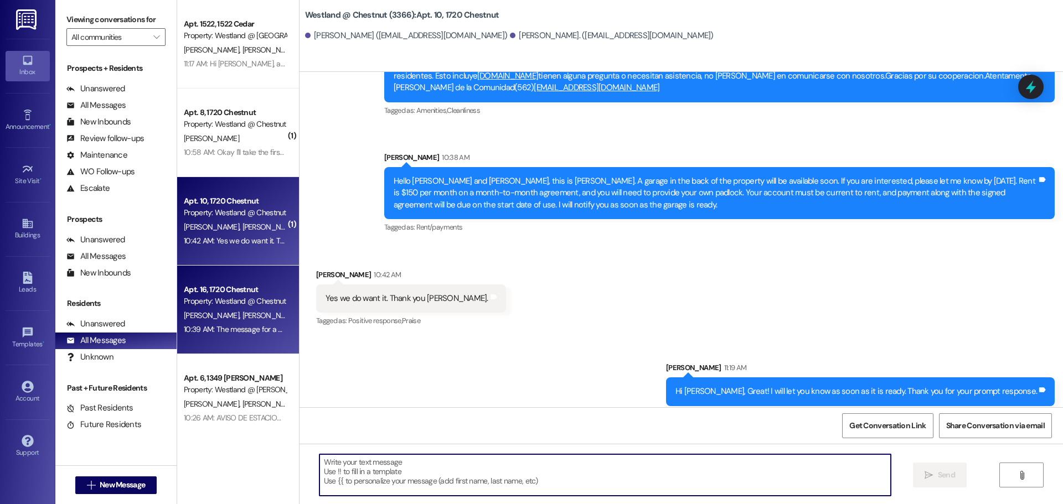
click at [220, 325] on div "10:39 AM: The message for a garage is meant for you. 10:39 AM: The message for …" at bounding box center [270, 329] width 172 height 10
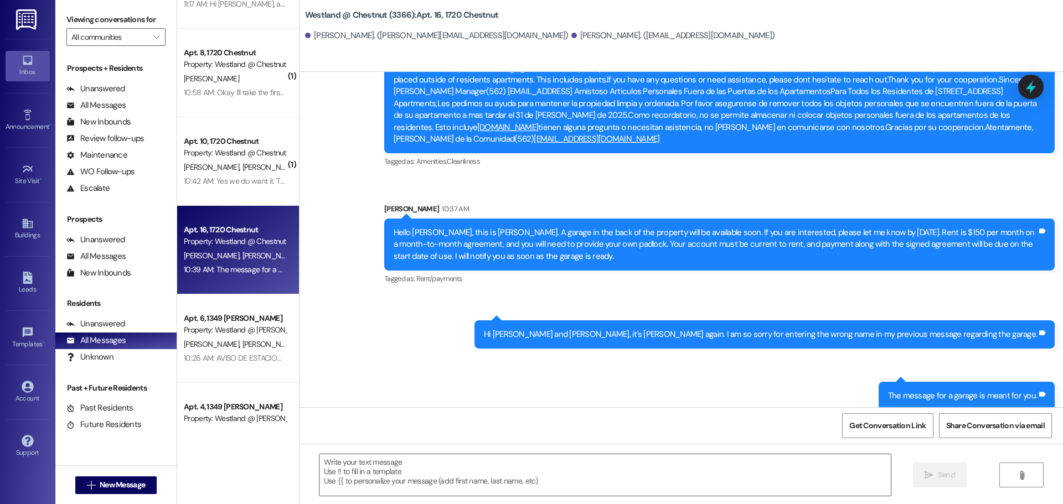
scroll to position [40, 0]
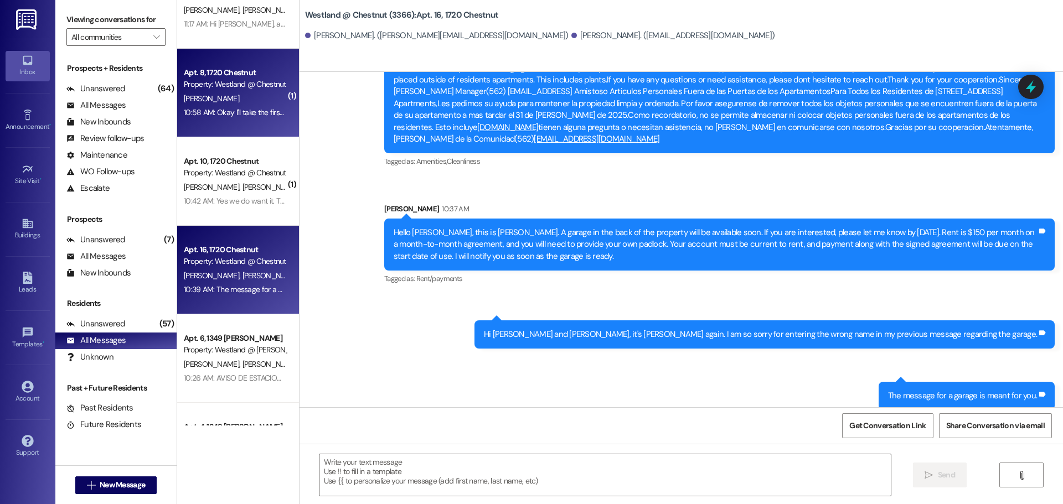
click at [231, 94] on div "[PERSON_NAME]" at bounding box center [235, 99] width 105 height 14
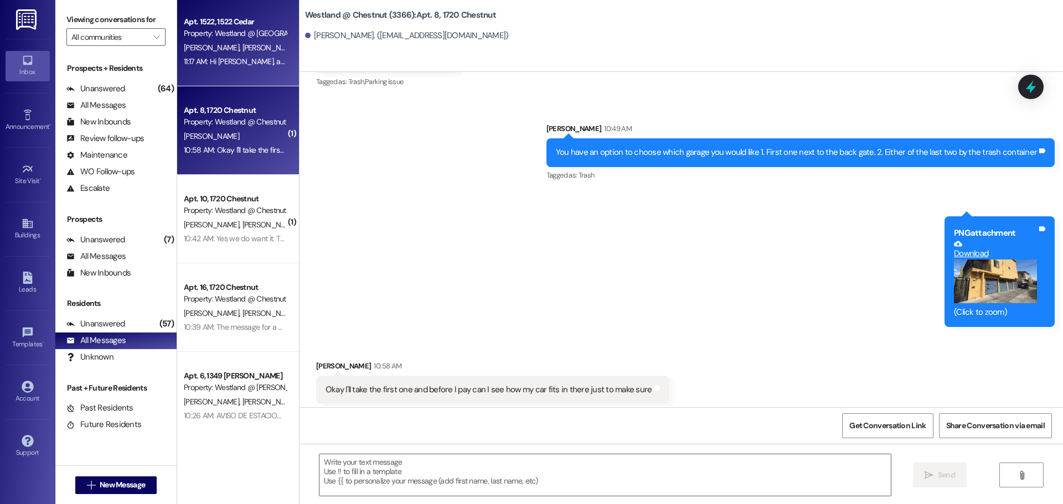
scroll to position [0, 0]
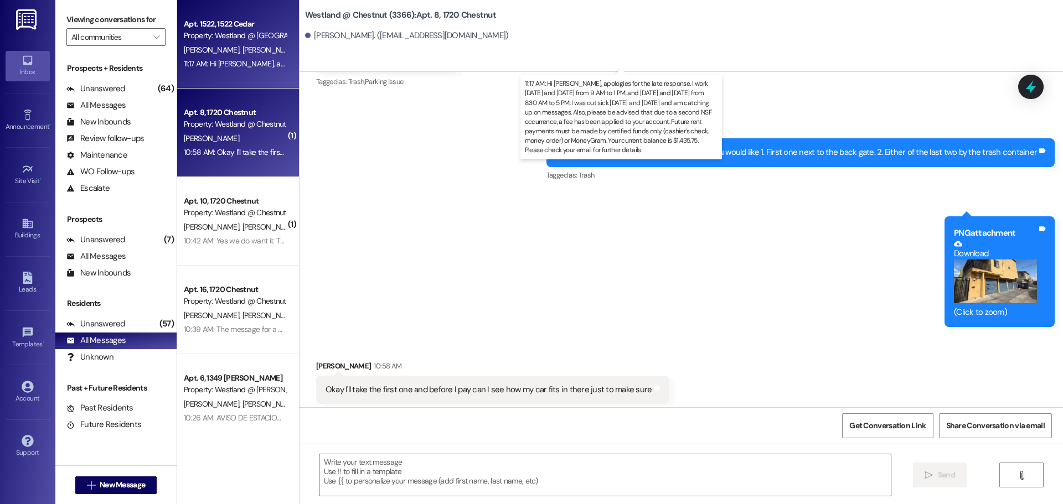
click at [219, 63] on div "11:17 AM: Hi Joselle, apologies for the late response. I work Monday and Saturd…" at bounding box center [994, 64] width 1621 height 10
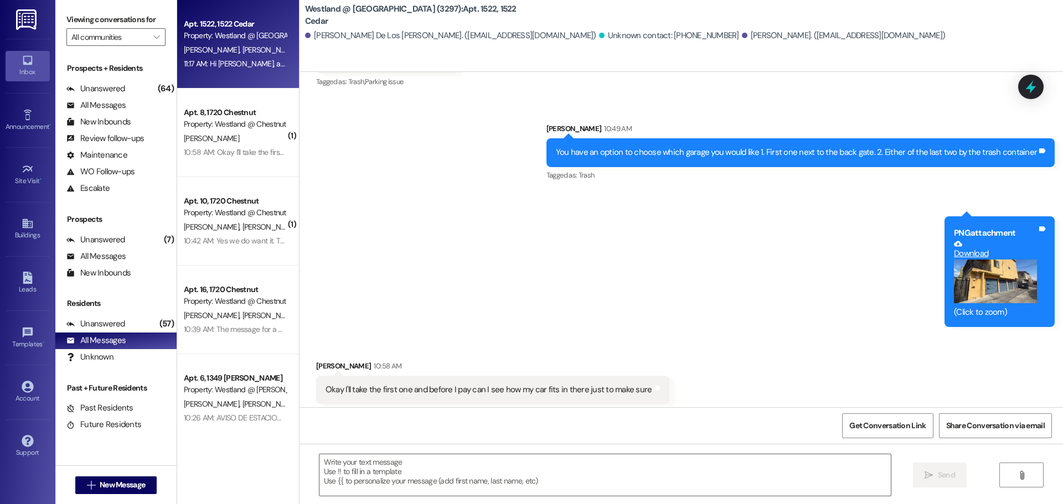
scroll to position [644, 0]
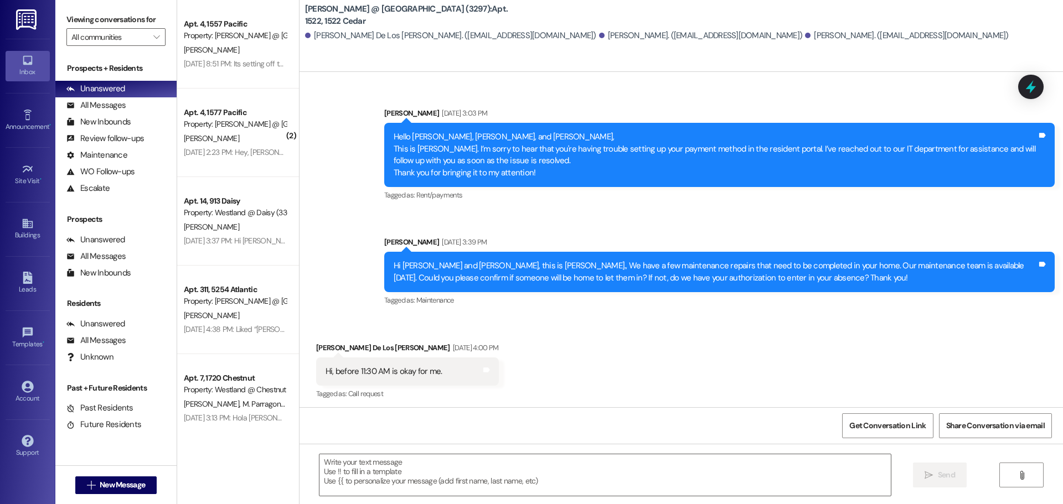
scroll to position [3432, 0]
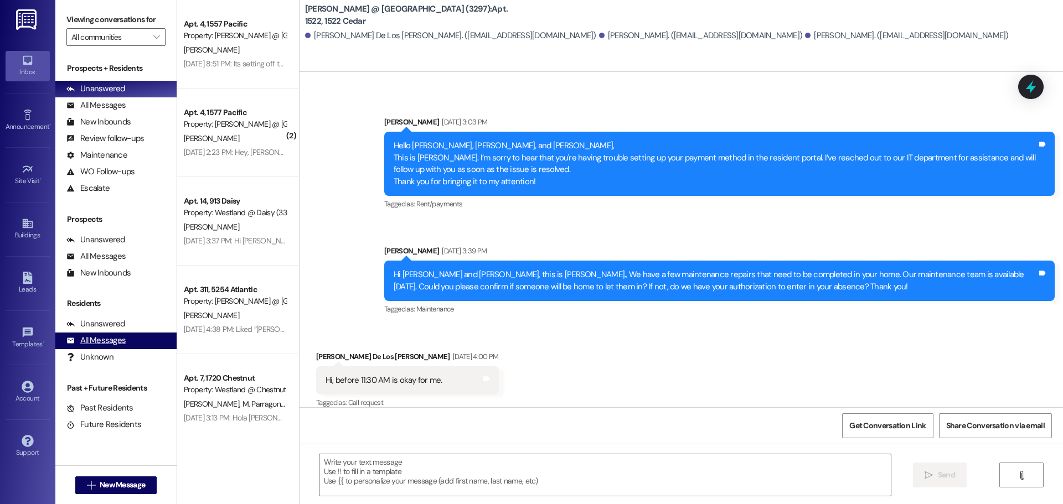
click at [111, 339] on div "All Messages" at bounding box center [95, 341] width 59 height 12
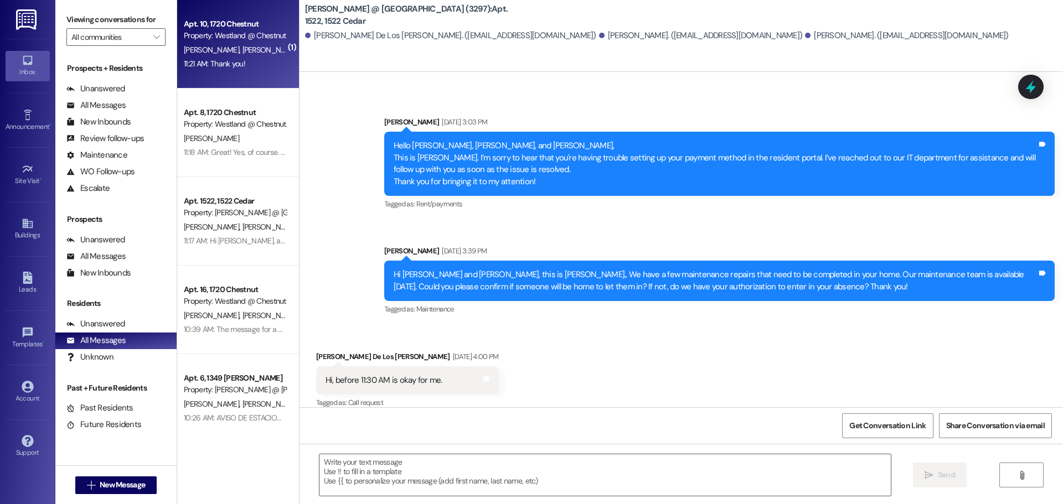
click at [242, 52] on span "[PERSON_NAME]" at bounding box center [269, 50] width 55 height 10
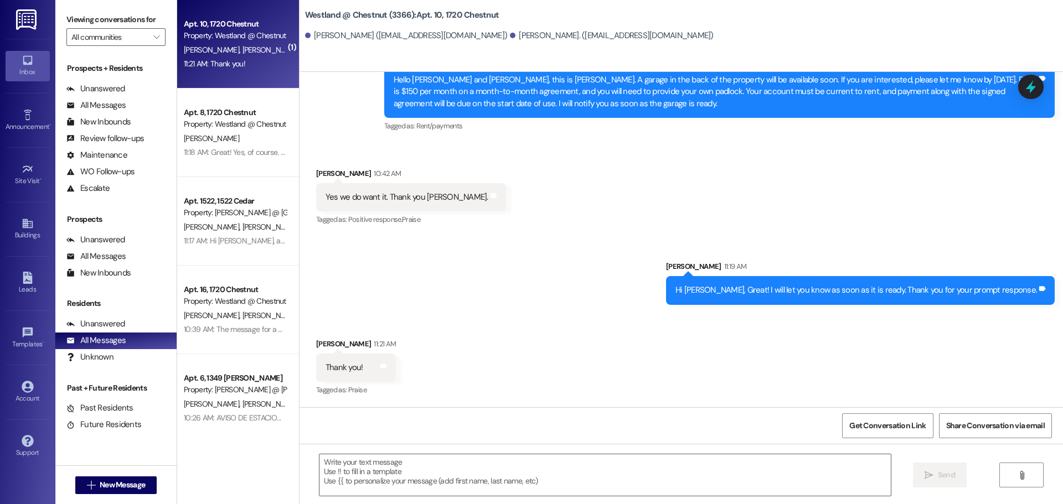
scroll to position [4050, 0]
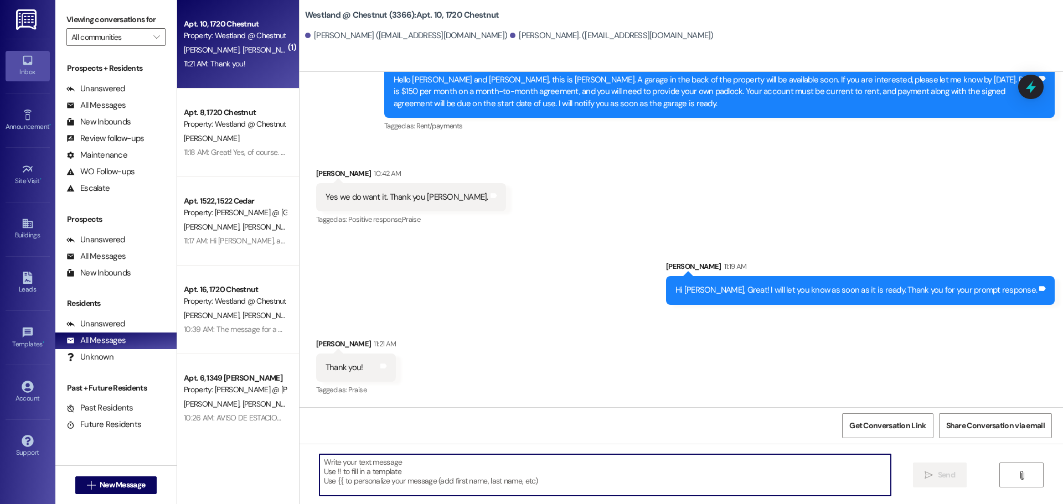
click at [505, 484] on textarea at bounding box center [604, 475] width 571 height 42
type textarea "Y"
type textarea "M"
type textarea "You're welcome!"
